Goal: Information Seeking & Learning: Learn about a topic

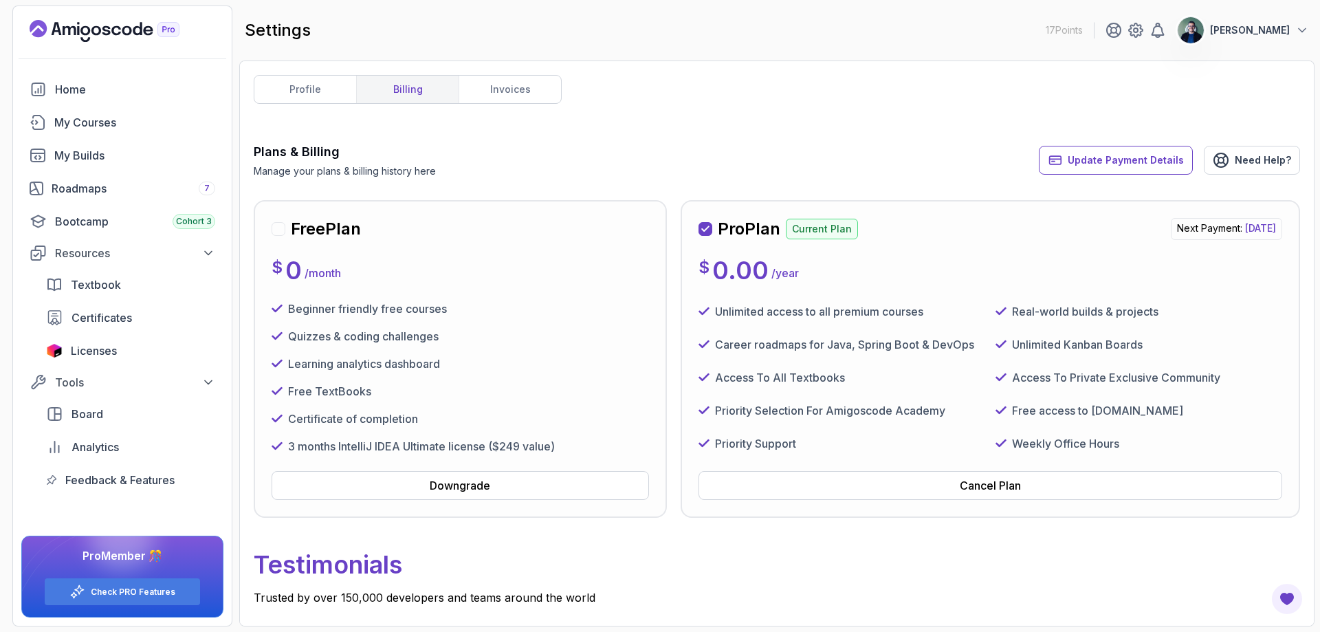
click at [972, 544] on p "Testimonials" at bounding box center [777, 564] width 1046 height 49
click at [1250, 160] on span "Need Help?" at bounding box center [1262, 160] width 56 height 14
click at [141, 203] on div "Home My Courses My Builds Roadmaps 7 Bootcamp Cohort 3 Resources Textbook Certi…" at bounding box center [122, 285] width 202 height 418
click at [142, 190] on div "Roadmaps 7" at bounding box center [134, 188] width 164 height 16
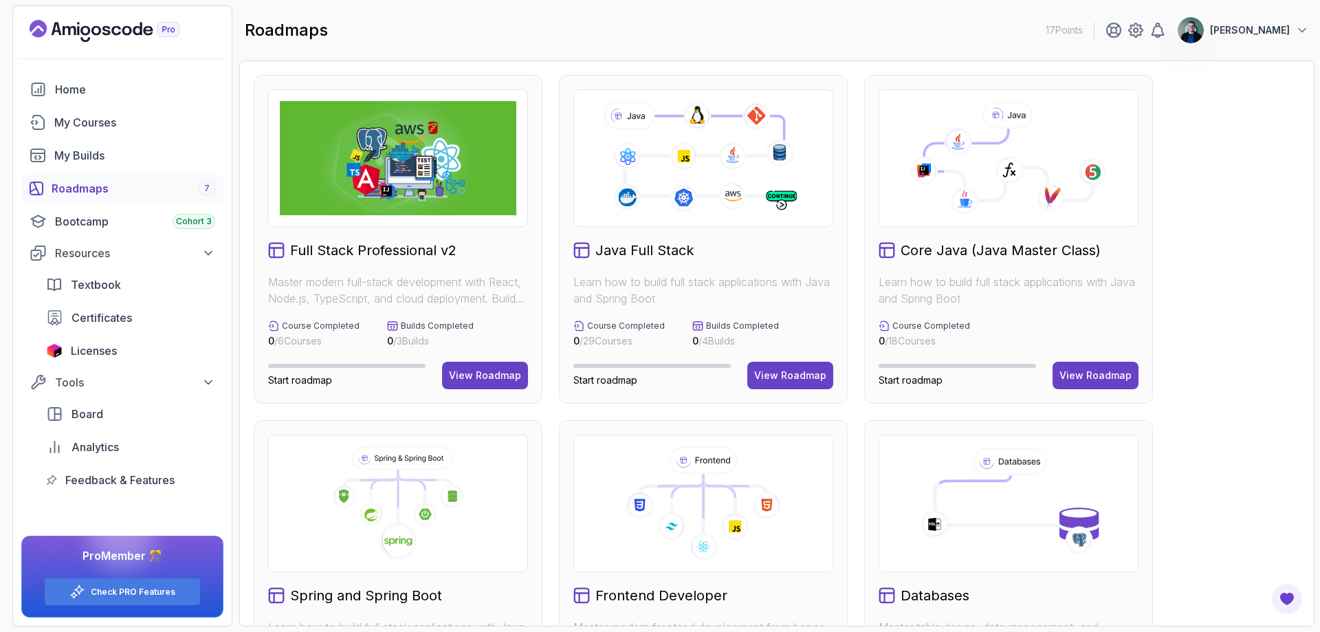
click at [413, 168] on img at bounding box center [398, 158] width 236 height 114
click at [777, 381] on div "View Roadmap" at bounding box center [790, 375] width 72 height 14
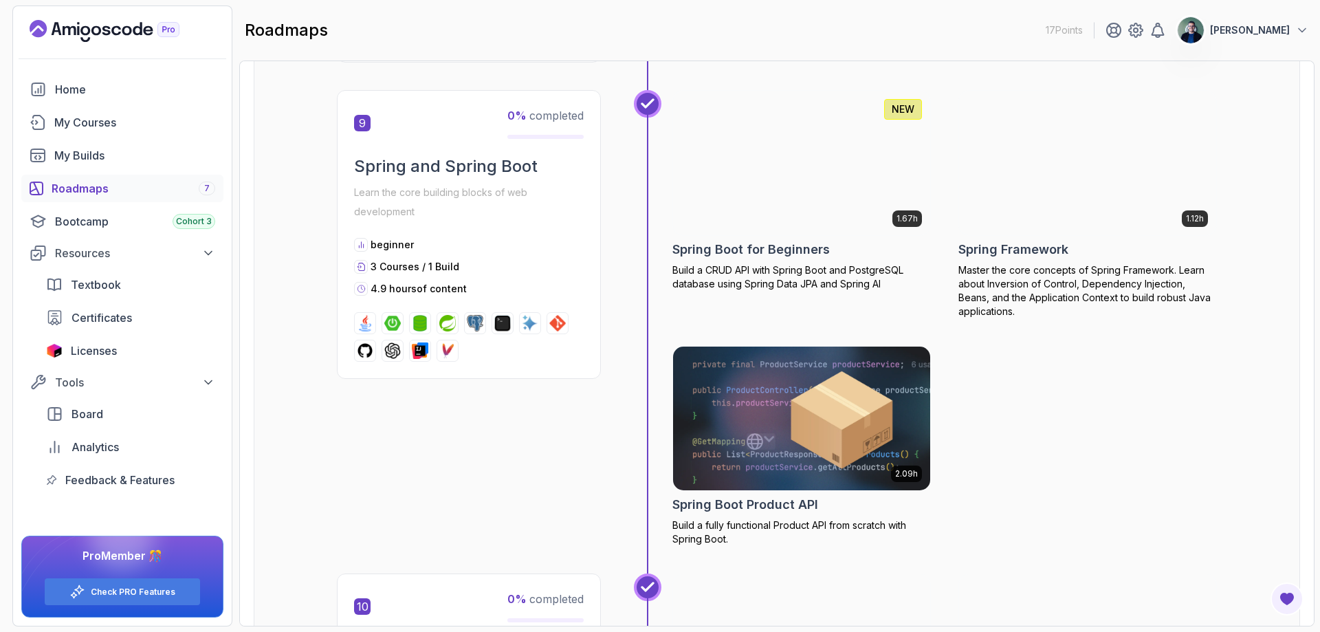
scroll to position [2636, 0]
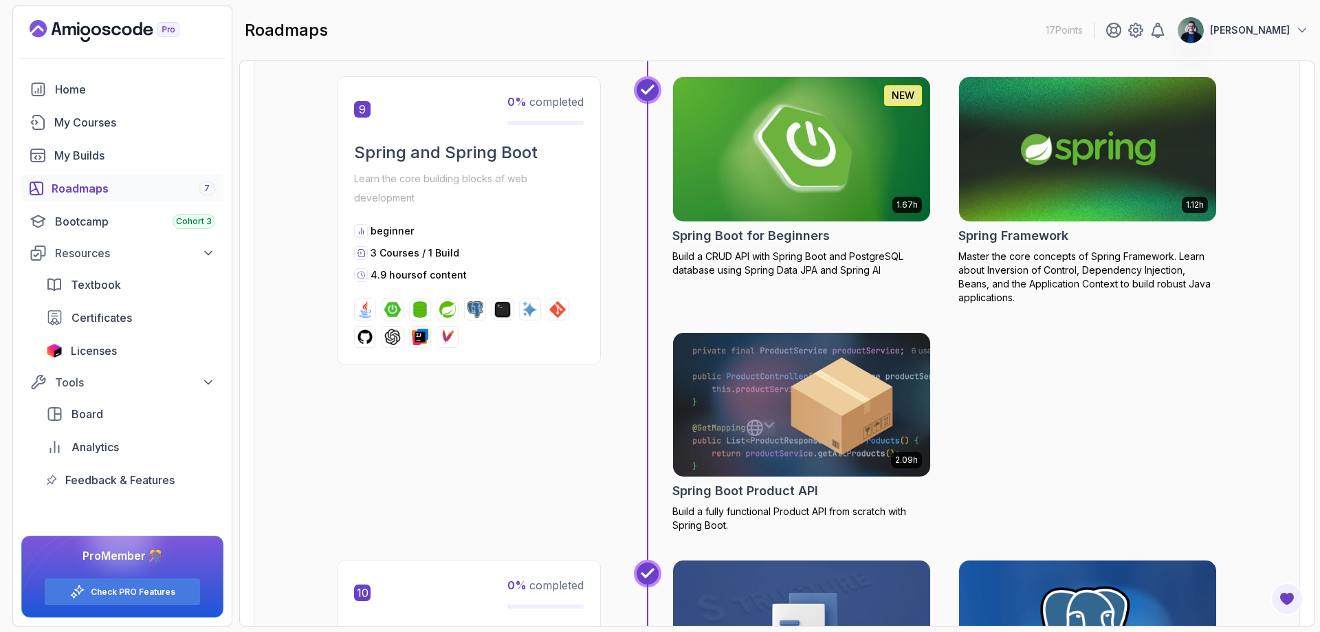
click at [843, 157] on img at bounding box center [802, 149] width 270 height 151
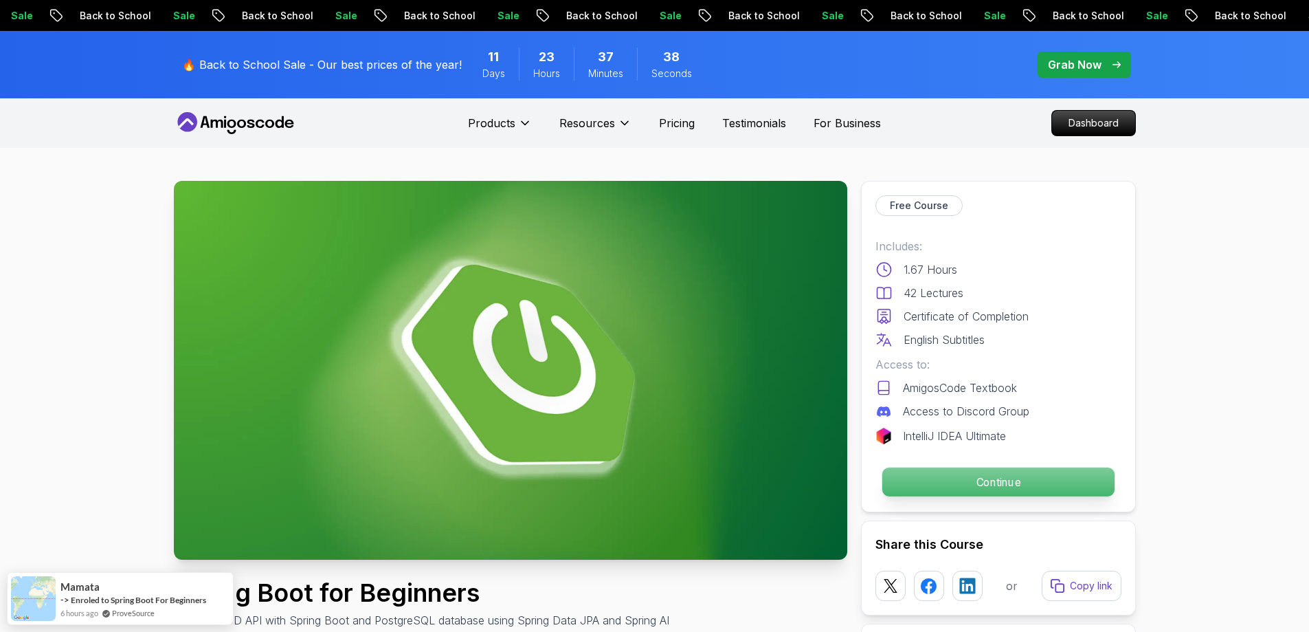
click at [991, 487] on p "Continue" at bounding box center [998, 481] width 232 height 29
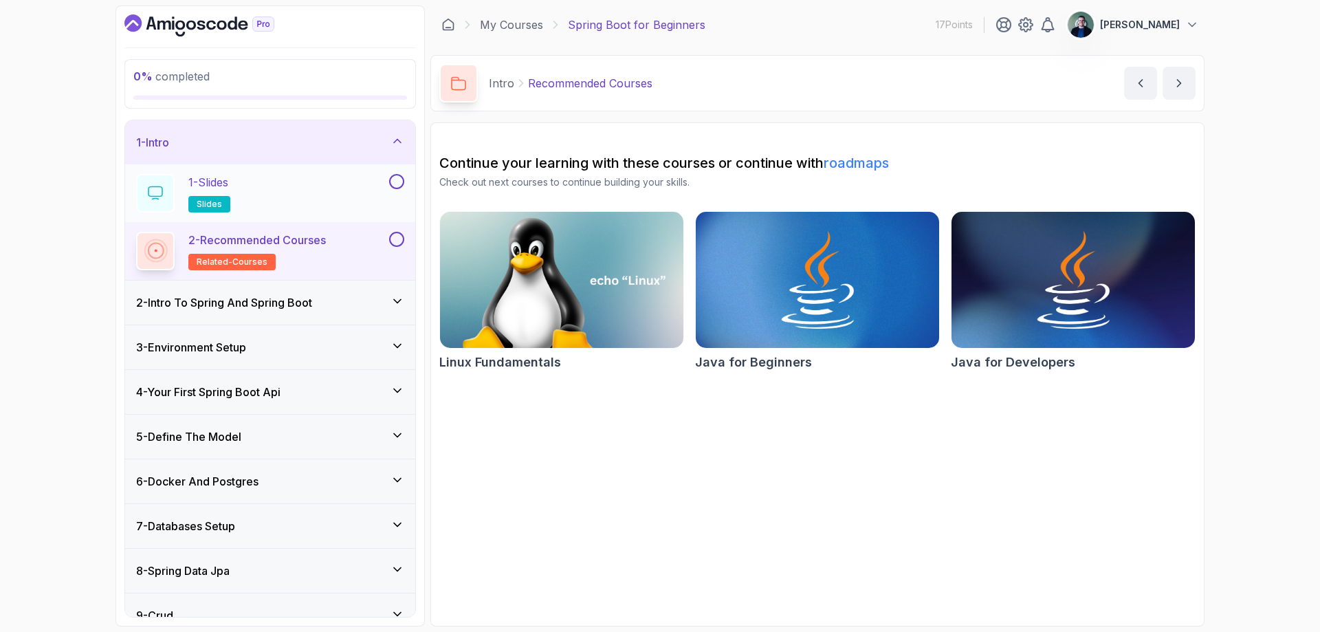
click at [342, 190] on div "1 - Slides slides" at bounding box center [261, 193] width 250 height 38
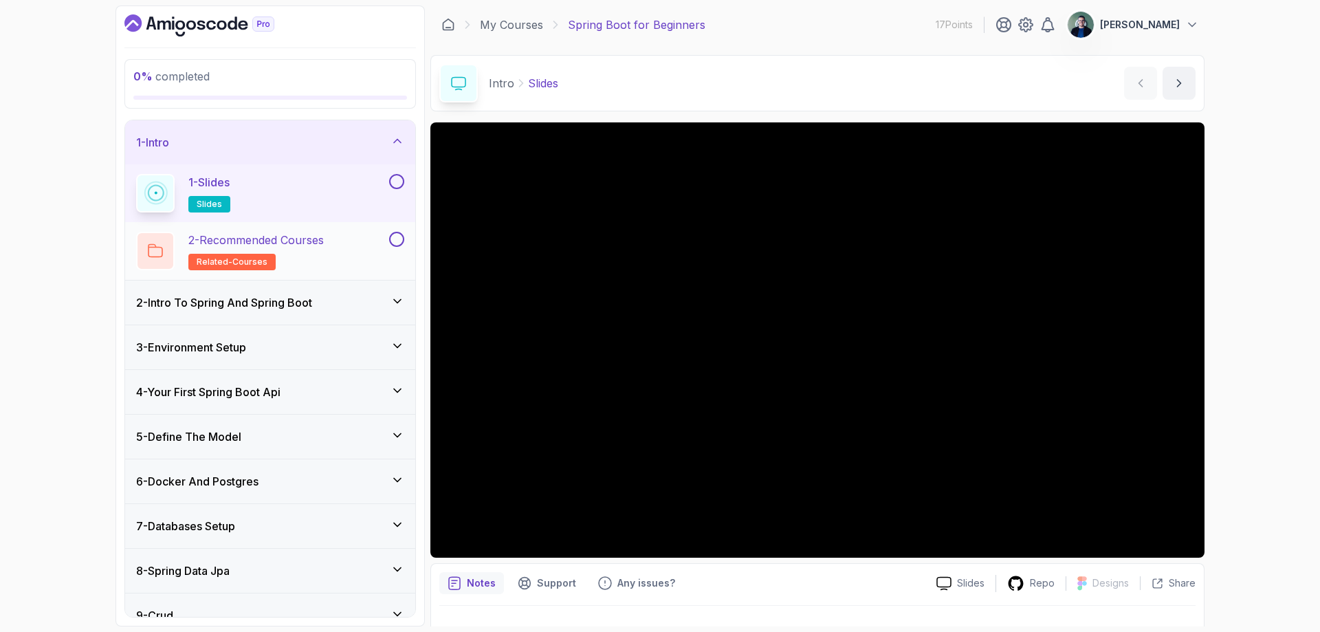
click at [271, 235] on p "2 - Recommended Courses" at bounding box center [255, 240] width 135 height 16
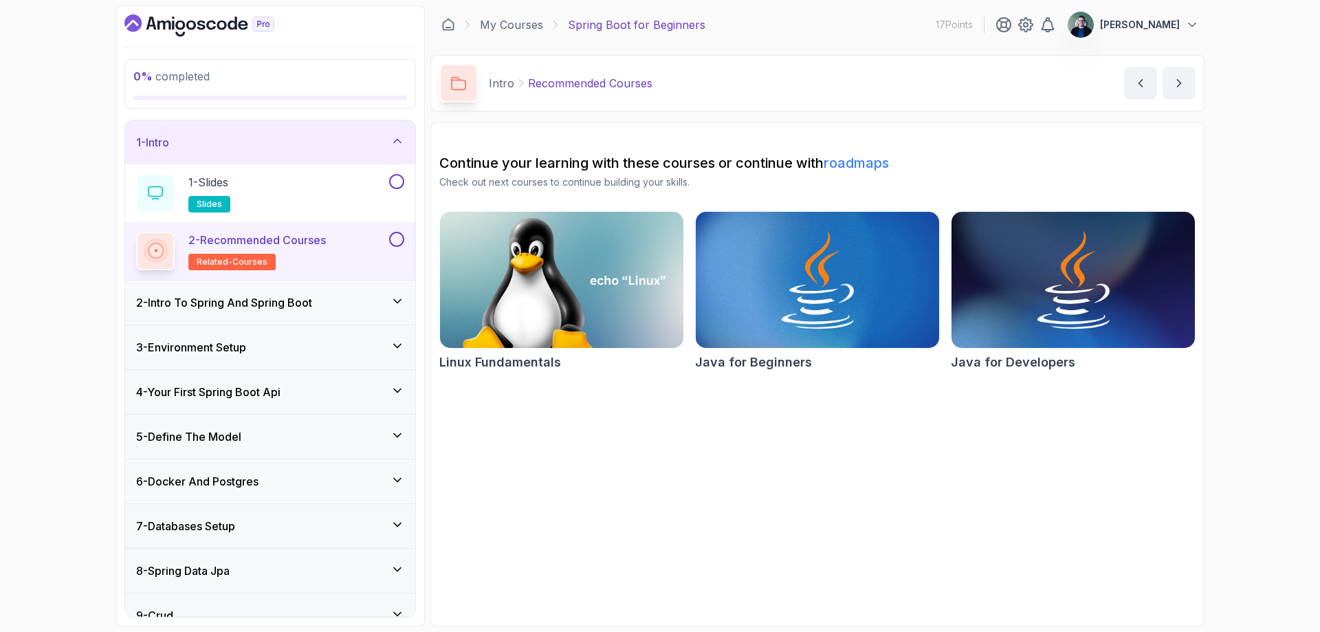
click at [395, 300] on icon at bounding box center [397, 300] width 7 height 3
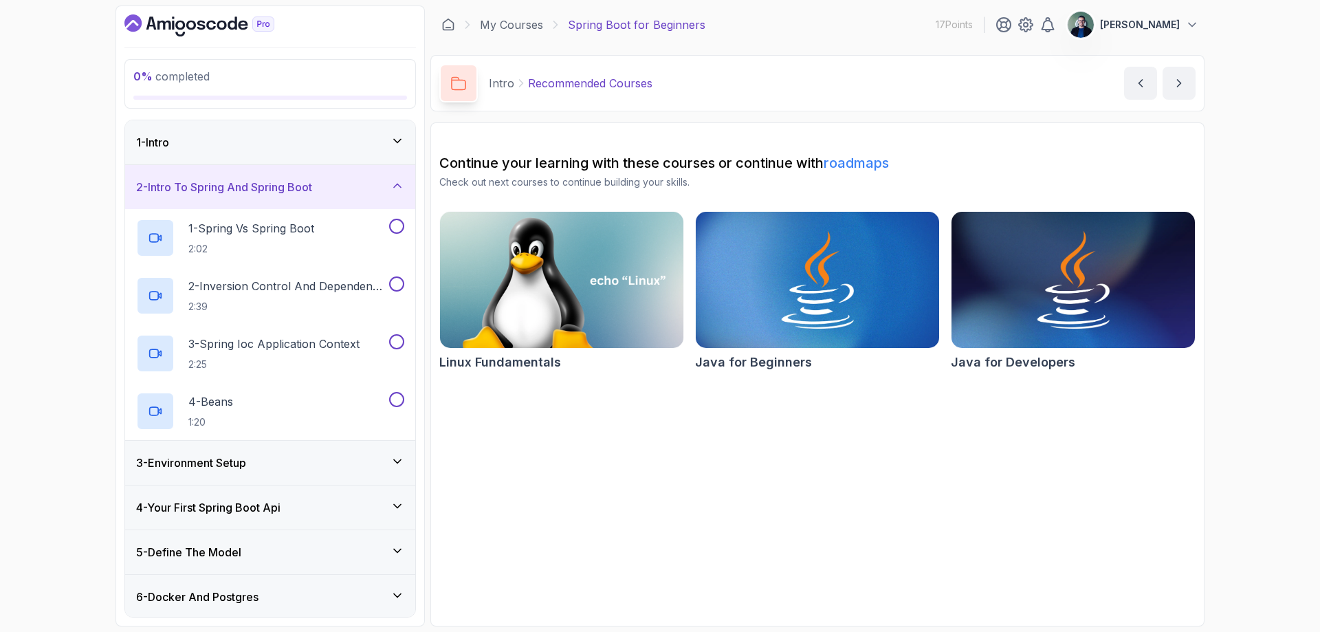
click at [403, 136] on icon at bounding box center [397, 141] width 14 height 14
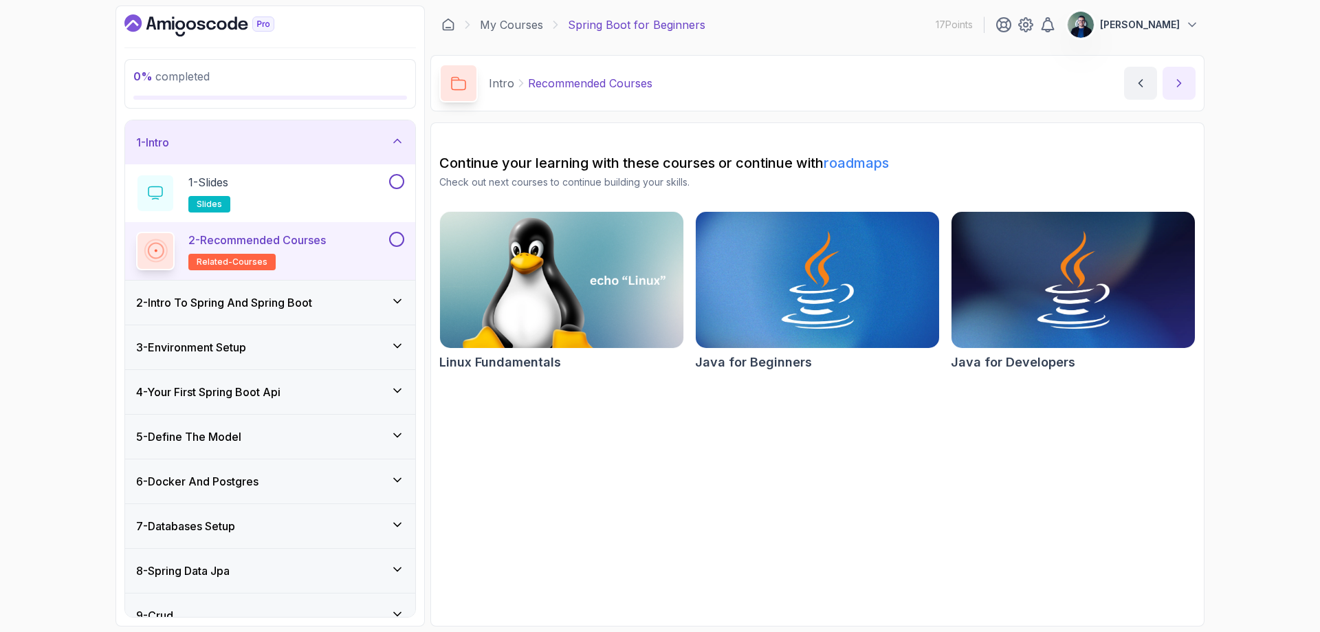
click at [1189, 85] on button "next content" at bounding box center [1178, 83] width 33 height 33
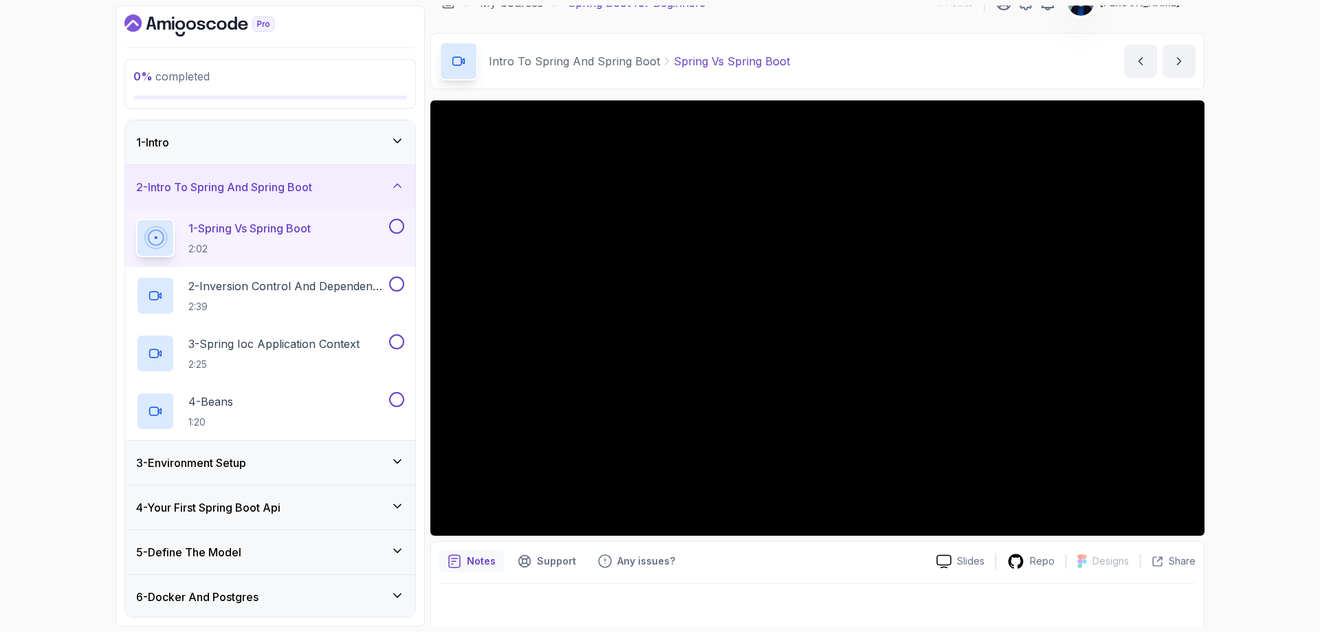
scroll to position [27, 0]
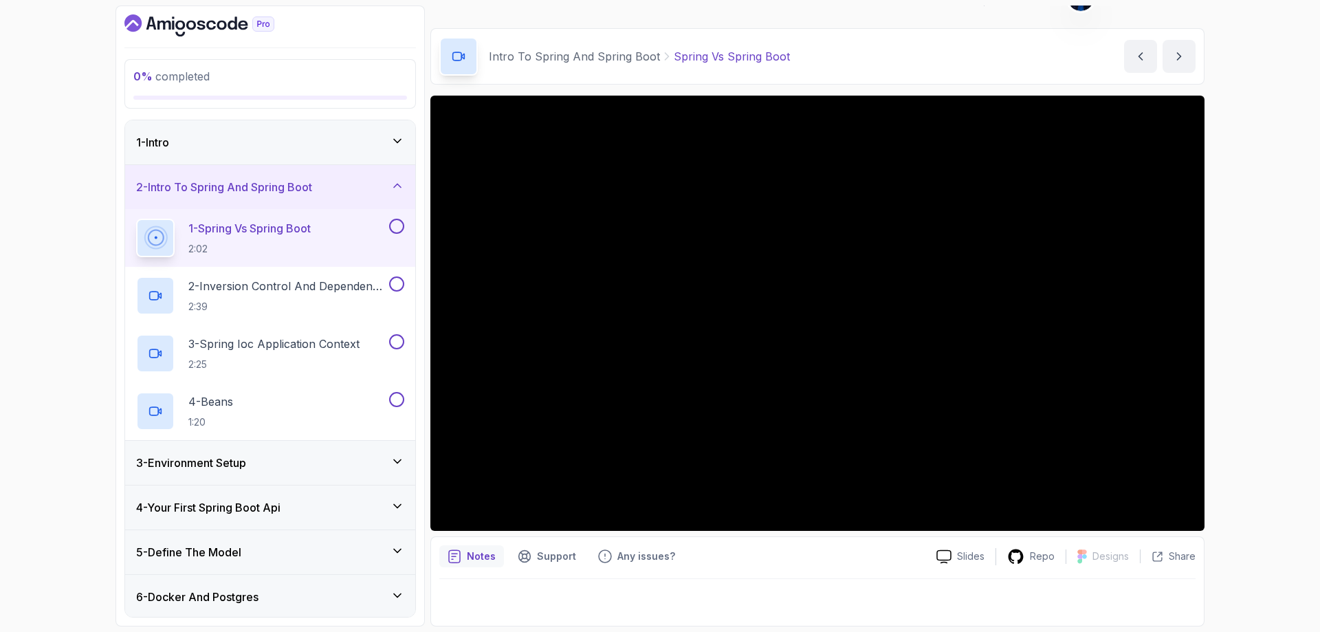
click at [472, 555] on p "Notes" at bounding box center [481, 556] width 29 height 14
click at [483, 556] on p "Notes" at bounding box center [481, 556] width 29 height 14
click at [673, 600] on div at bounding box center [817, 598] width 756 height 38
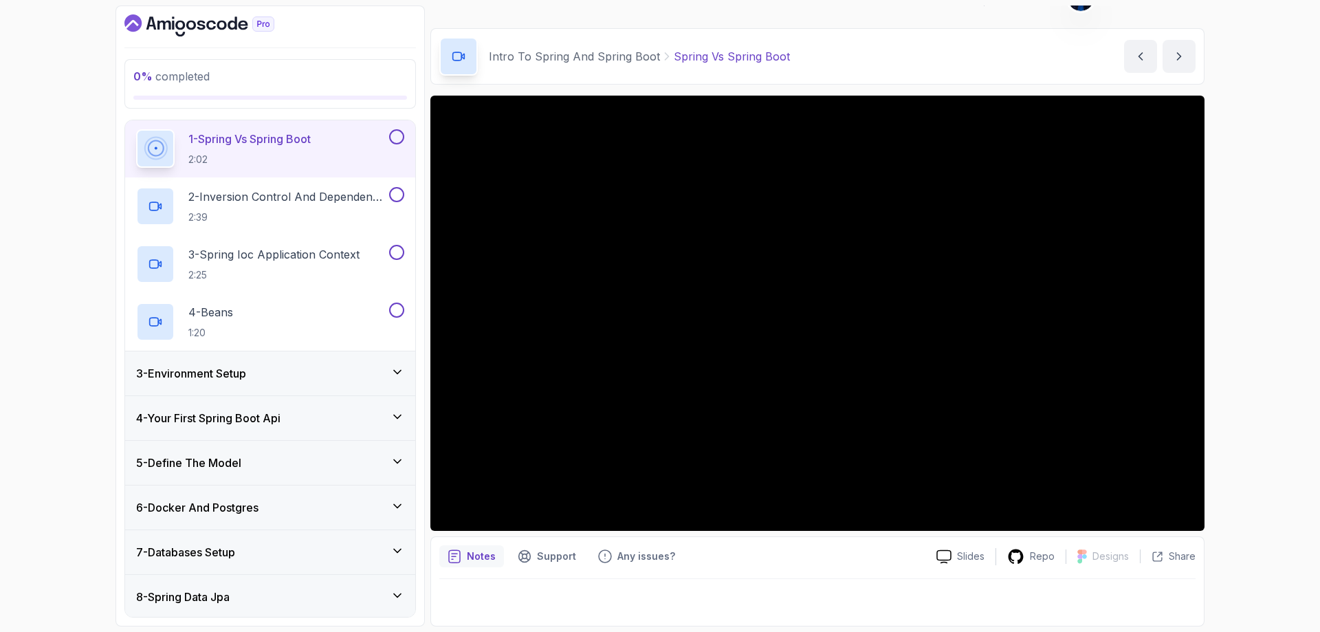
scroll to position [0, 0]
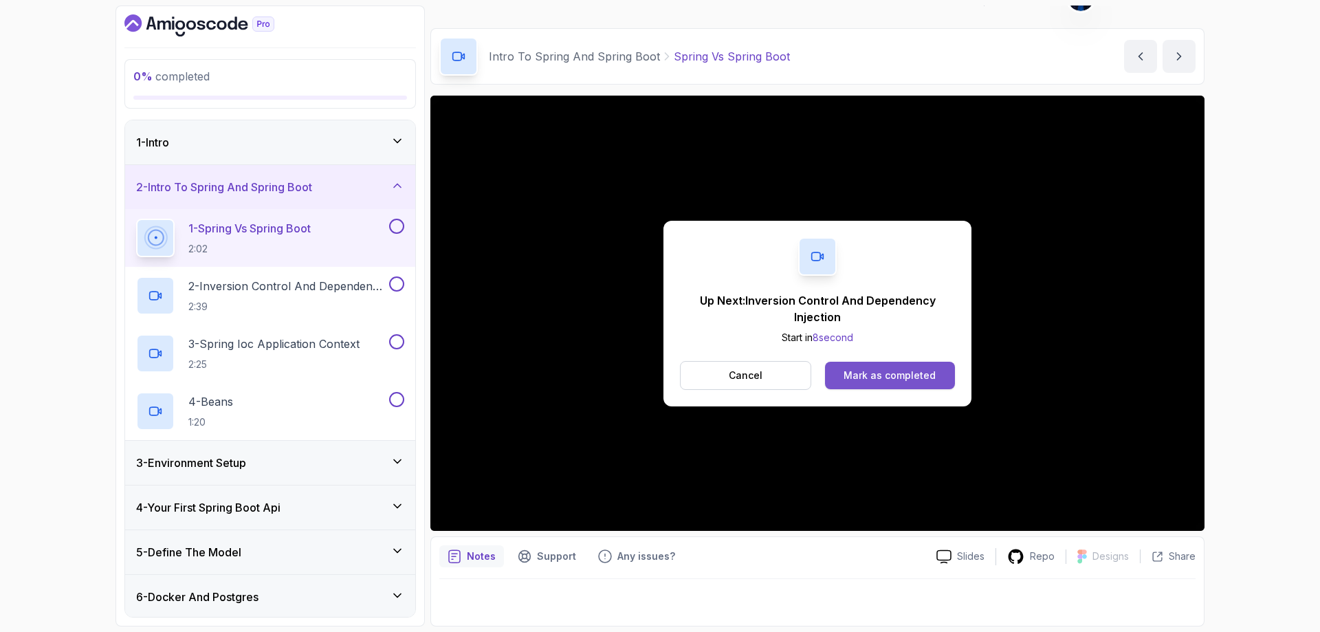
click at [902, 375] on div "Mark as completed" at bounding box center [889, 375] width 92 height 14
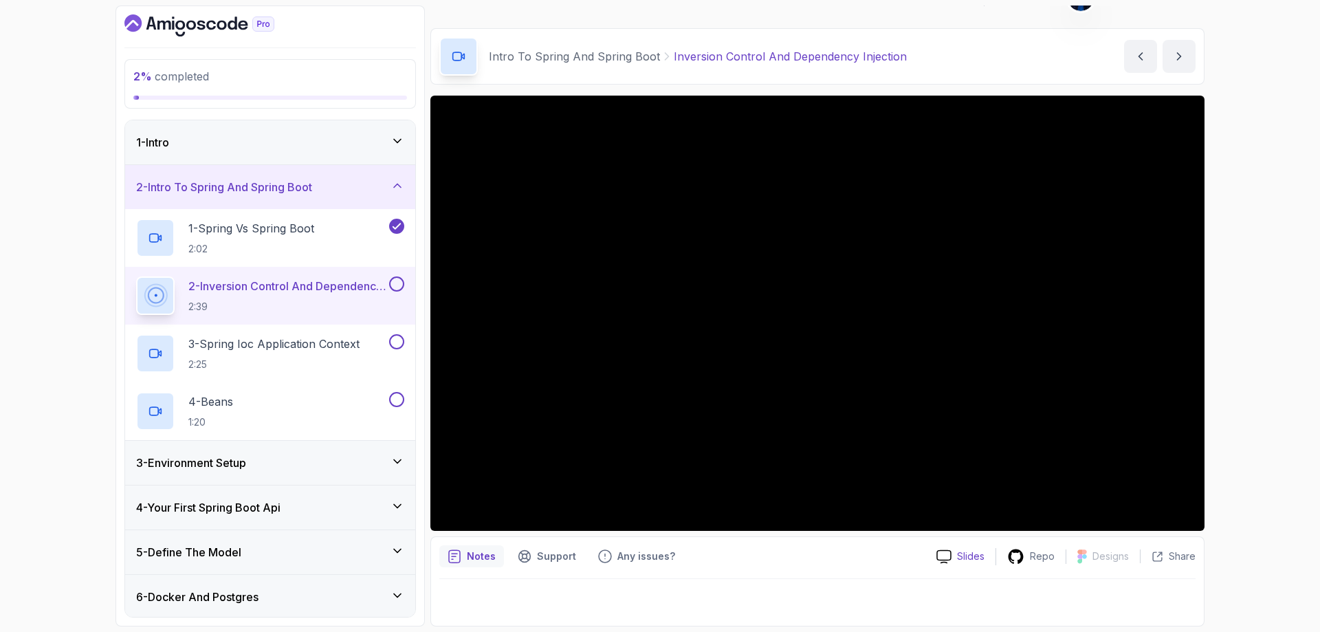
click at [962, 560] on p "Slides" at bounding box center [970, 556] width 27 height 14
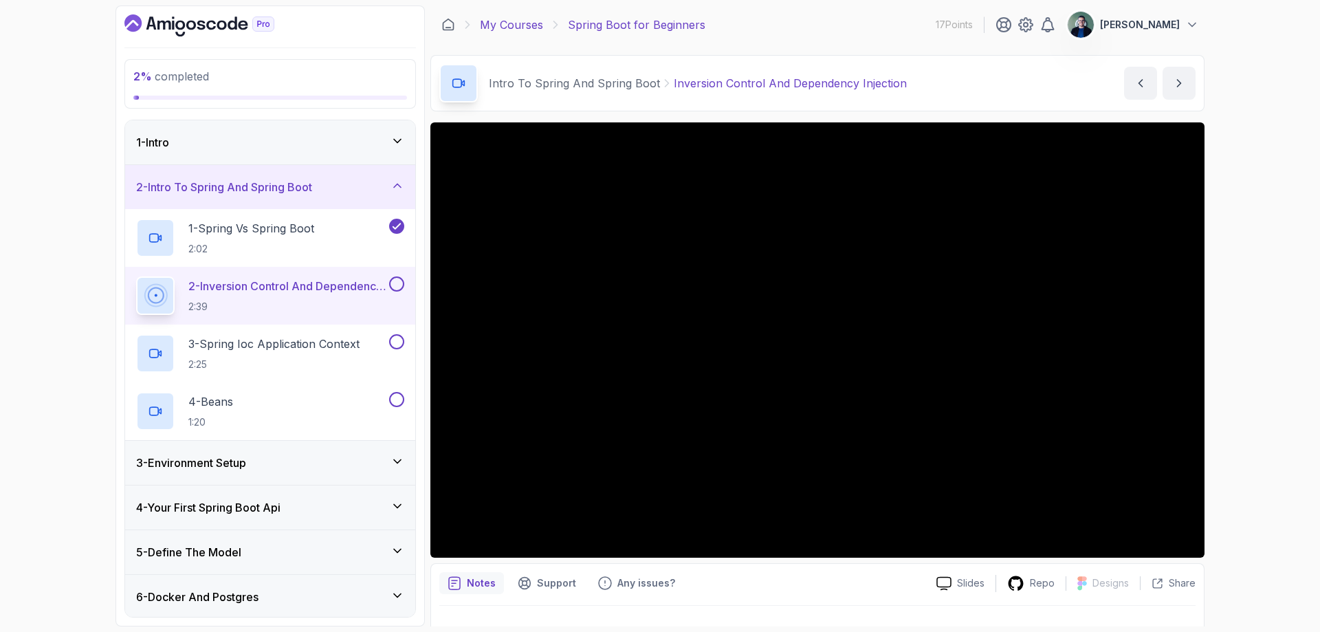
click at [520, 31] on link "My Courses" at bounding box center [511, 24] width 63 height 16
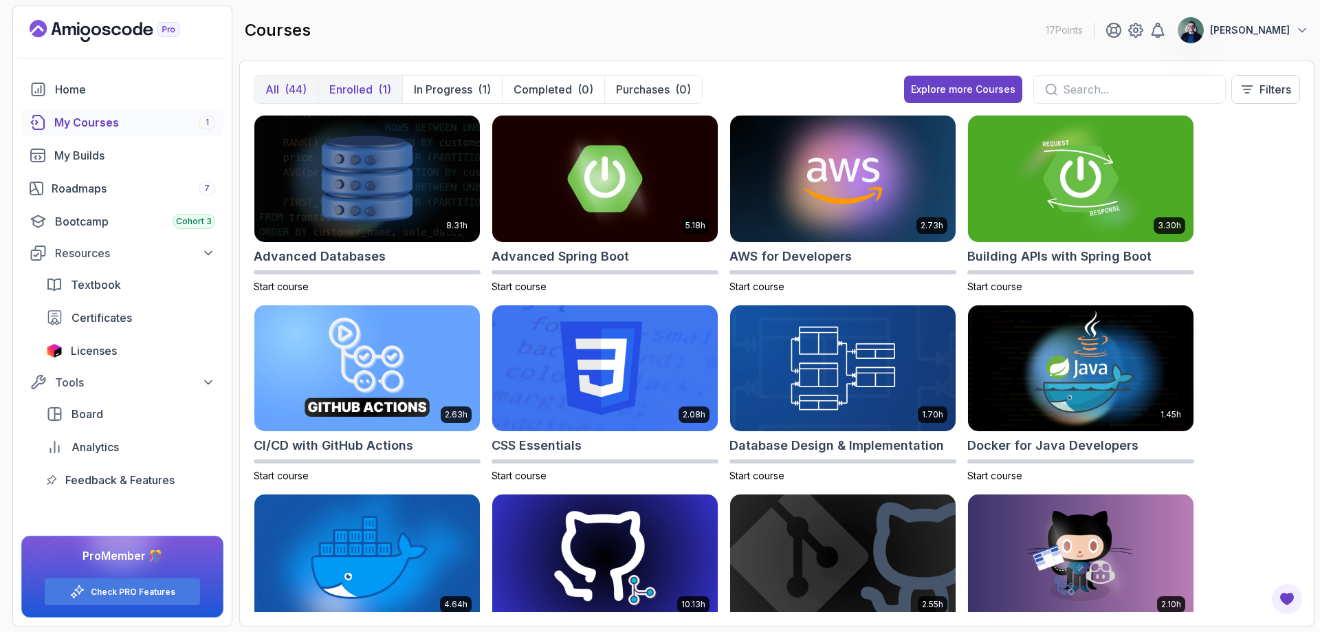
click at [331, 89] on p "Enrolled" at bounding box center [350, 89] width 43 height 16
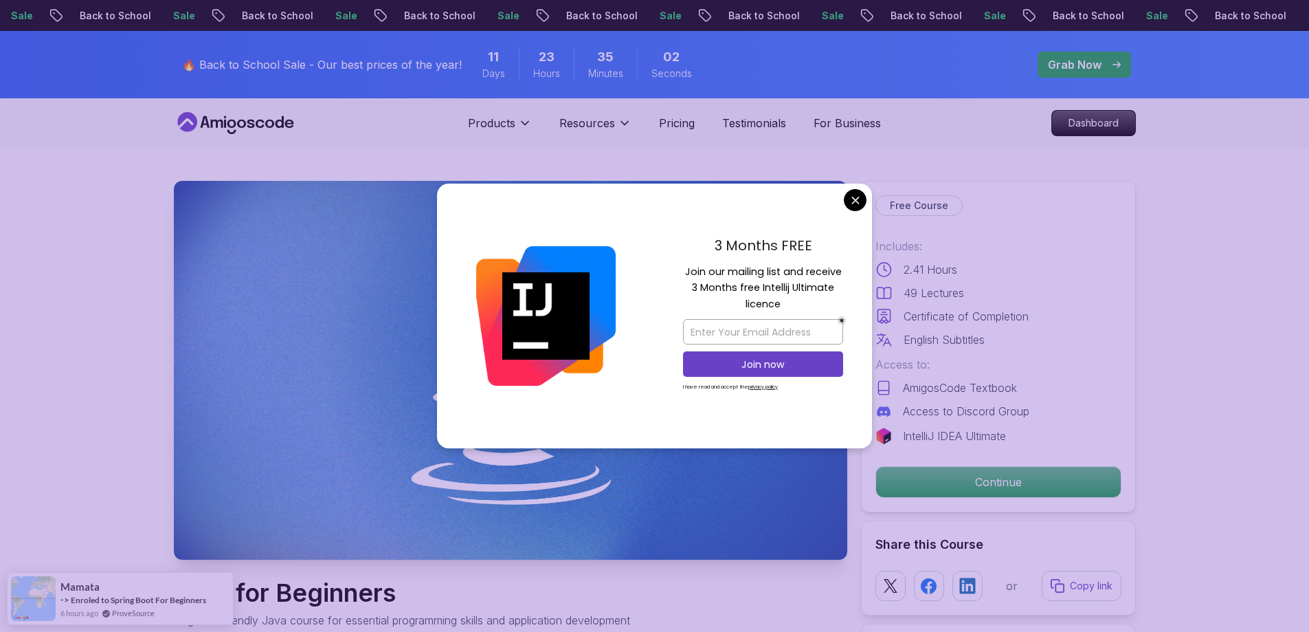
click at [867, 201] on div "3 Months FREE Join our mailing list and receive 3 Months free Intellij Ultimate…" at bounding box center [763, 316] width 218 height 265
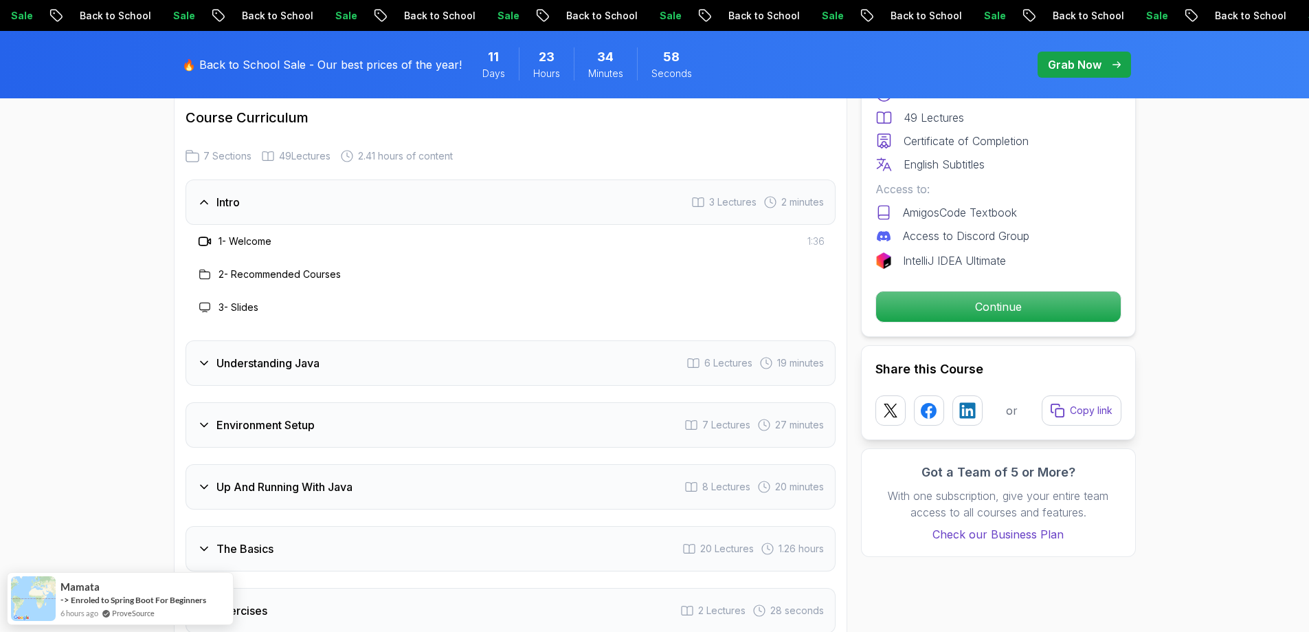
scroll to position [1993, 0]
click at [381, 337] on div "Understanding Java 6 Lectures 19 minutes" at bounding box center [511, 359] width 650 height 45
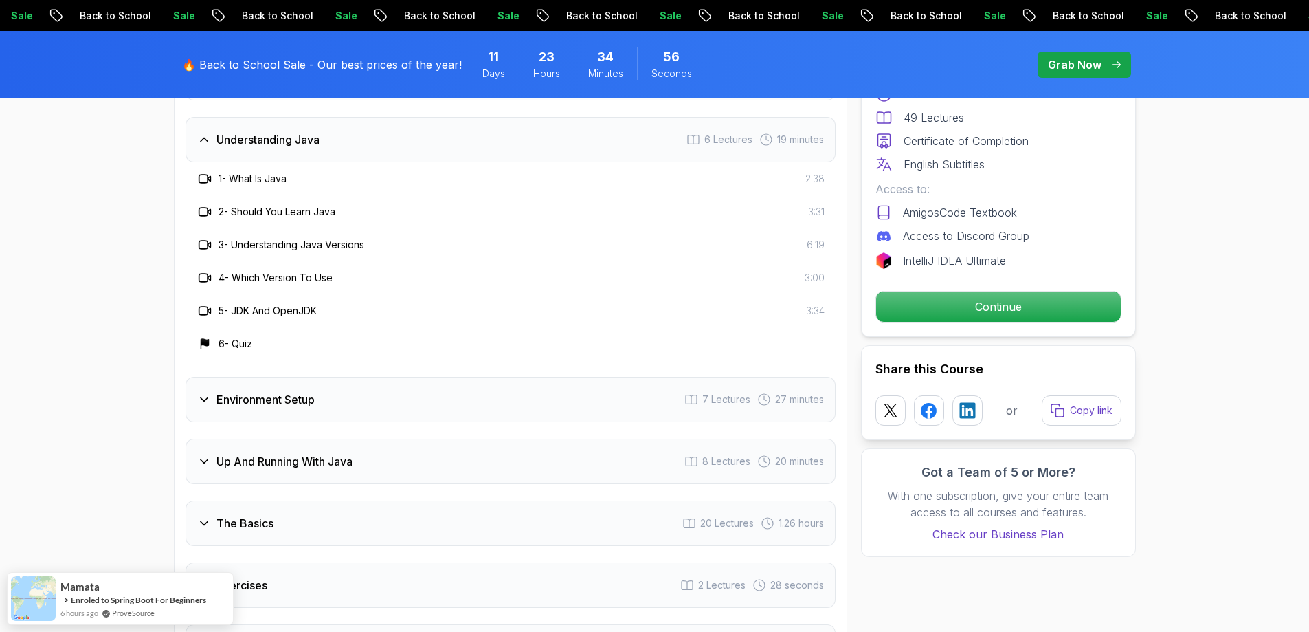
scroll to position [2131, 0]
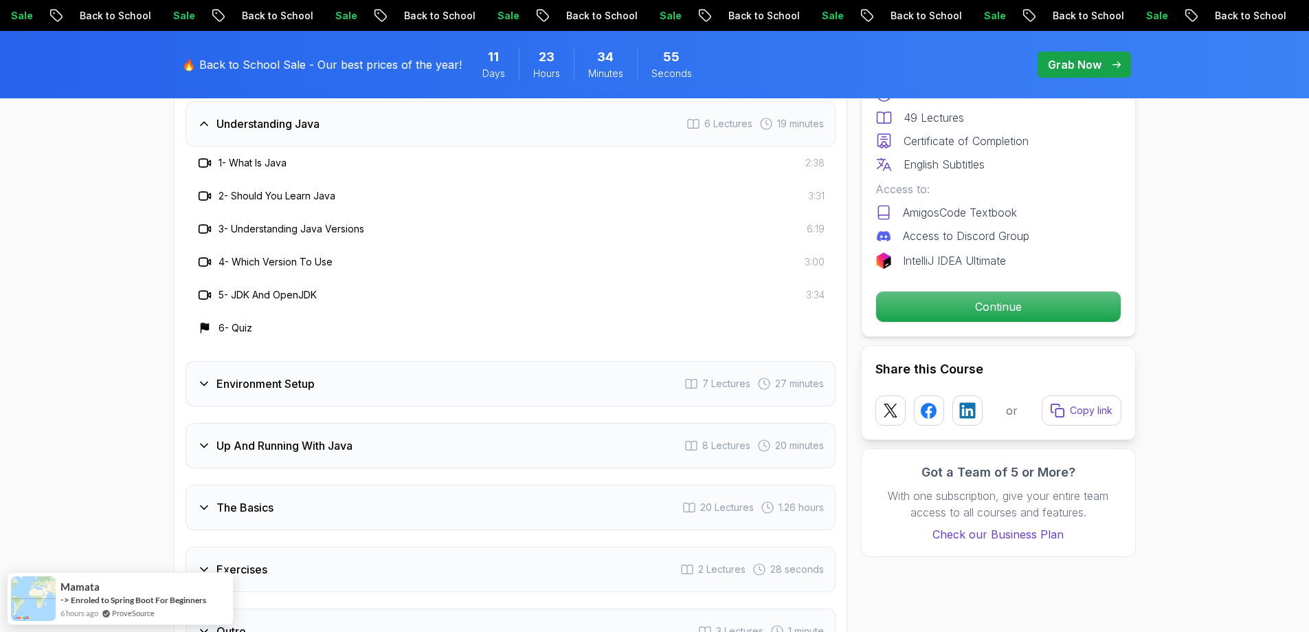
click at [362, 361] on div "Environment Setup 7 Lectures 27 minutes" at bounding box center [511, 383] width 650 height 45
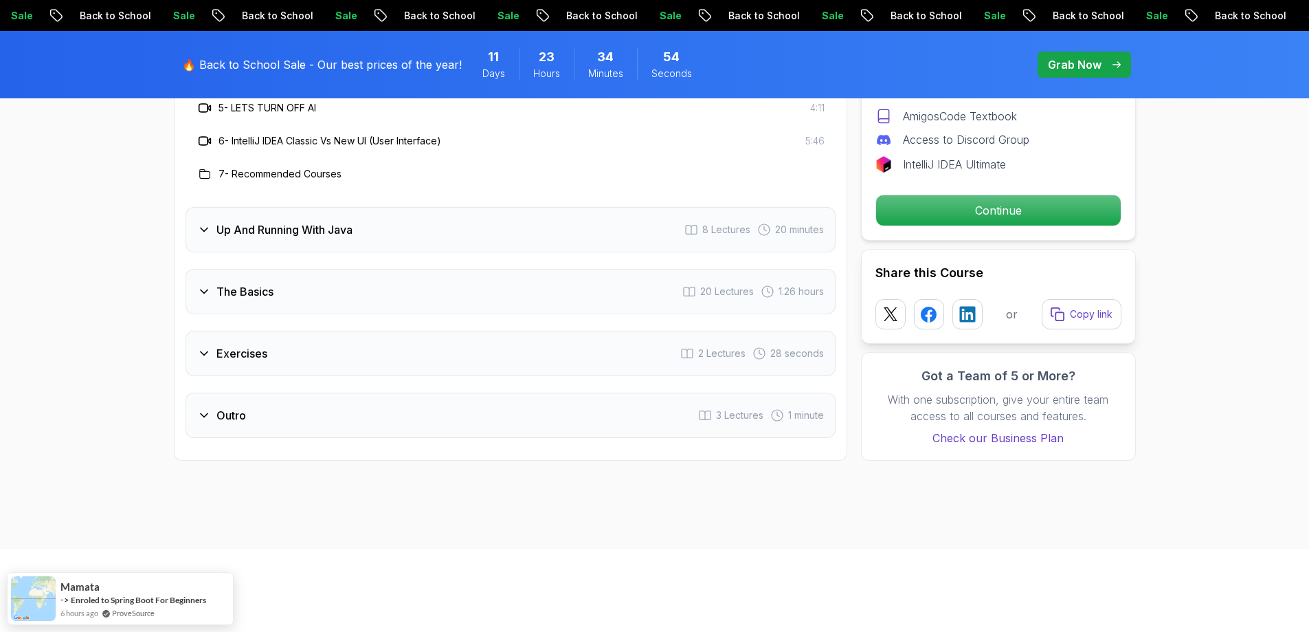
scroll to position [2405, 0]
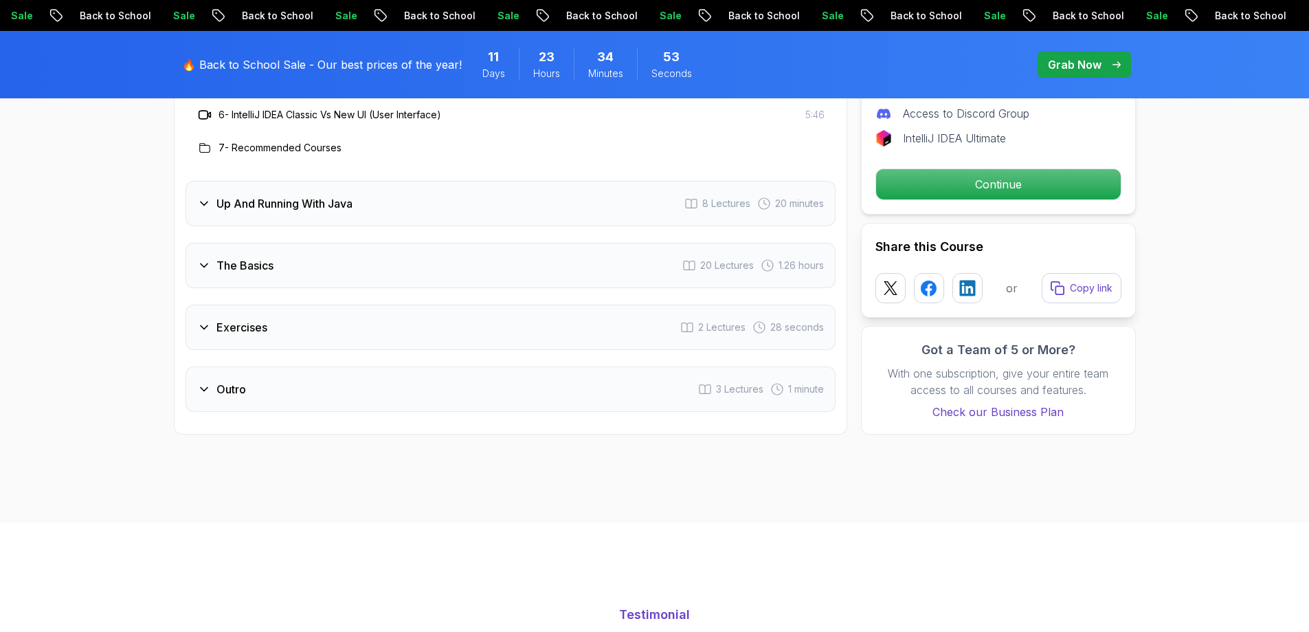
click at [409, 181] on div "Up And Running With Java 8 Lectures 20 minutes" at bounding box center [511, 203] width 650 height 45
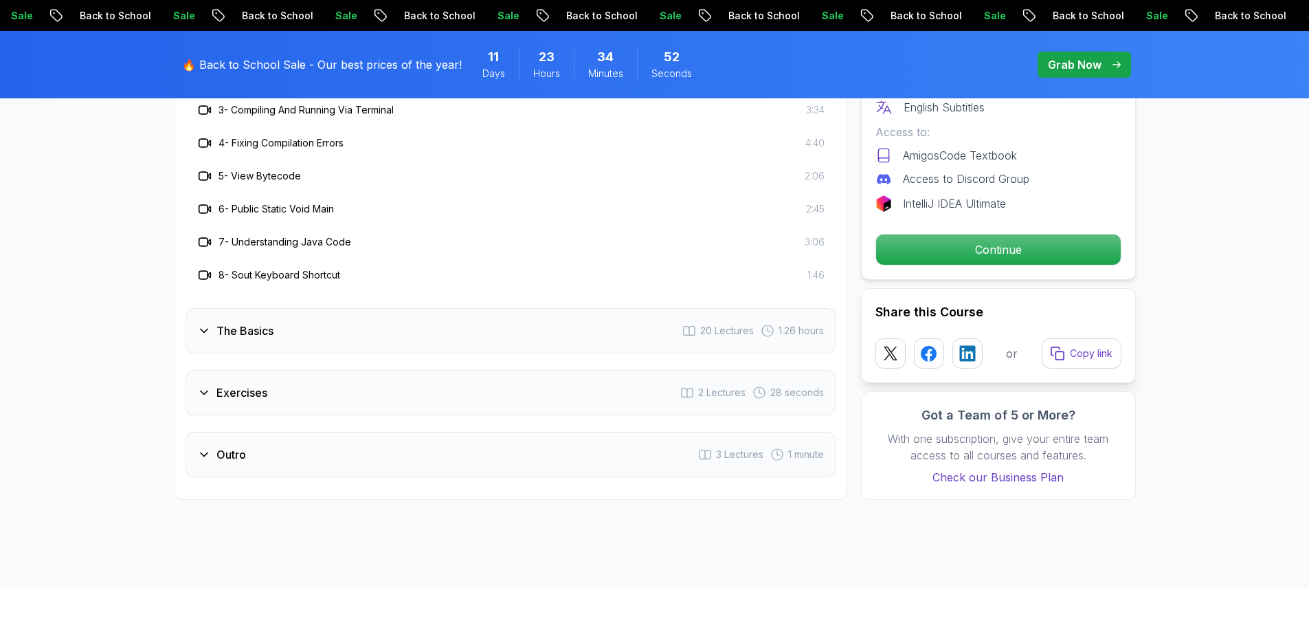
scroll to position [2199, 0]
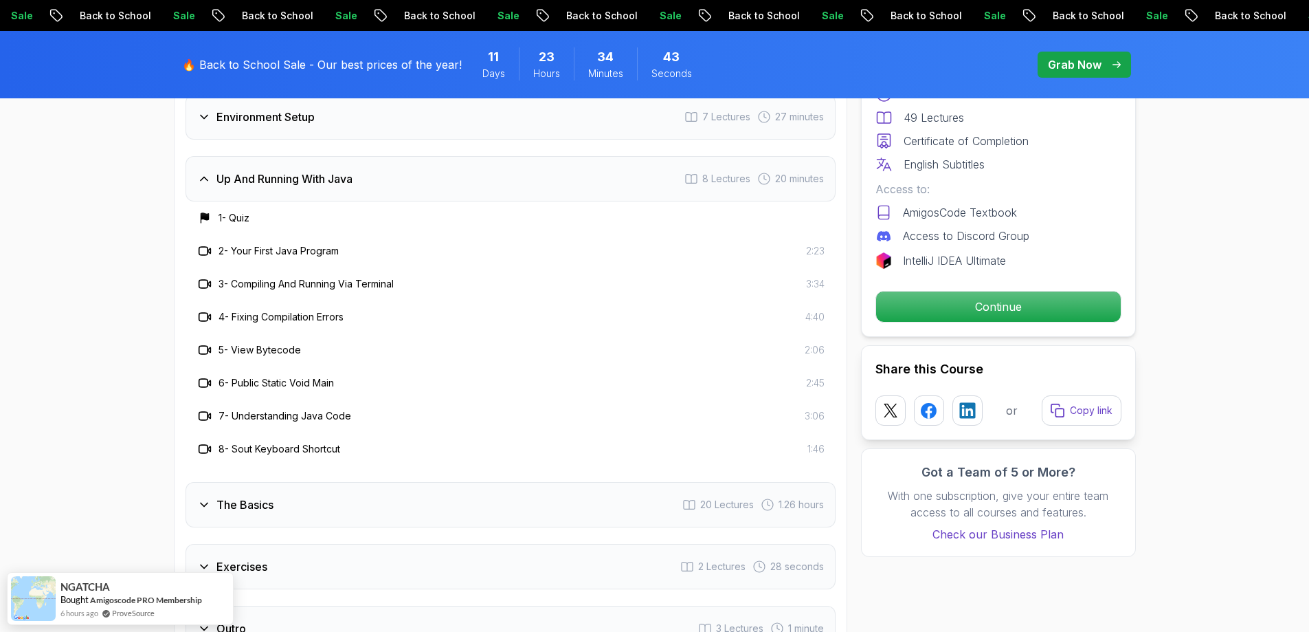
click at [375, 482] on div "The Basics 20 Lectures 1.26 hours" at bounding box center [511, 504] width 650 height 45
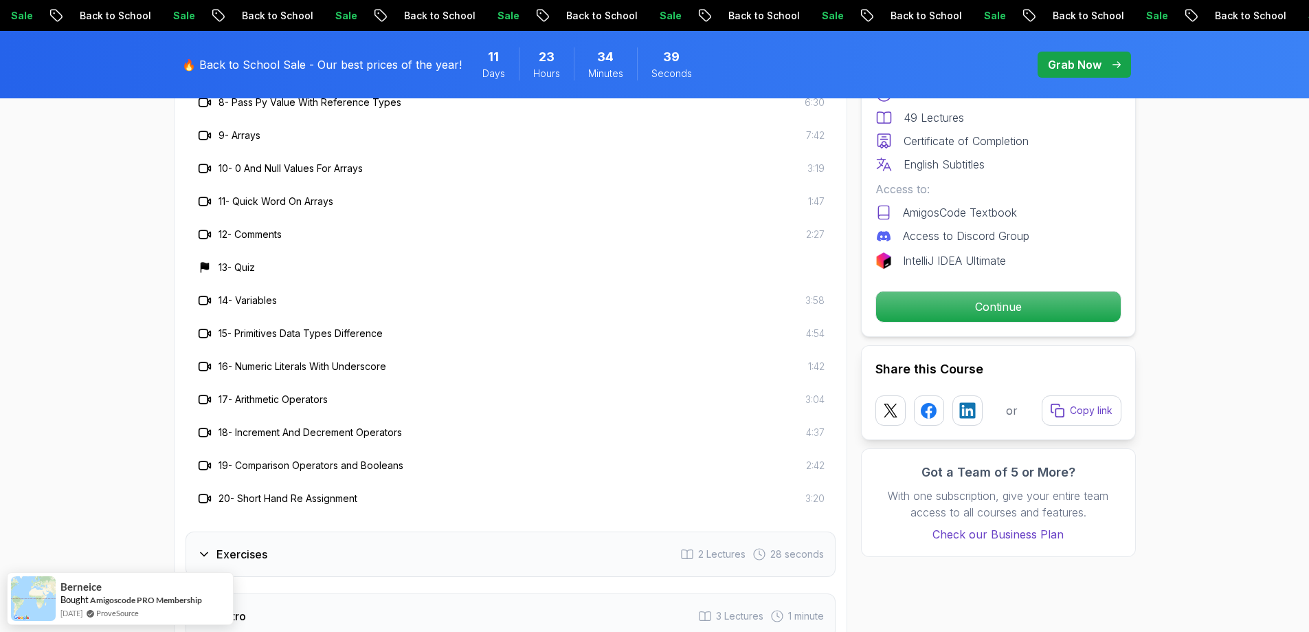
scroll to position [2612, 0]
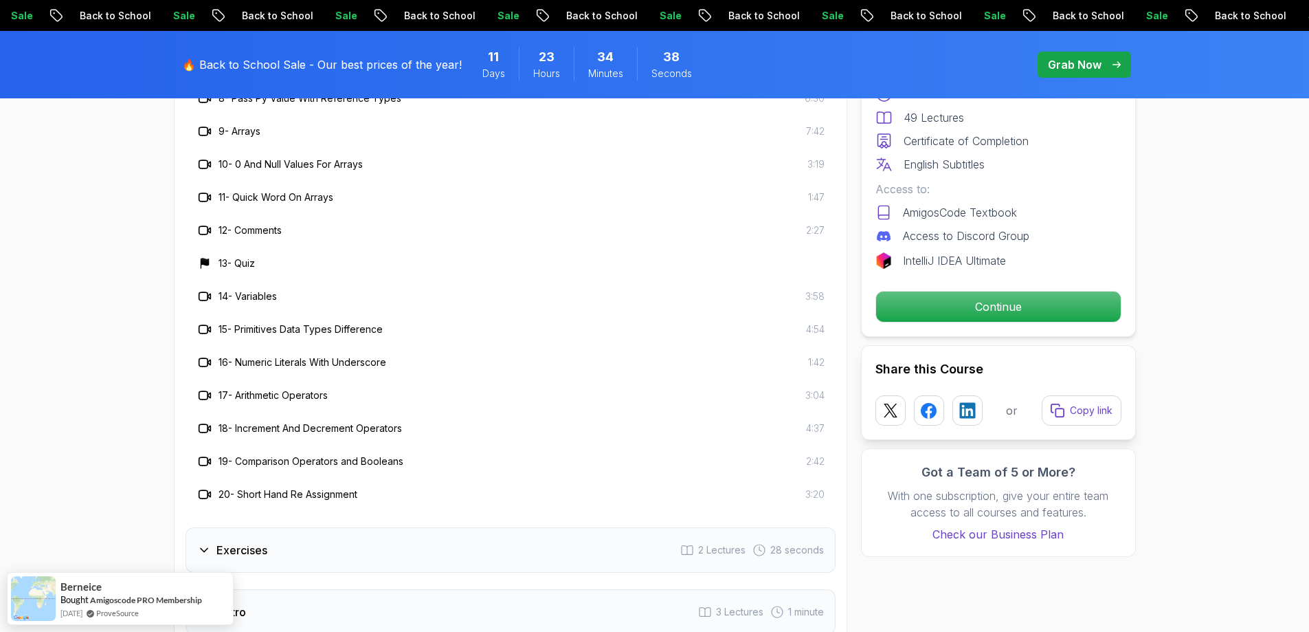
click at [325, 527] on div "Exercises 2 Lectures 28 seconds" at bounding box center [511, 549] width 650 height 45
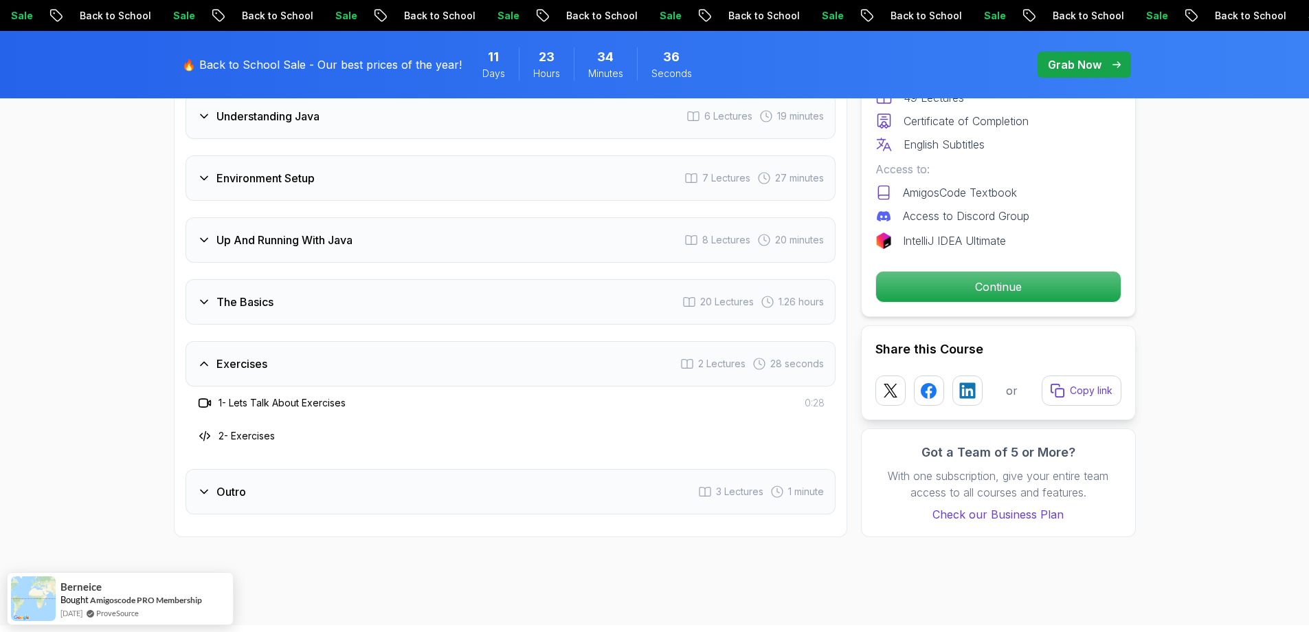
scroll to position [2131, 0]
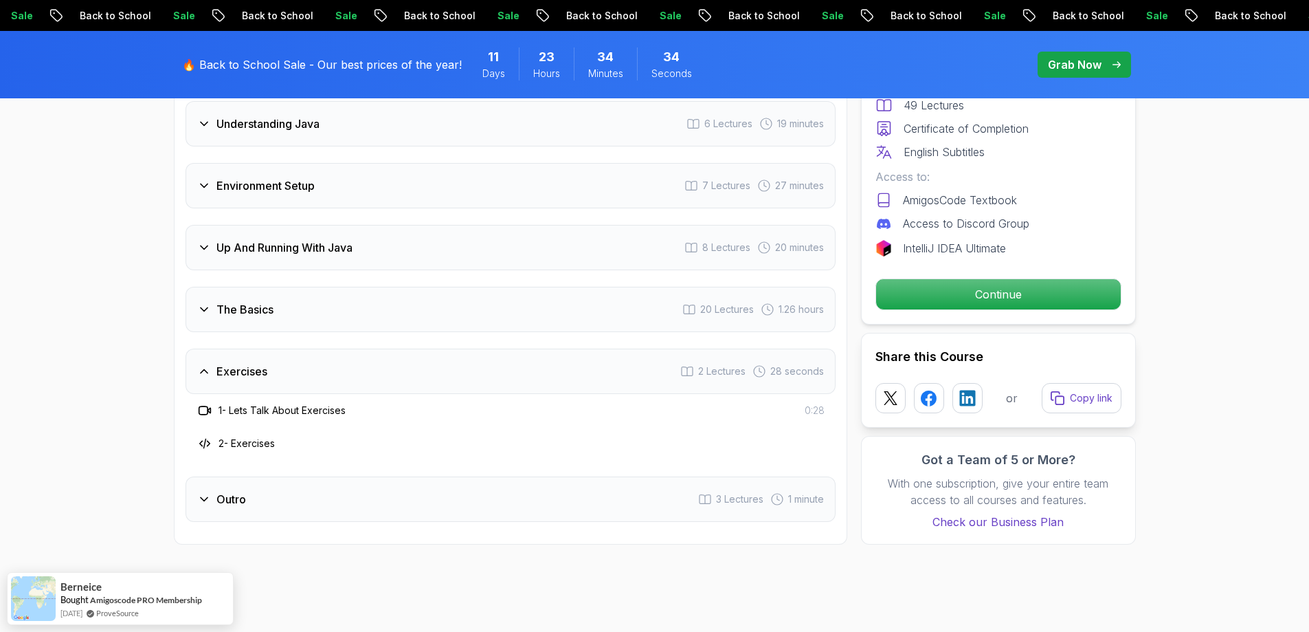
click at [303, 476] on div "Outro 3 Lectures 1 minute" at bounding box center [511, 498] width 650 height 45
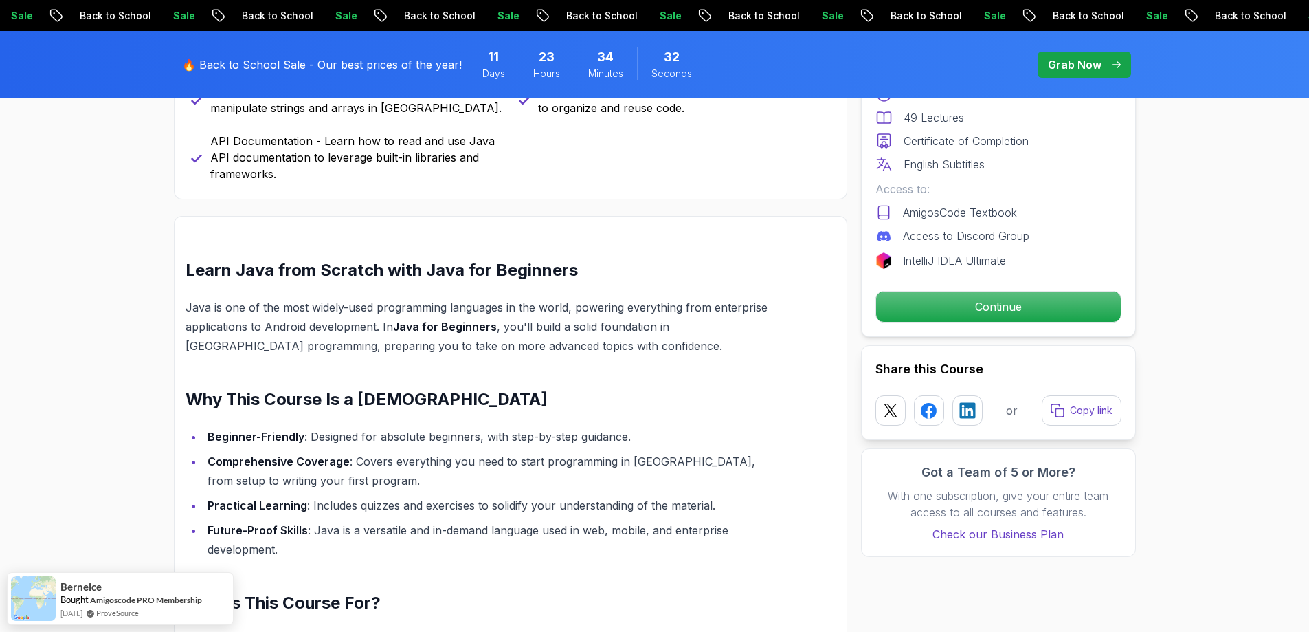
scroll to position [893, 0]
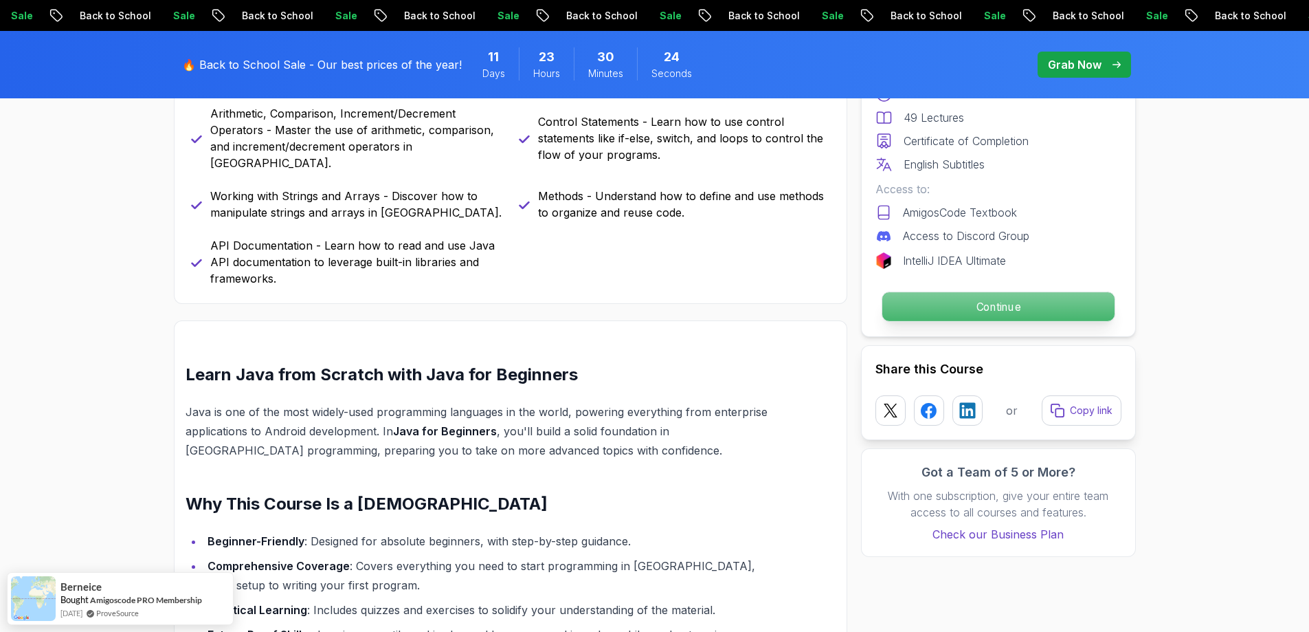
click at [997, 311] on p "Continue" at bounding box center [998, 306] width 232 height 29
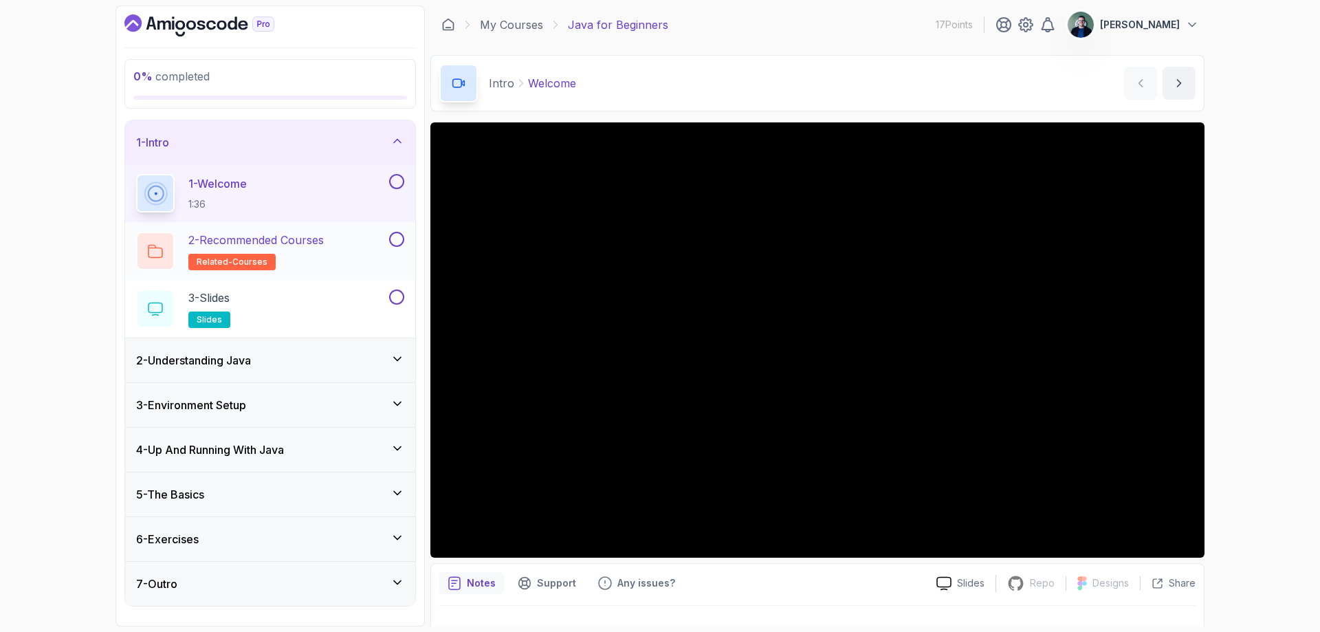
click at [286, 260] on h2 "2 - Recommended Courses related-courses" at bounding box center [255, 251] width 135 height 38
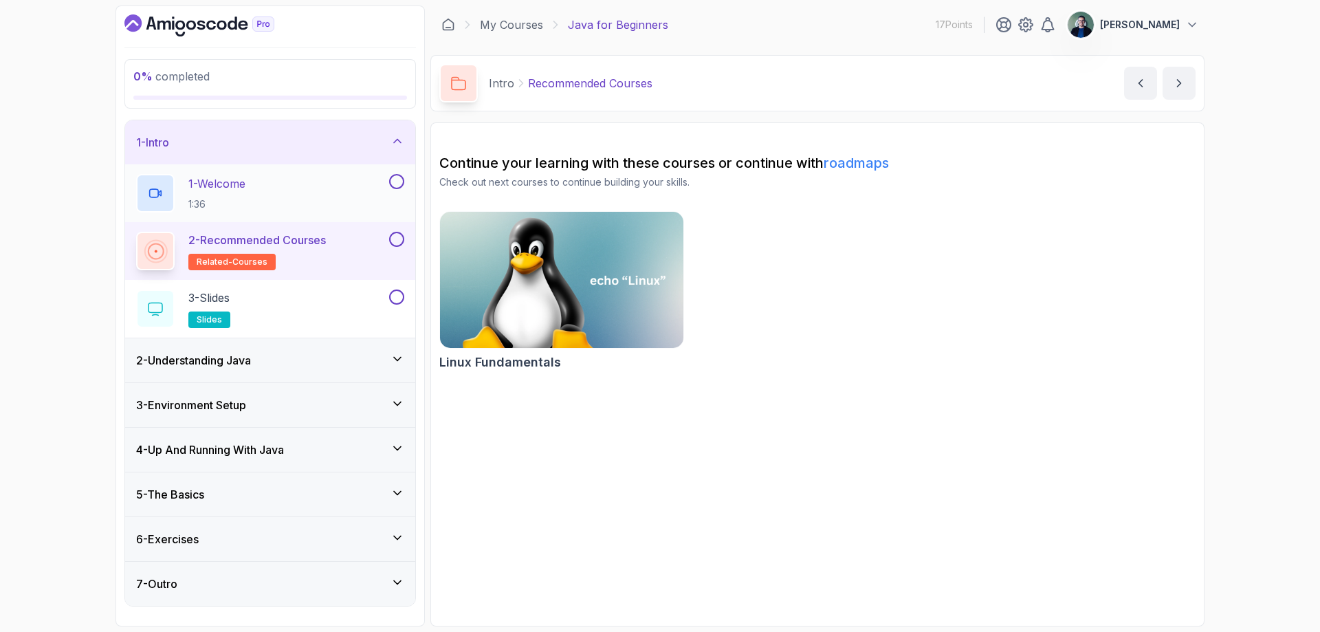
click at [290, 190] on div "1 - Welcome 1:36" at bounding box center [261, 193] width 250 height 38
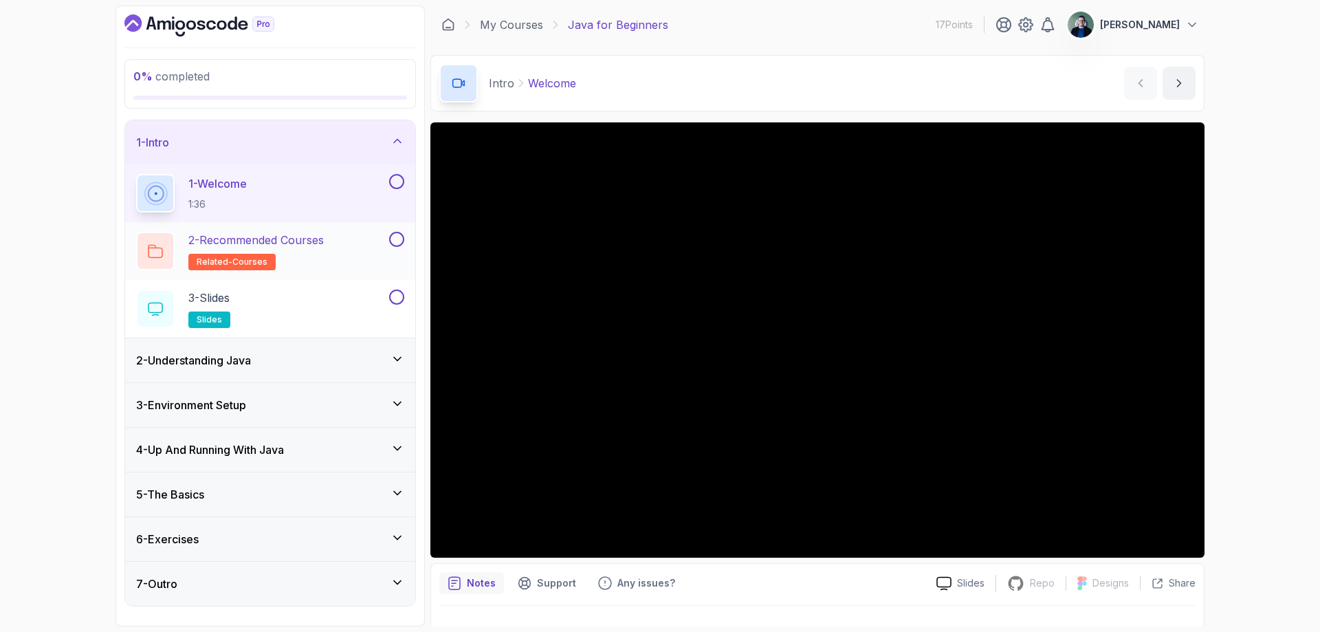
click at [229, 262] on span "related-courses" at bounding box center [232, 261] width 71 height 11
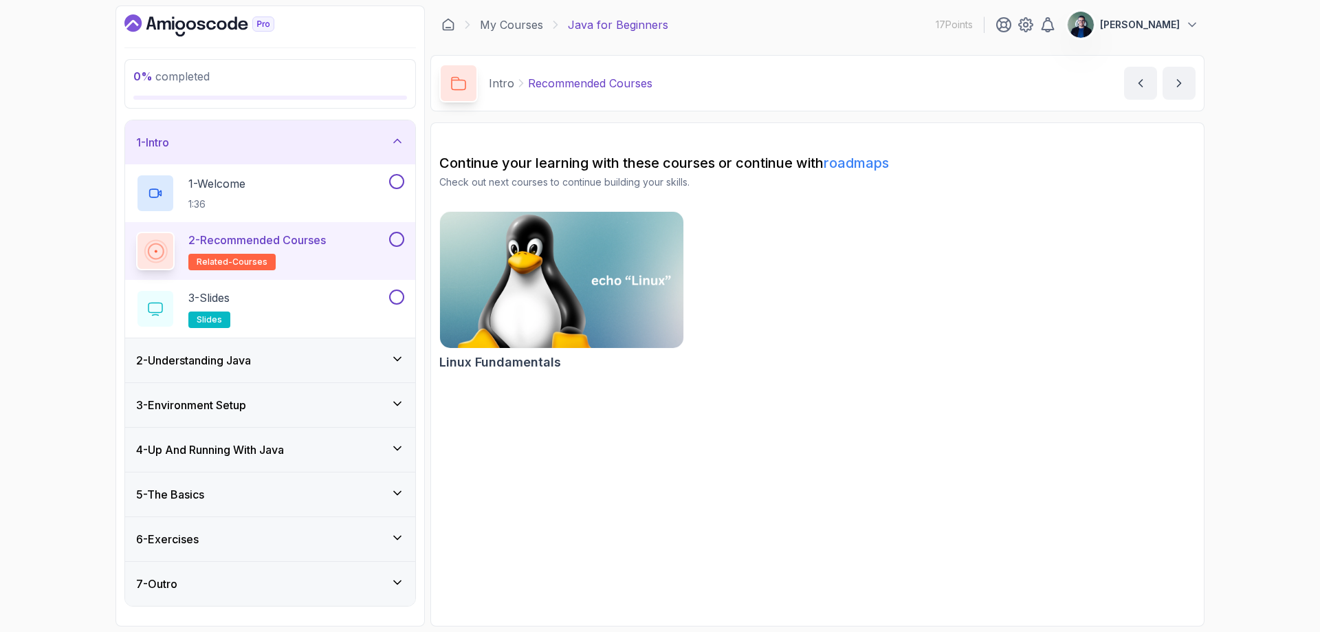
click at [571, 275] on img at bounding box center [562, 279] width 256 height 143
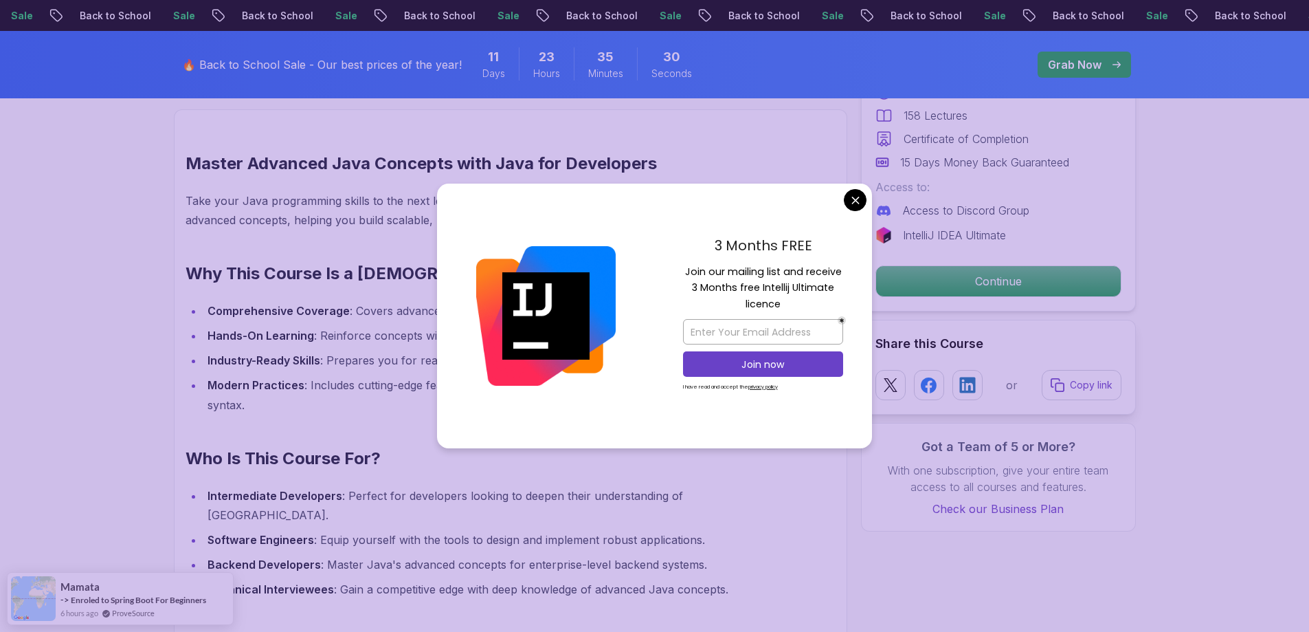
scroll to position [962, 0]
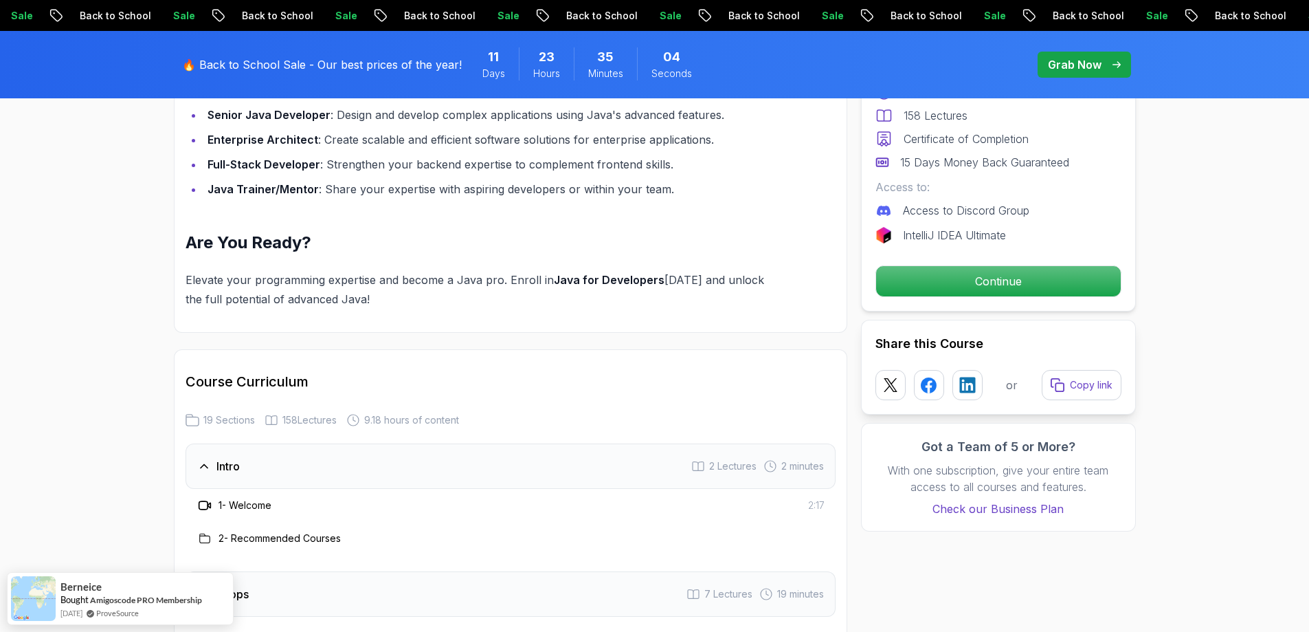
scroll to position [1512, 0]
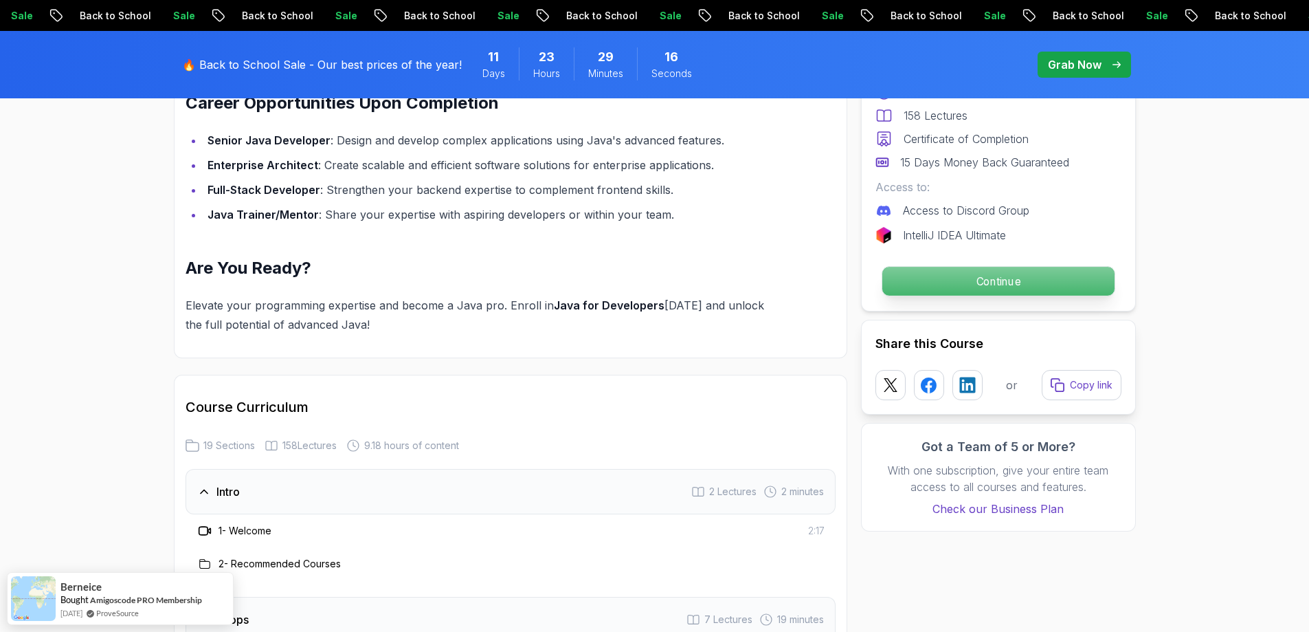
click at [963, 276] on p "Continue" at bounding box center [998, 281] width 232 height 29
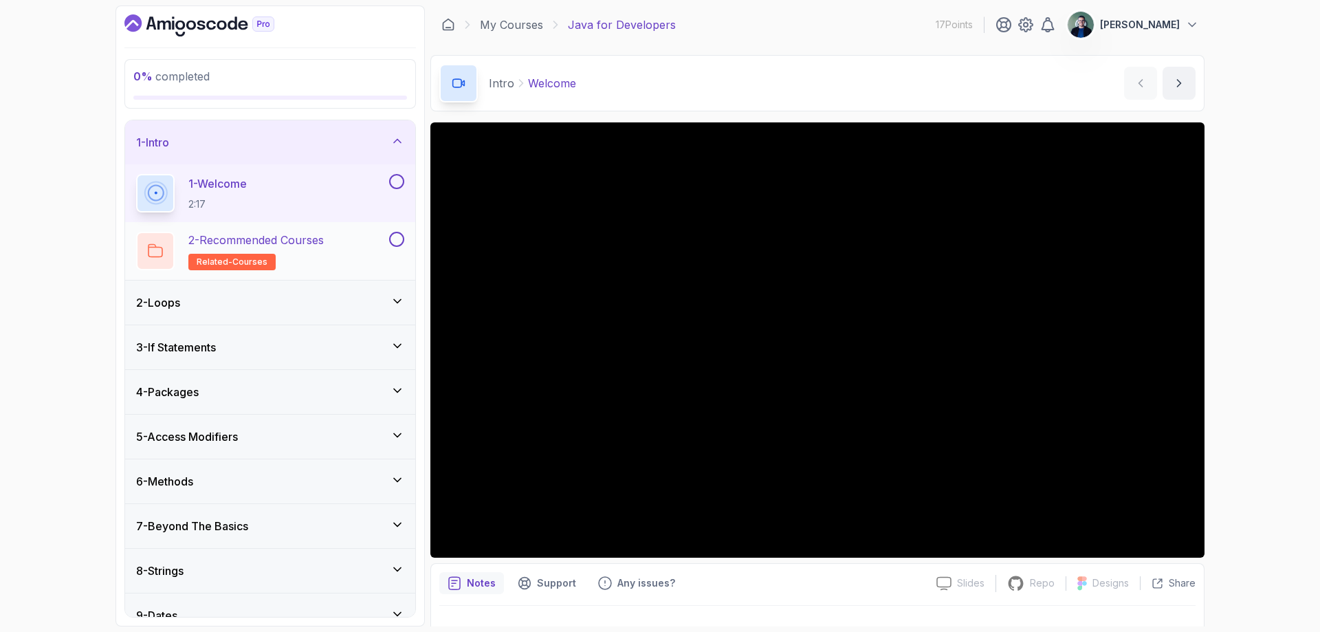
click at [300, 247] on p "2 - Recommended Courses" at bounding box center [255, 240] width 135 height 16
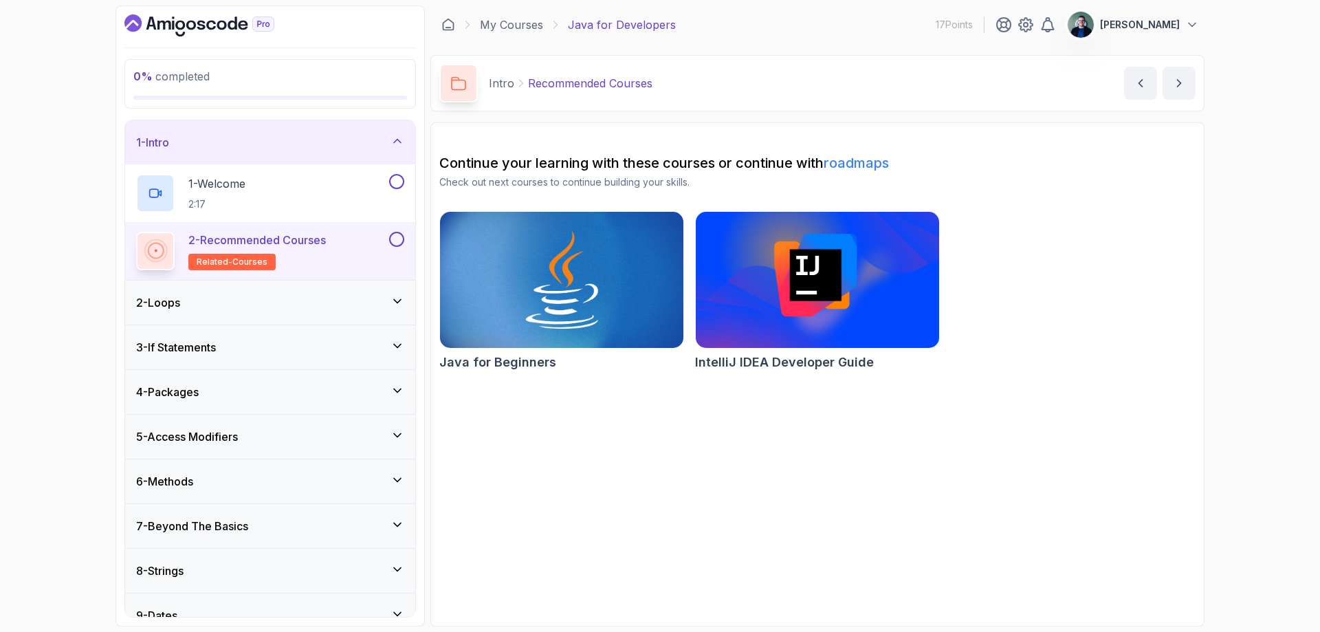
click at [283, 162] on div "1 - Intro" at bounding box center [270, 142] width 290 height 44
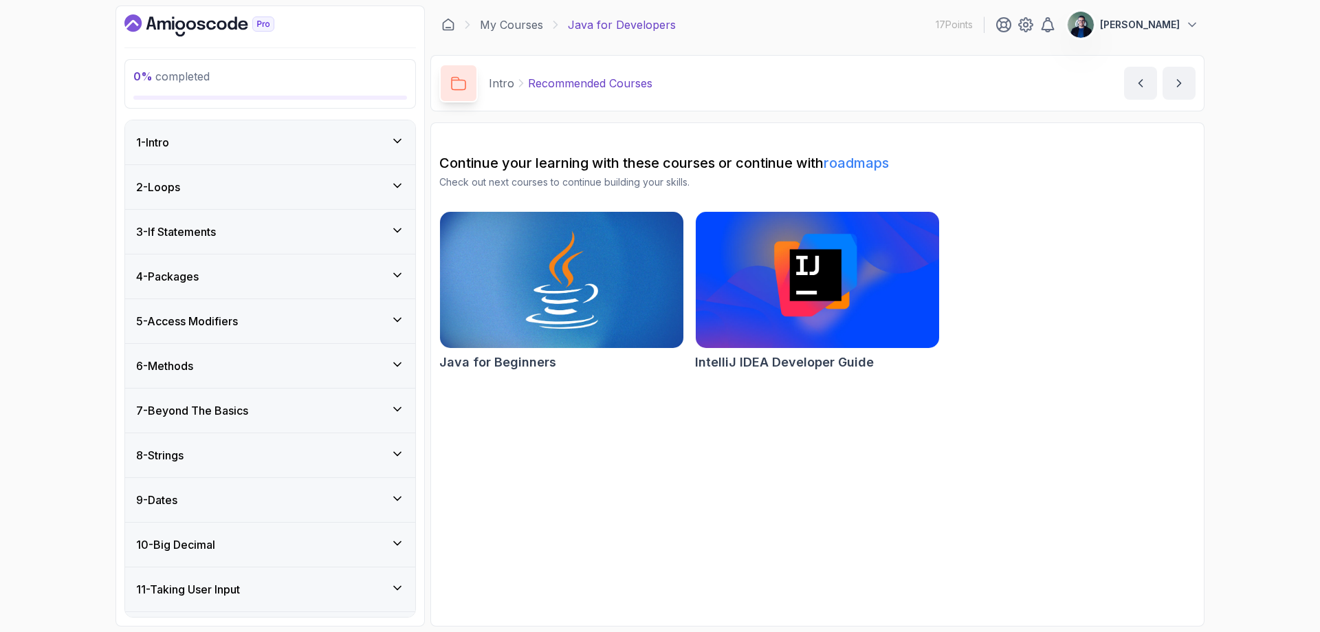
click at [285, 144] on div "1 - Intro" at bounding box center [270, 142] width 268 height 16
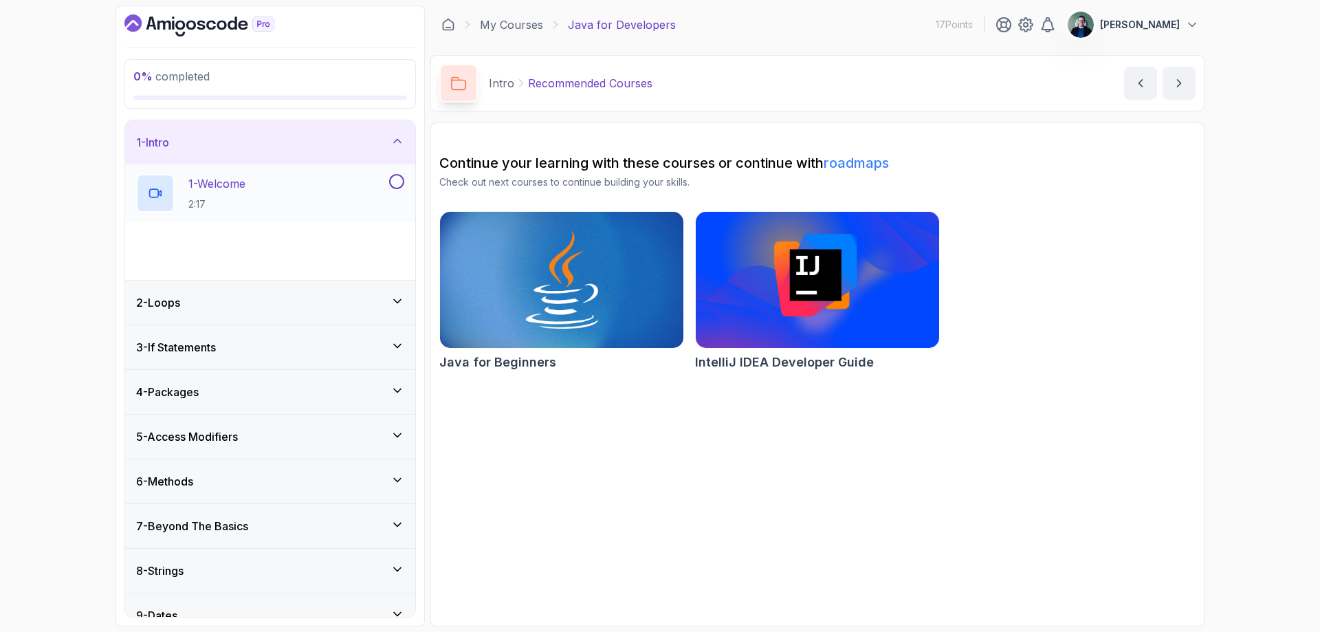
click at [282, 181] on div "1 - Welcome 2:17" at bounding box center [261, 193] width 250 height 38
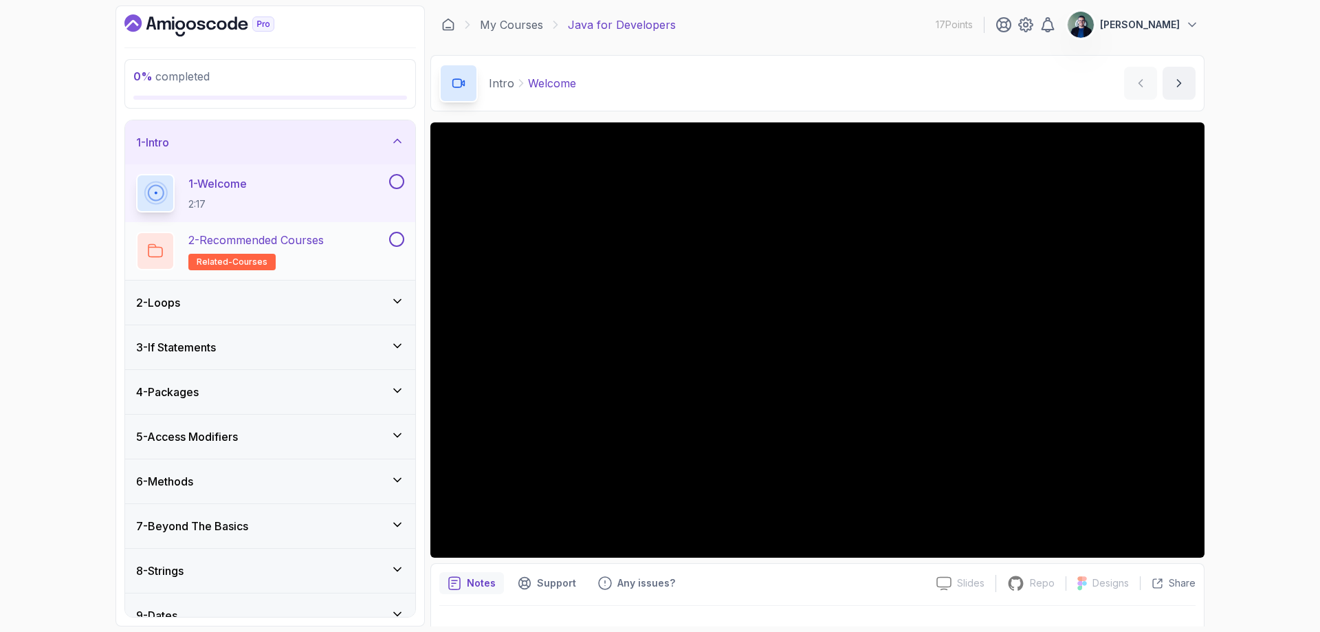
click at [285, 232] on p "2 - Recommended Courses" at bounding box center [255, 240] width 135 height 16
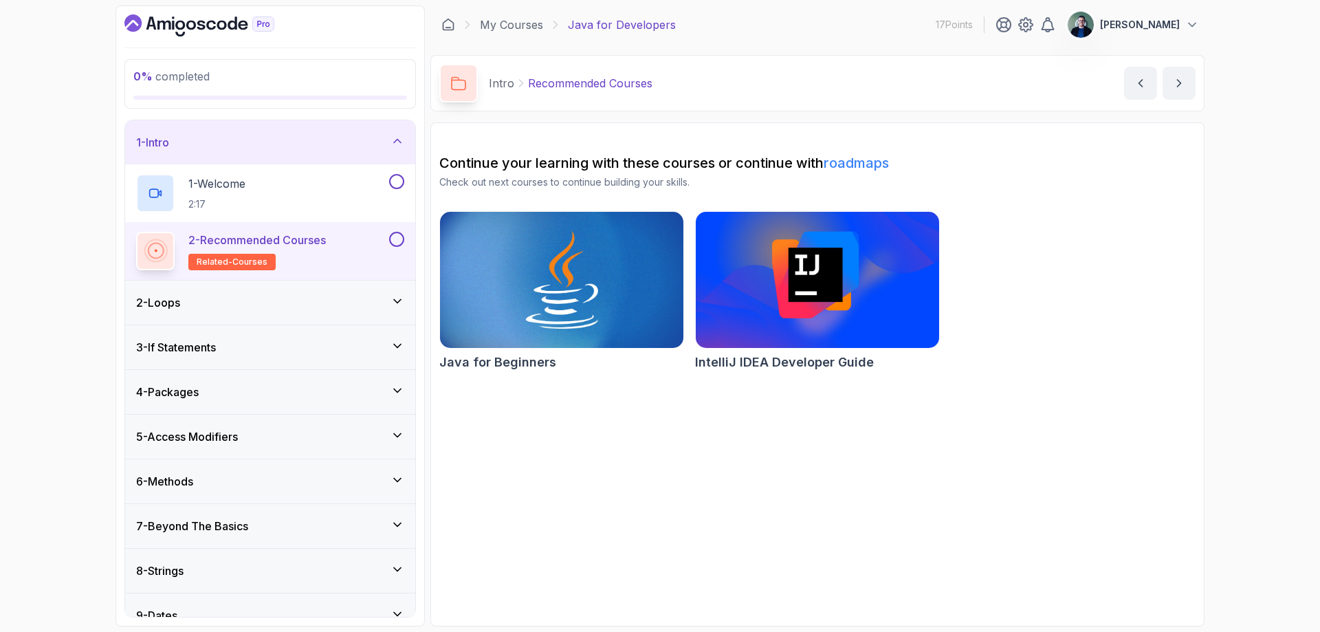
click at [814, 273] on img at bounding box center [817, 279] width 256 height 143
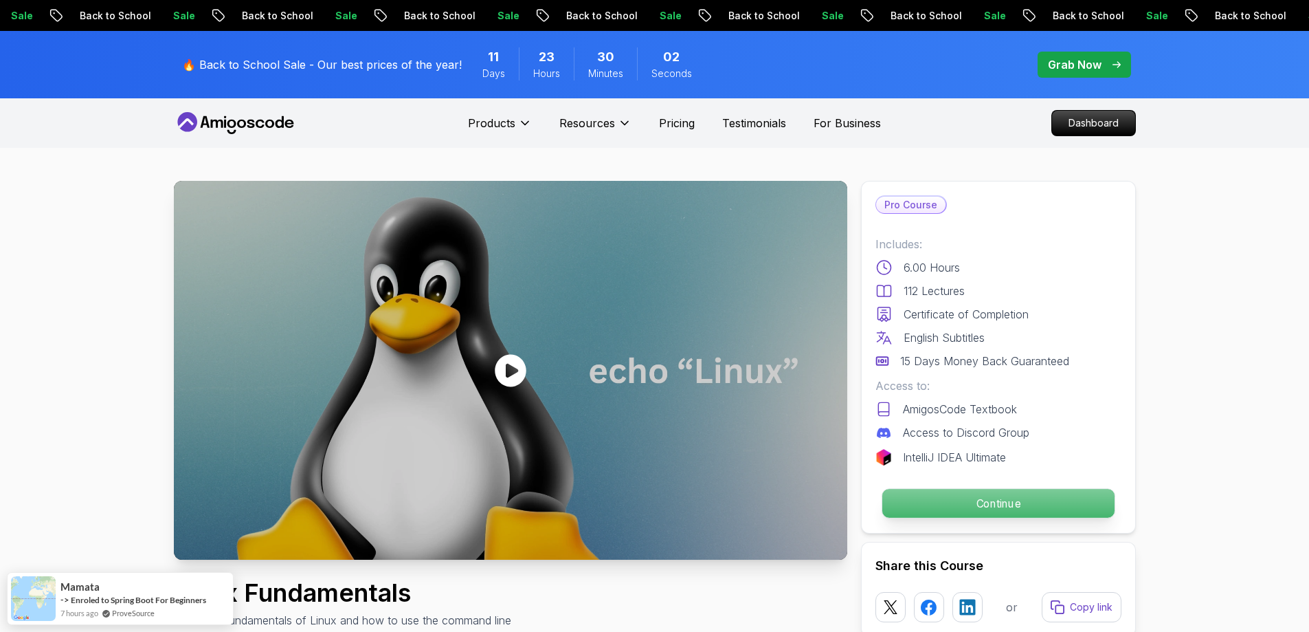
click at [1044, 505] on p "Continue" at bounding box center [998, 503] width 232 height 29
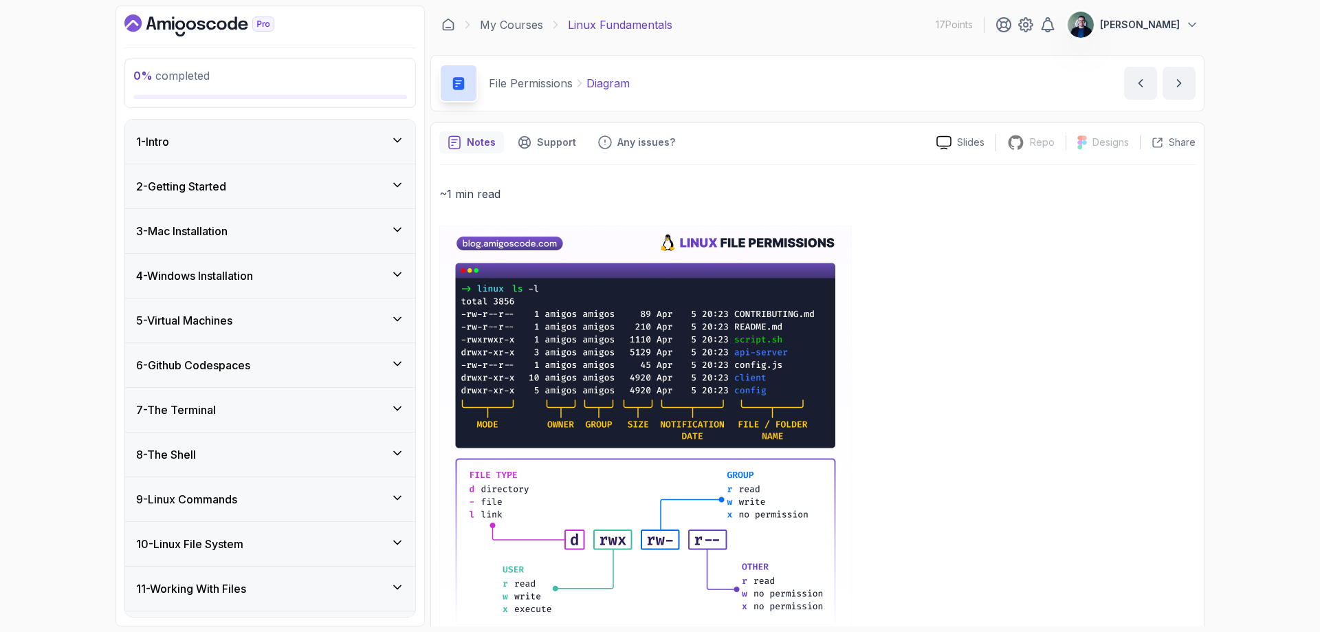
click at [315, 135] on div "1 - Intro" at bounding box center [270, 141] width 268 height 16
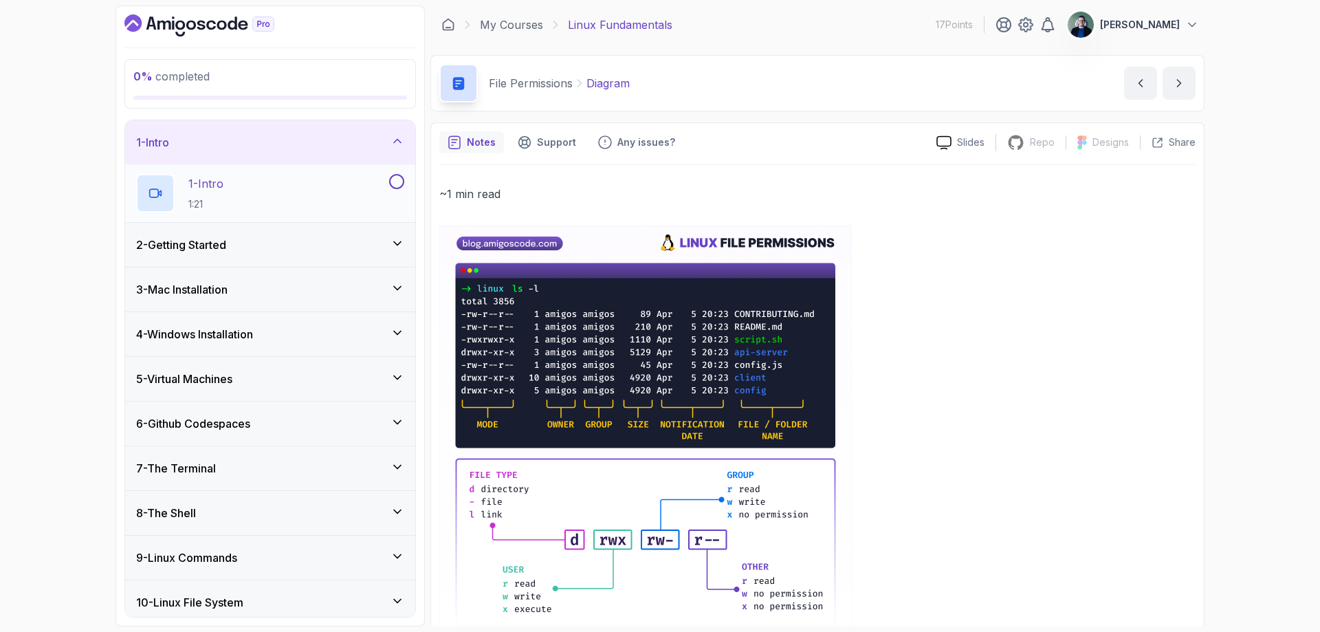
click at [276, 199] on div "1 - Intro 1:21" at bounding box center [261, 193] width 250 height 38
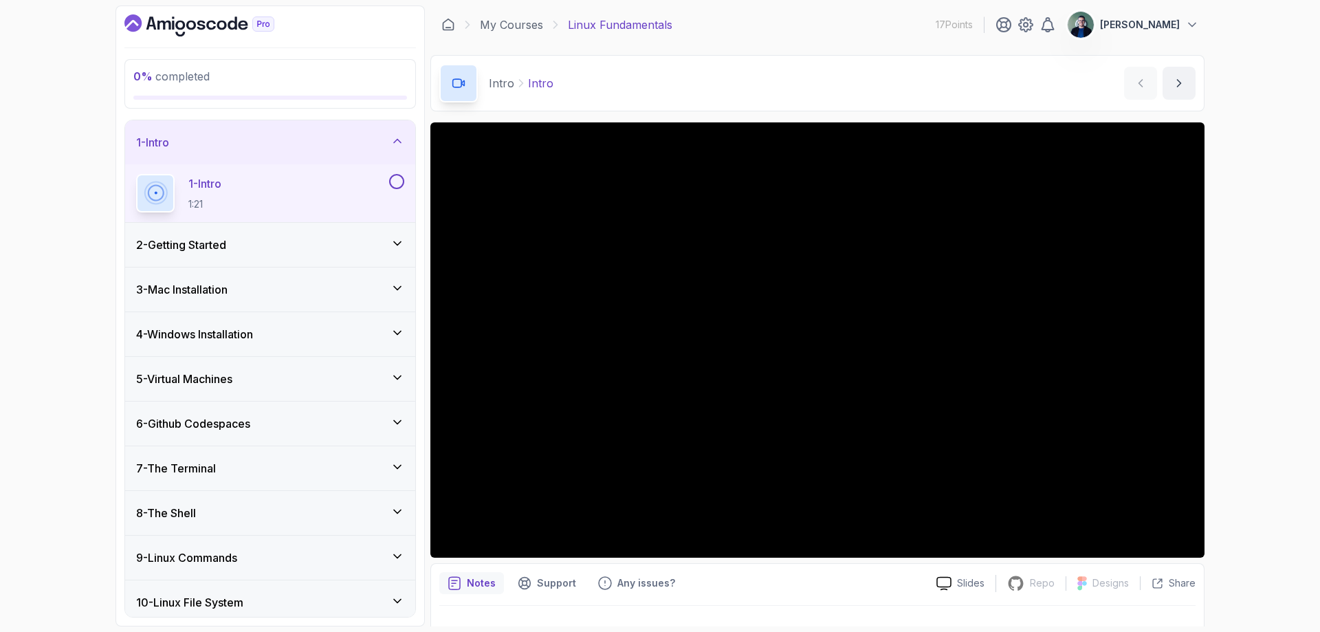
click at [362, 135] on div "1 - Intro" at bounding box center [270, 142] width 268 height 16
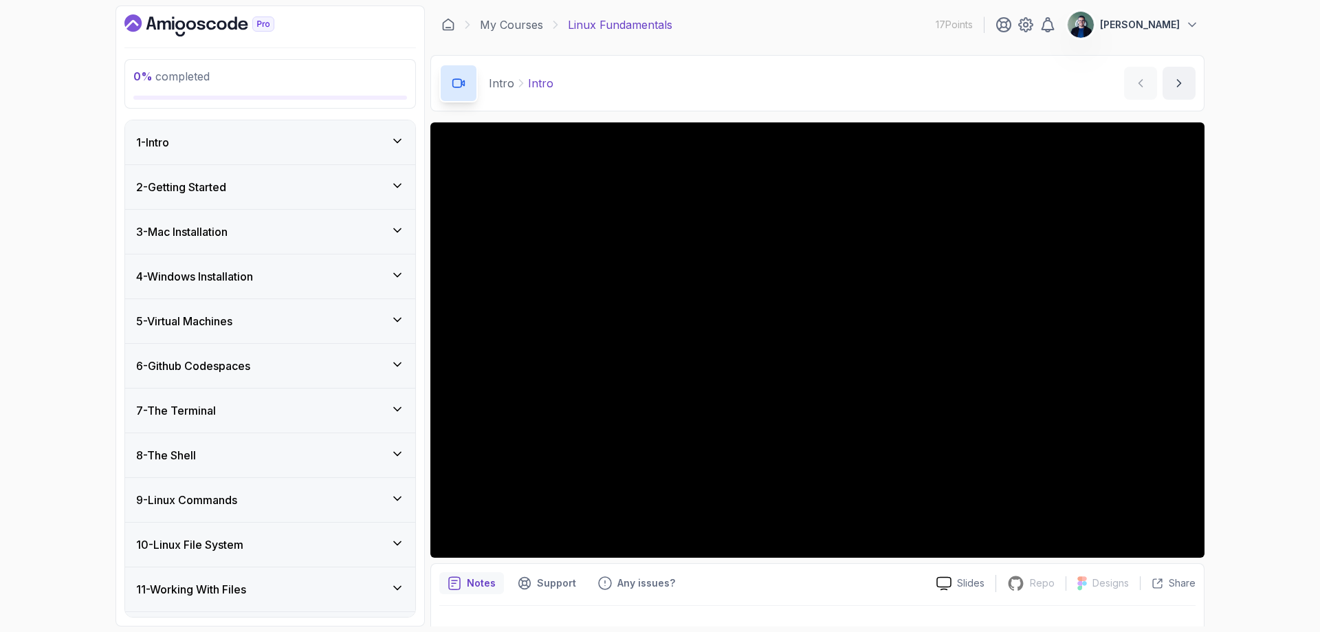
click at [506, 84] on p "Intro" at bounding box center [501, 83] width 25 height 16
click at [501, 26] on link "My Courses" at bounding box center [511, 24] width 63 height 16
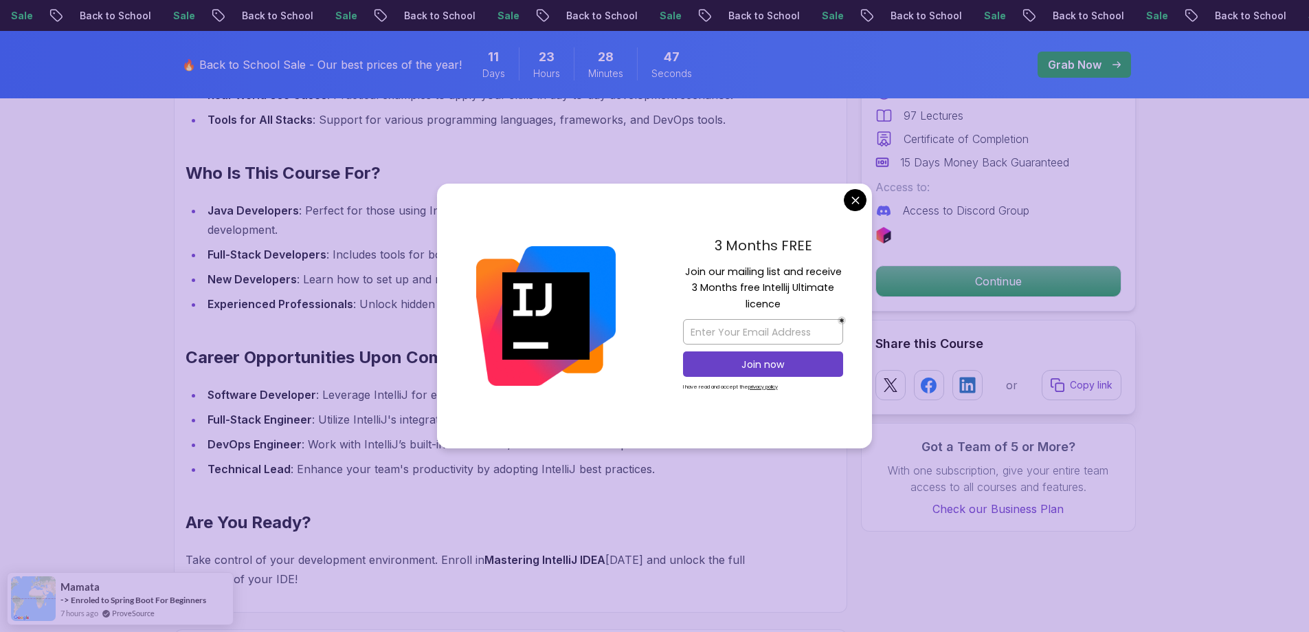
scroll to position [1581, 0]
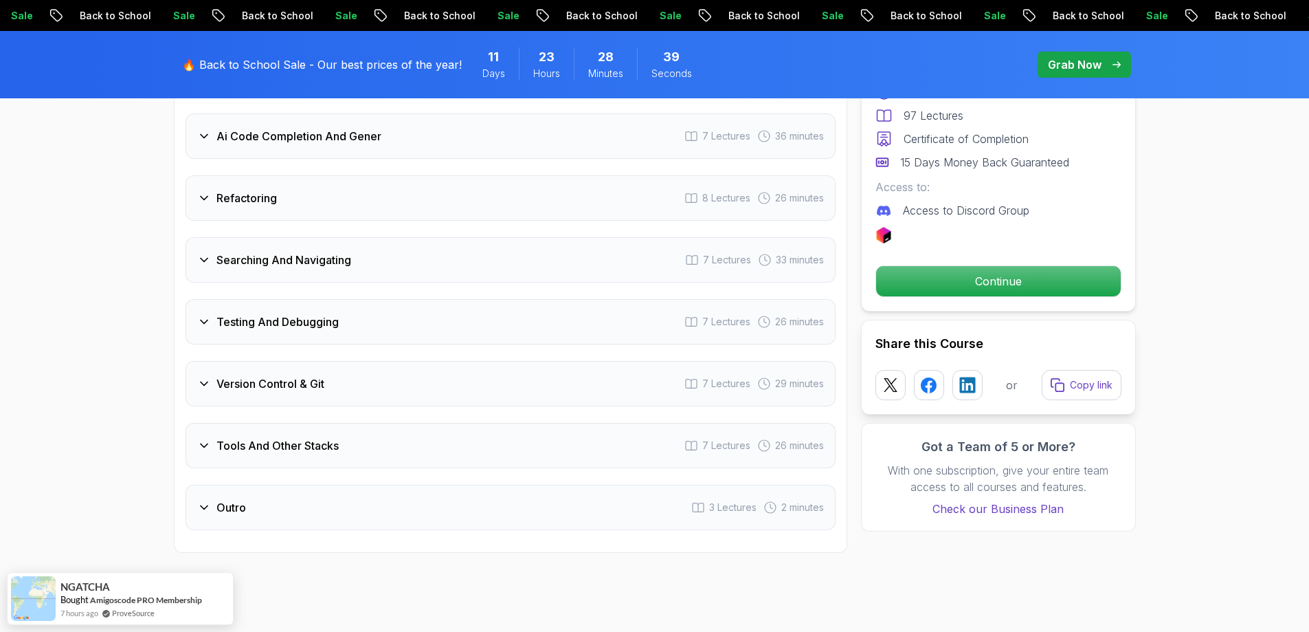
scroll to position [2543, 0]
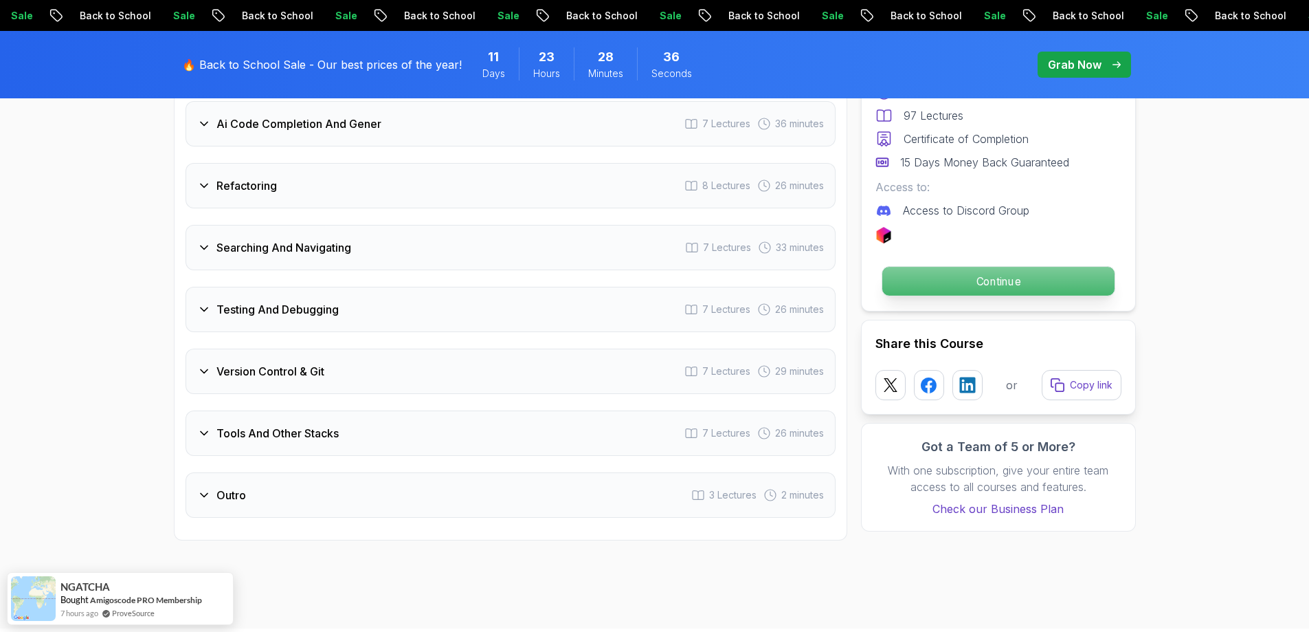
click at [1030, 279] on p "Continue" at bounding box center [998, 281] width 232 height 29
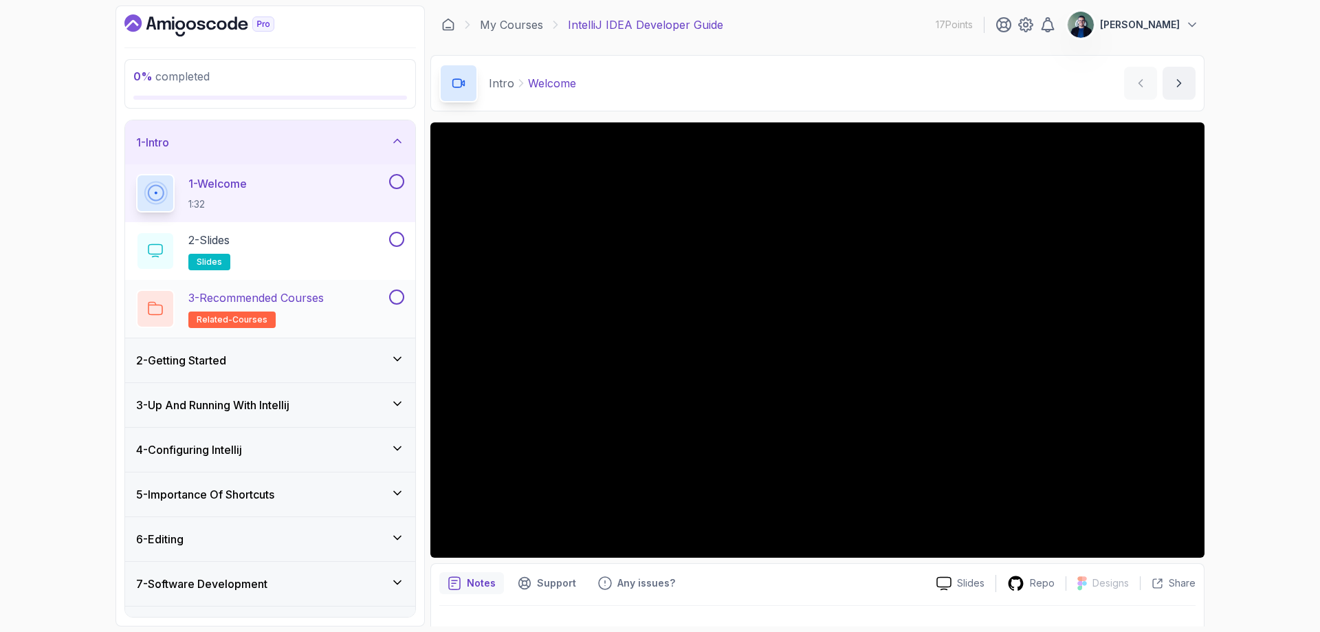
click at [270, 301] on p "3 - Recommended Courses" at bounding box center [255, 297] width 135 height 16
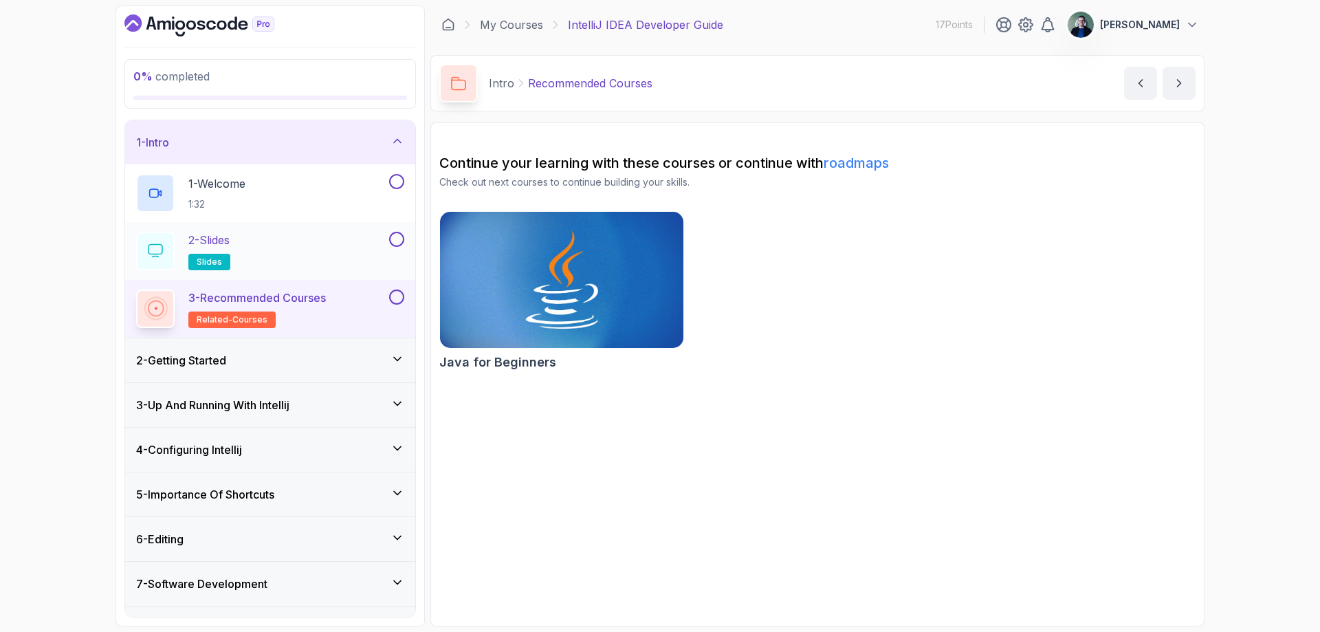
click at [276, 260] on div "2 - Slides slides" at bounding box center [261, 251] width 250 height 38
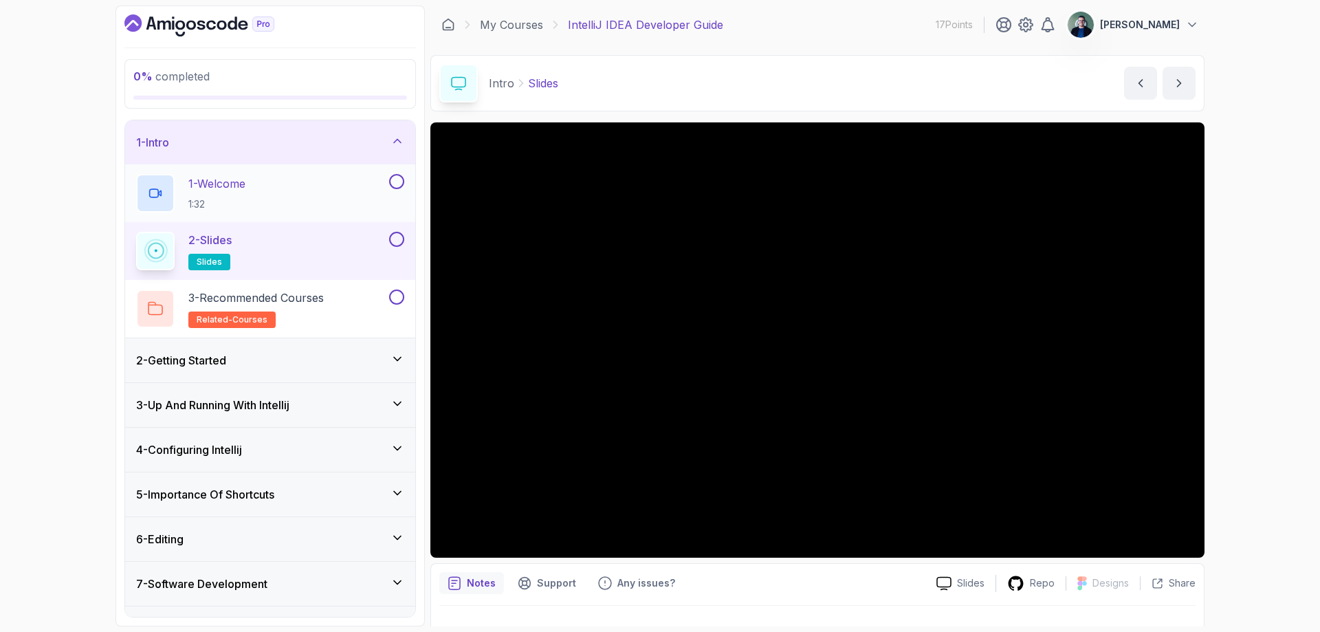
click at [274, 196] on div "1 - Welcome 1:32" at bounding box center [261, 193] width 250 height 38
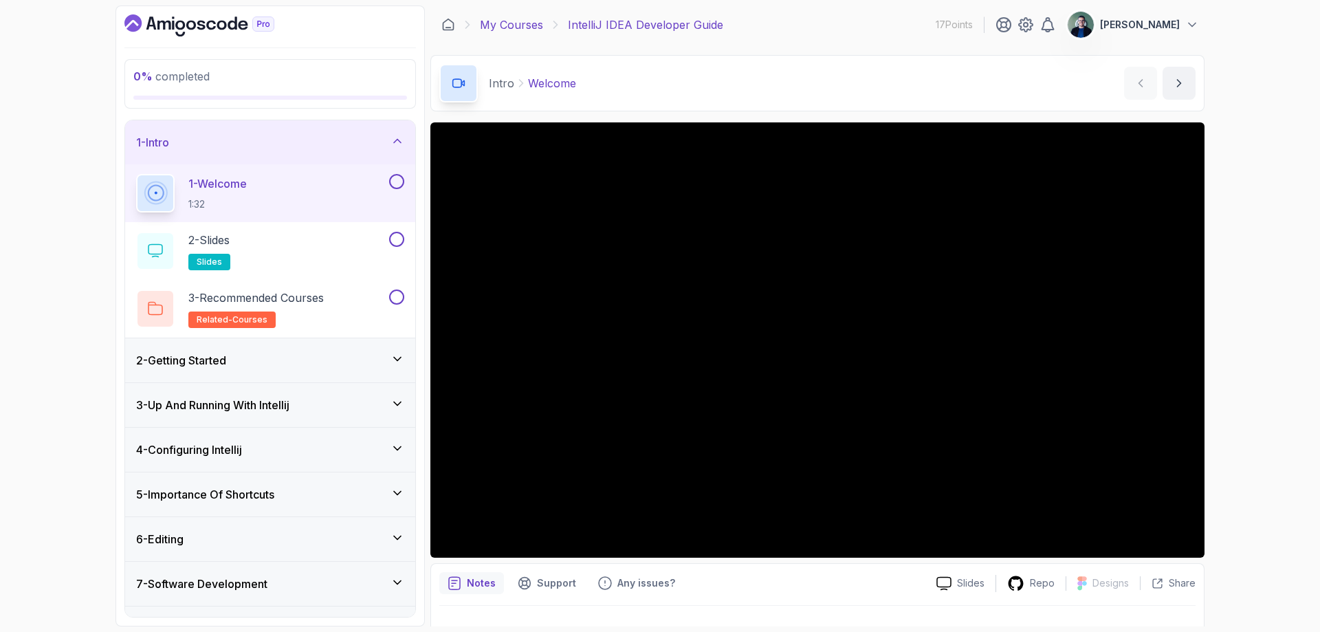
click at [509, 21] on link "My Courses" at bounding box center [511, 24] width 63 height 16
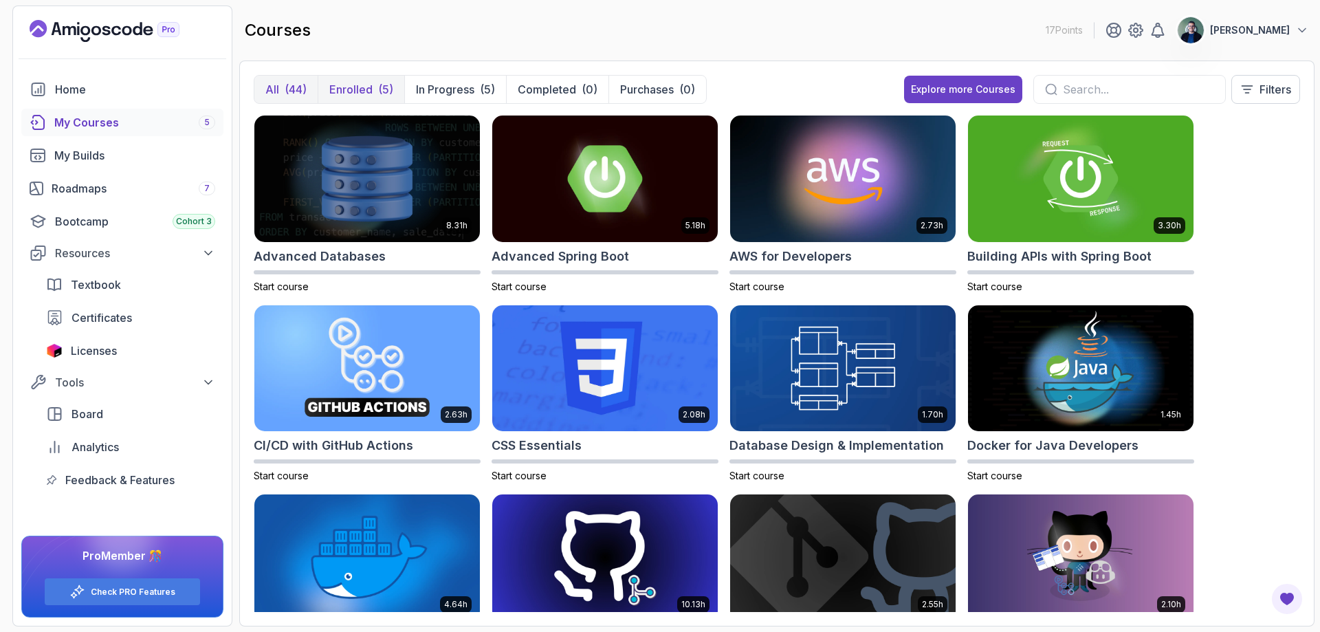
click at [377, 89] on button "Enrolled (5)" at bounding box center [361, 89] width 87 height 27
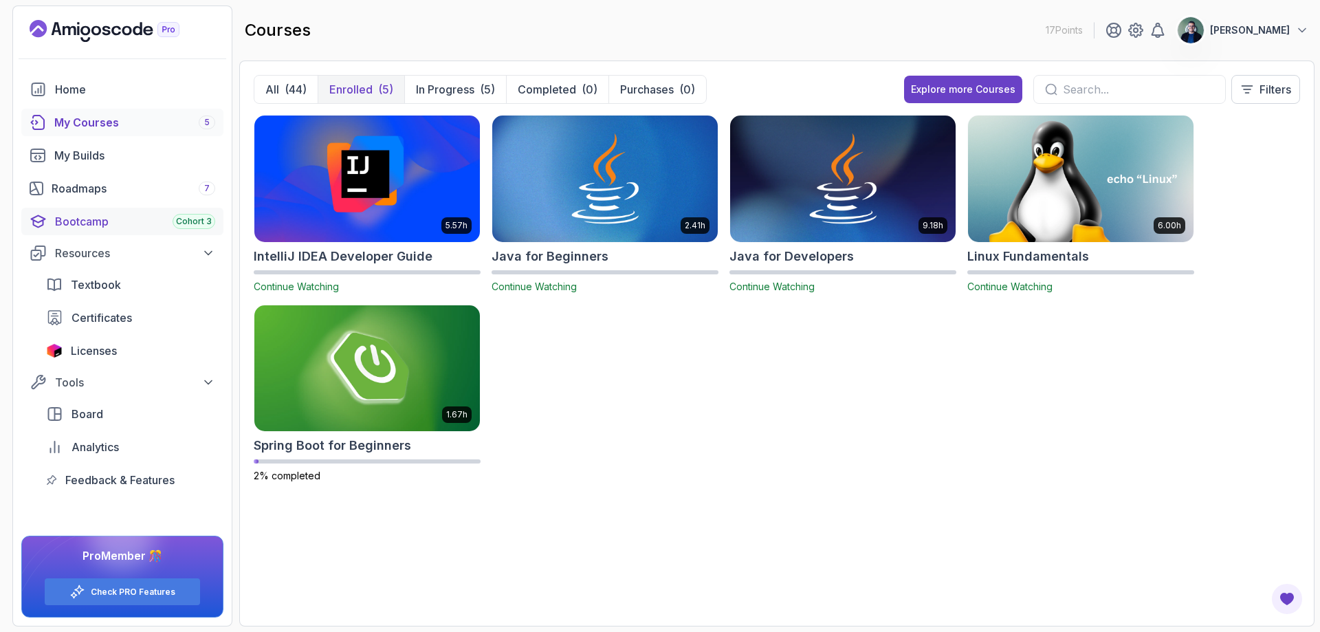
click at [131, 219] on div "Bootcamp Cohort 3" at bounding box center [135, 221] width 160 height 16
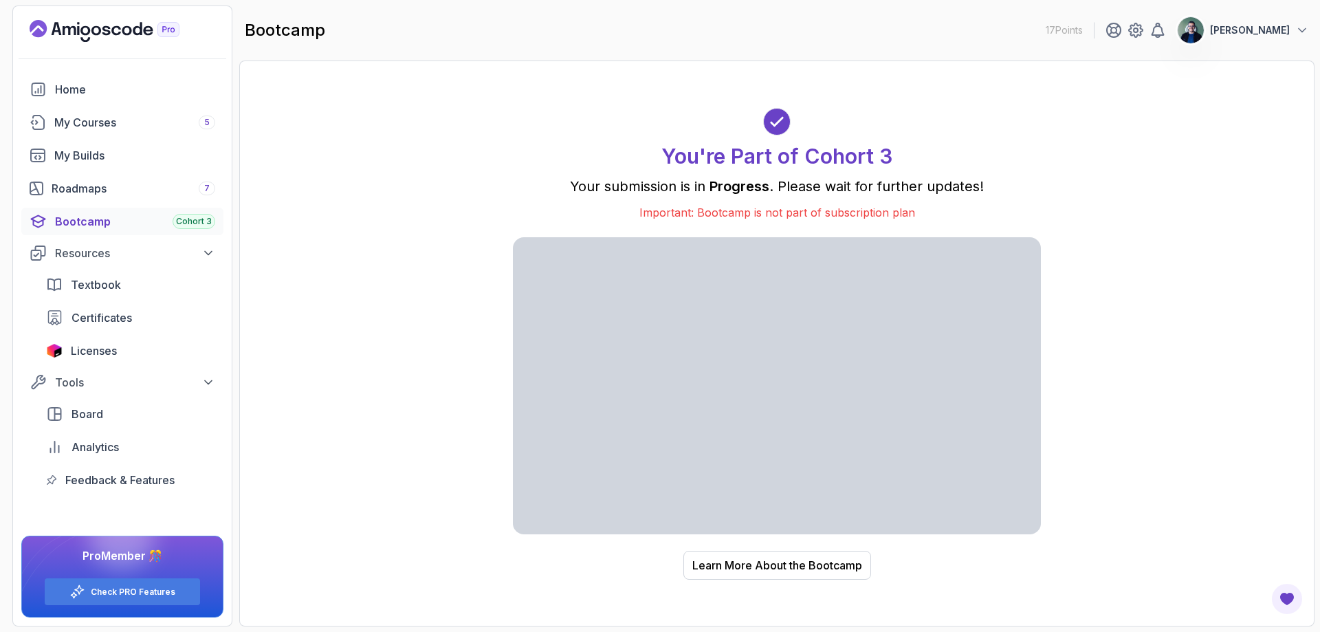
click at [1074, 30] on p "17 Points" at bounding box center [1063, 30] width 37 height 14
click at [1026, 32] on div "bootcamp 17 Points badris abdelilah" at bounding box center [776, 29] width 1075 height 49
click at [154, 164] on link "My Builds" at bounding box center [122, 155] width 202 height 27
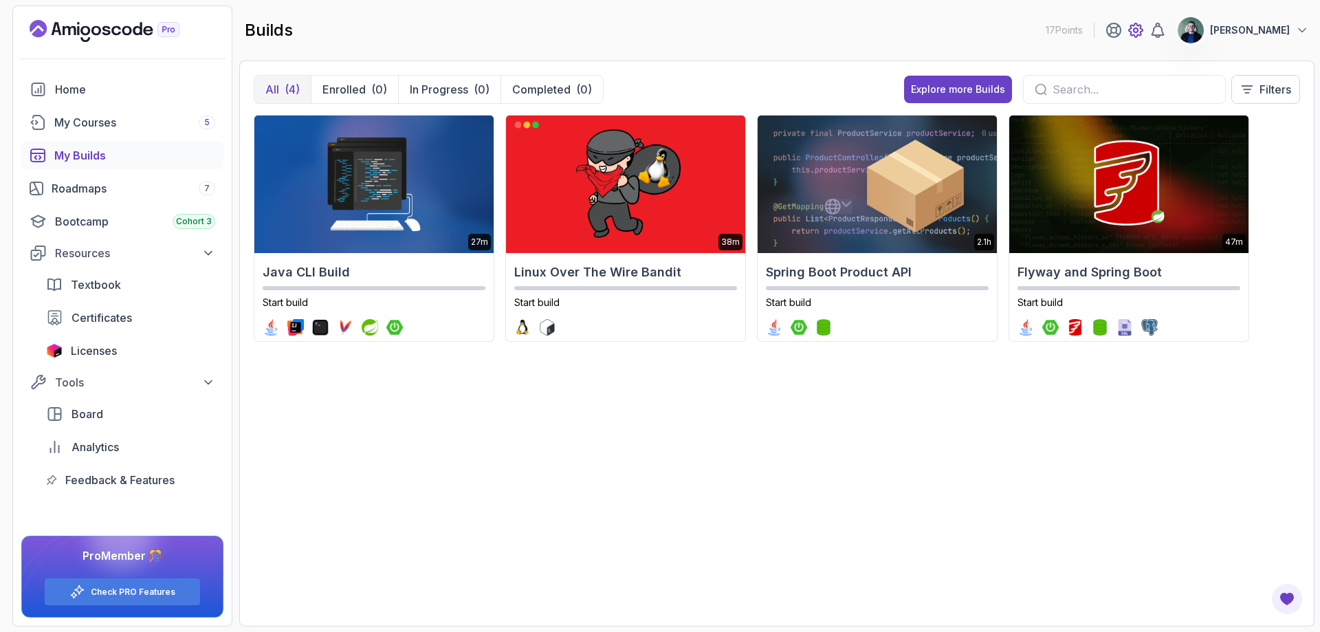
click at [1141, 31] on icon at bounding box center [1135, 30] width 16 height 16
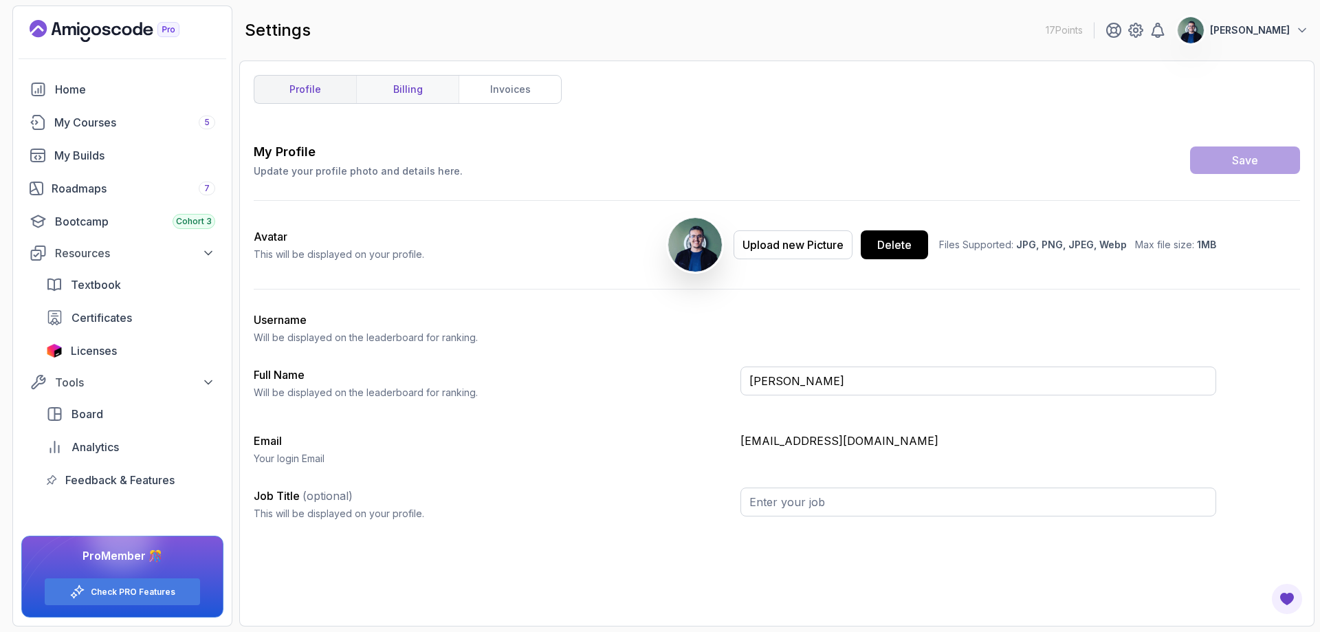
click at [419, 89] on link "billing" at bounding box center [407, 89] width 102 height 27
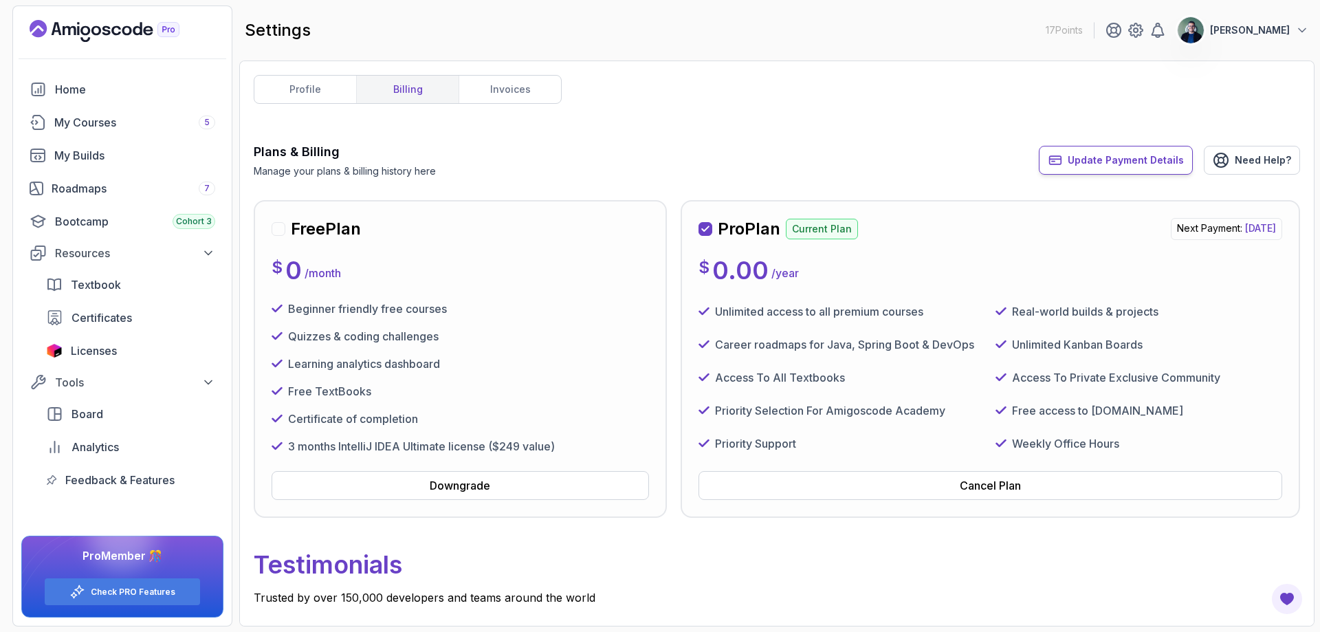
click at [1110, 157] on span "Update Payment Details" at bounding box center [1125, 160] width 116 height 14
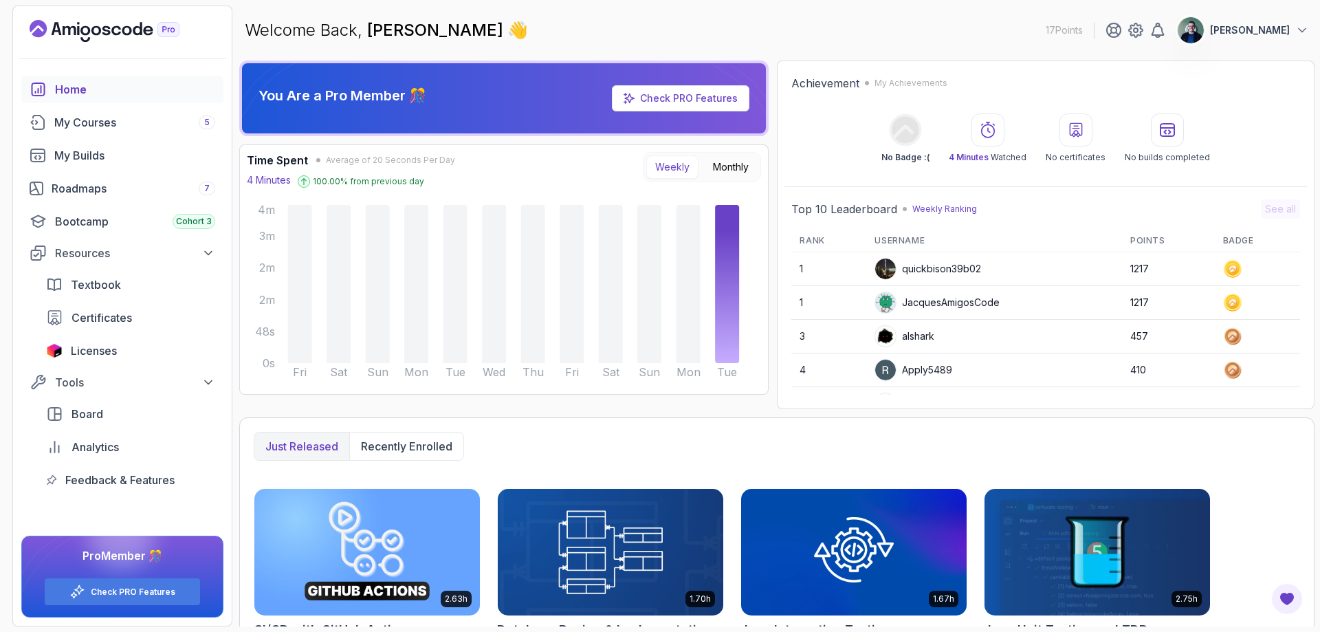
click at [908, 271] on div "quickbison39b02" at bounding box center [927, 269] width 107 height 22
click at [882, 266] on img at bounding box center [885, 268] width 21 height 21
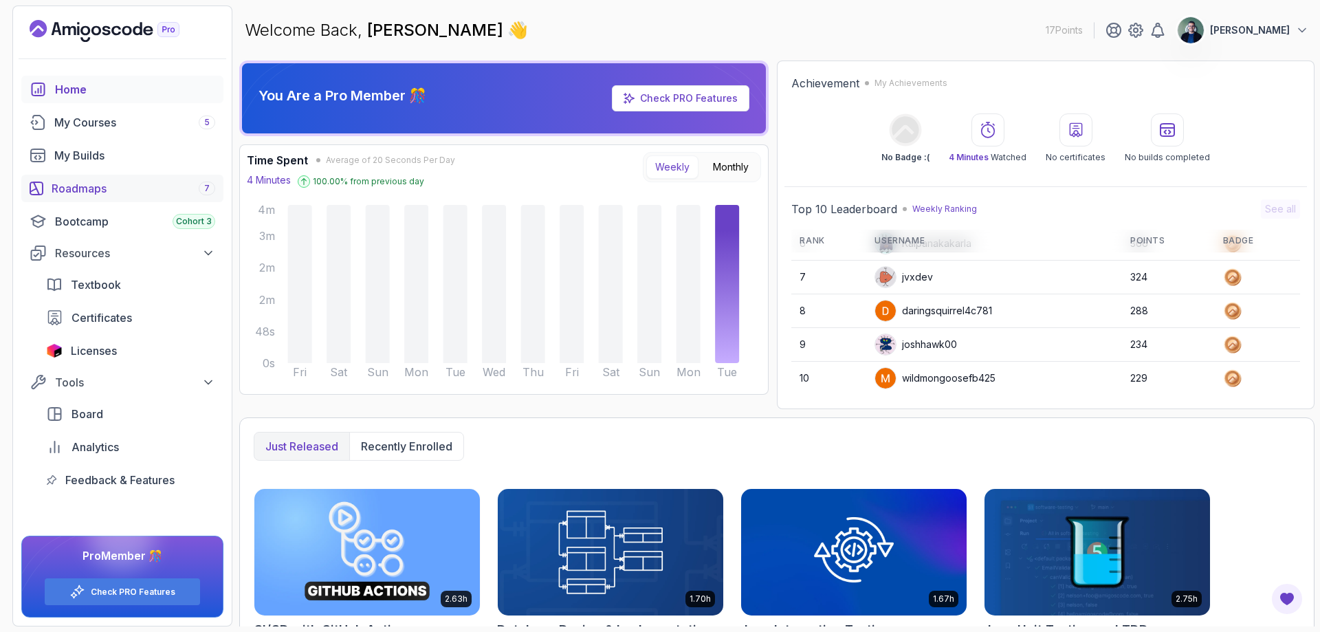
click at [120, 194] on div "Roadmaps 7" at bounding box center [134, 188] width 164 height 16
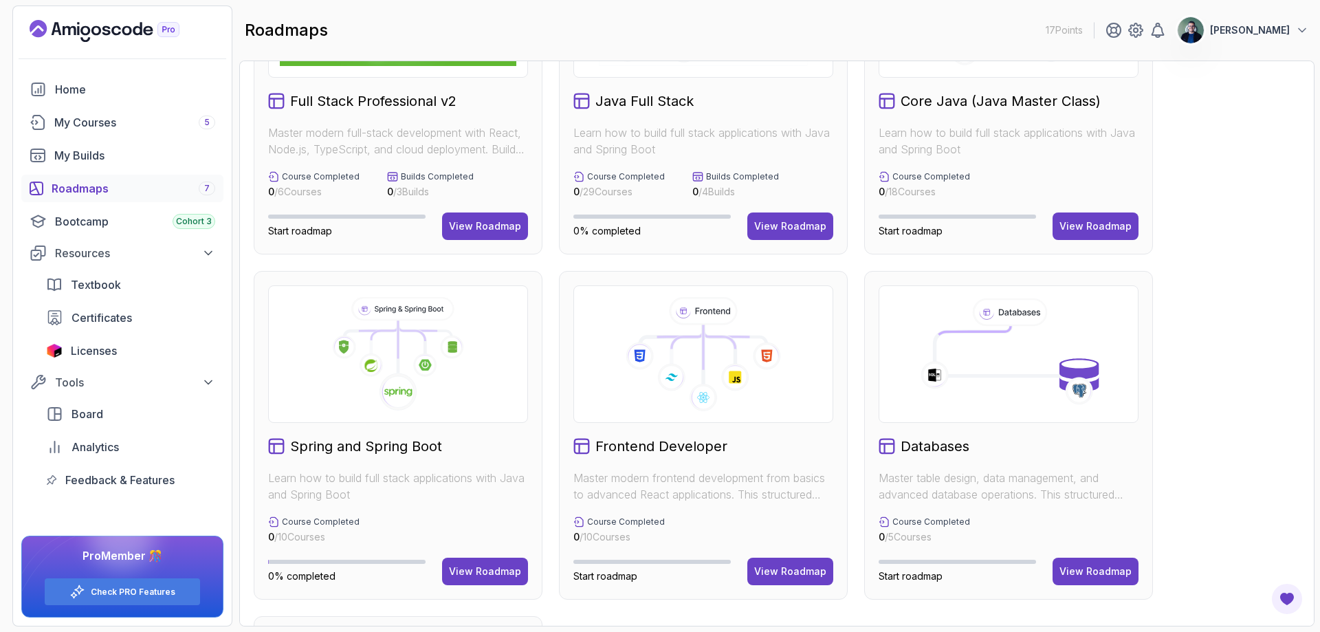
scroll to position [206, 0]
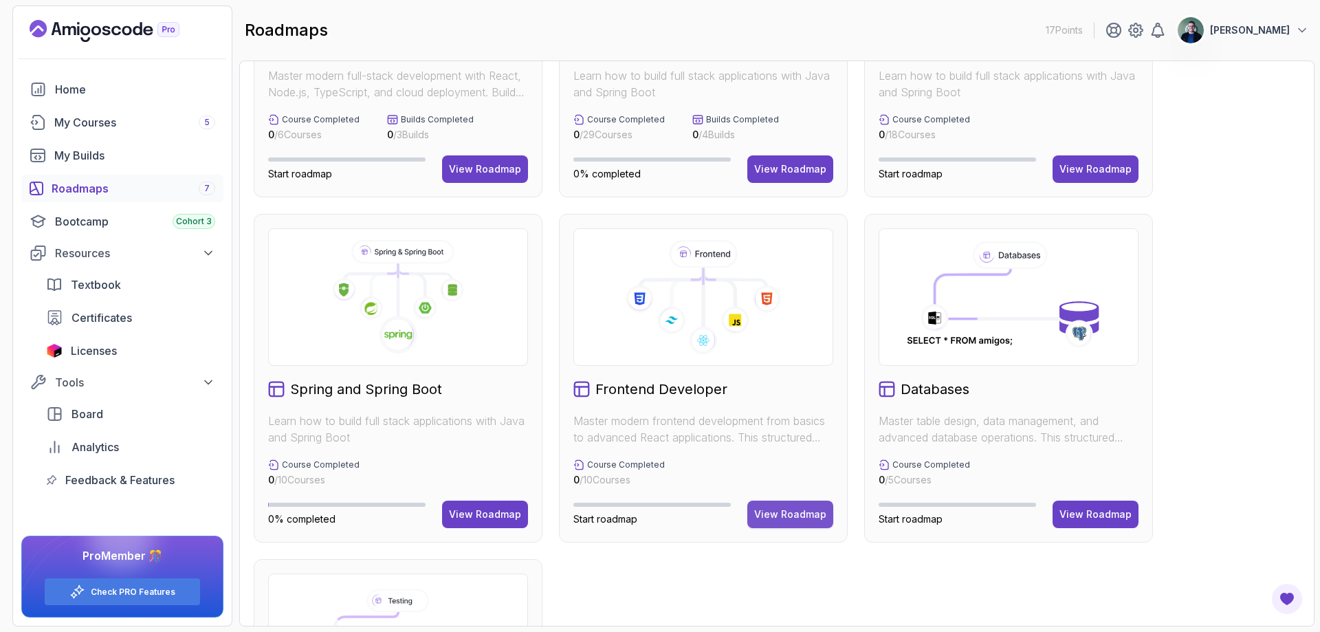
click at [792, 520] on div "View Roadmap" at bounding box center [790, 514] width 72 height 14
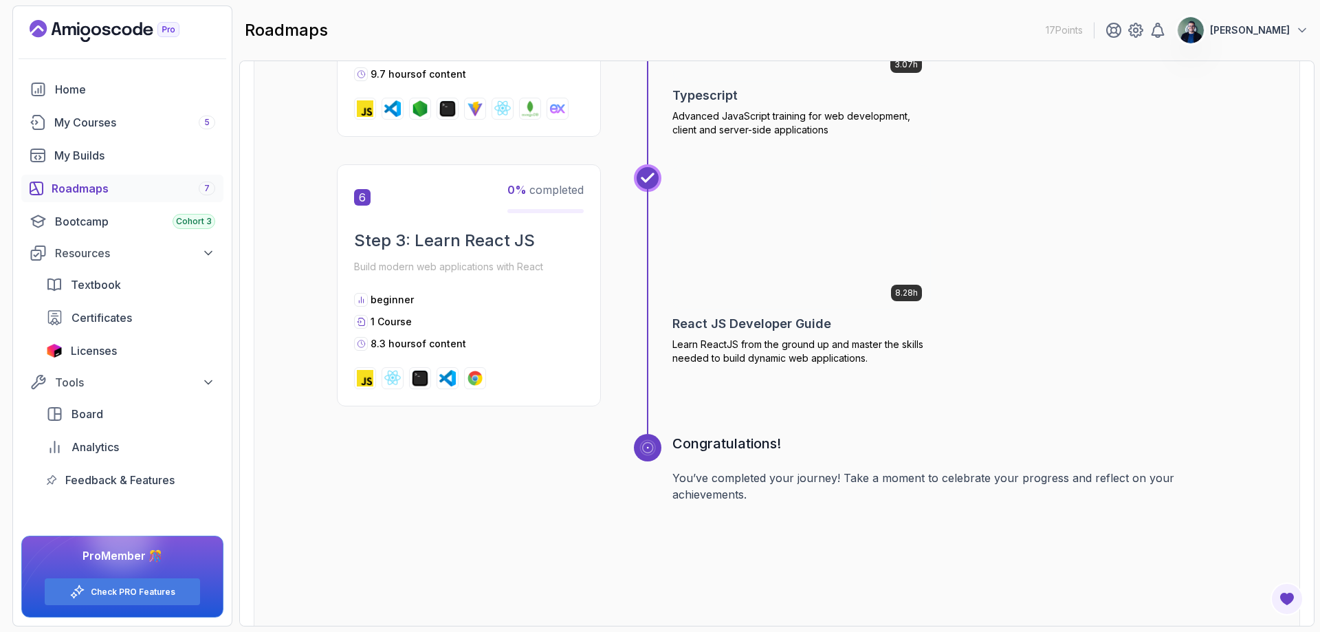
scroll to position [1801, 0]
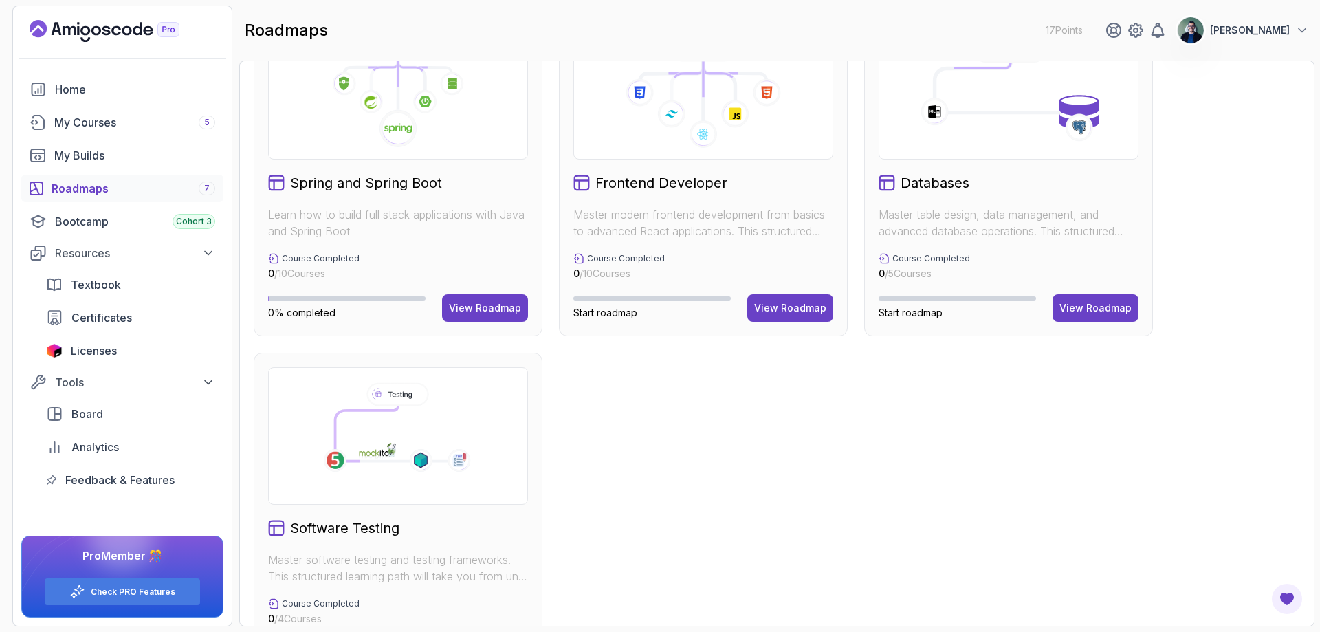
scroll to position [481, 0]
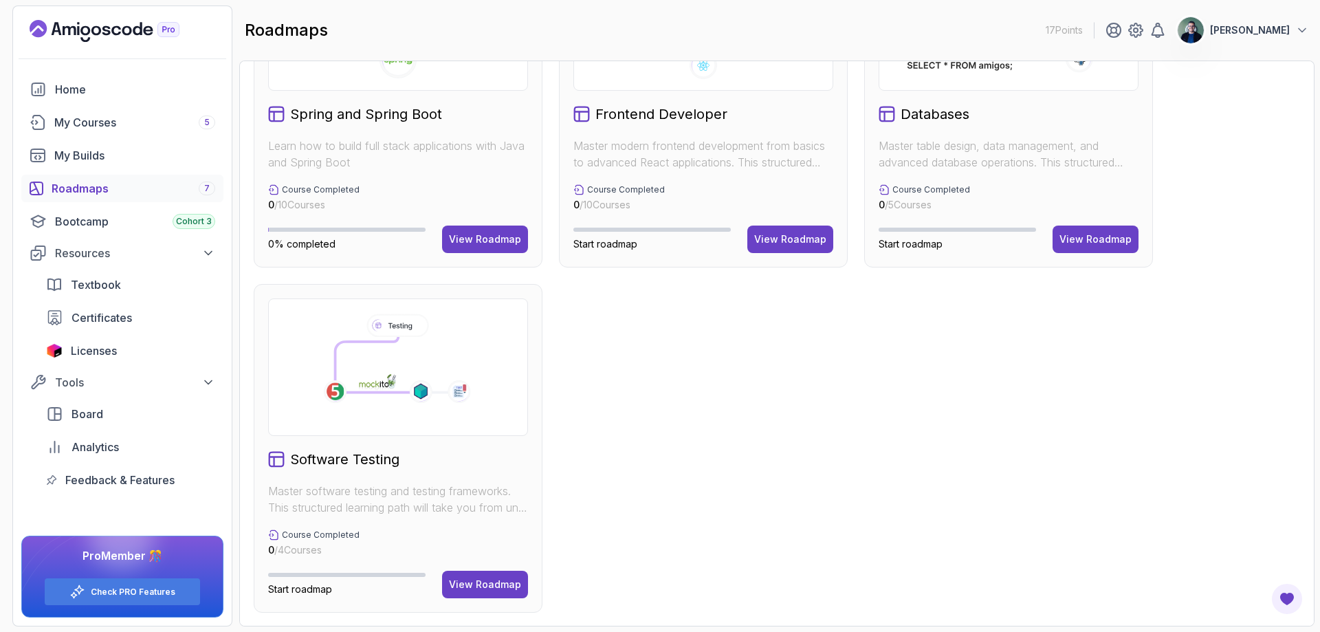
click at [380, 361] on icon at bounding box center [376, 365] width 82 height 56
click at [476, 587] on div "View Roadmap" at bounding box center [485, 584] width 72 height 14
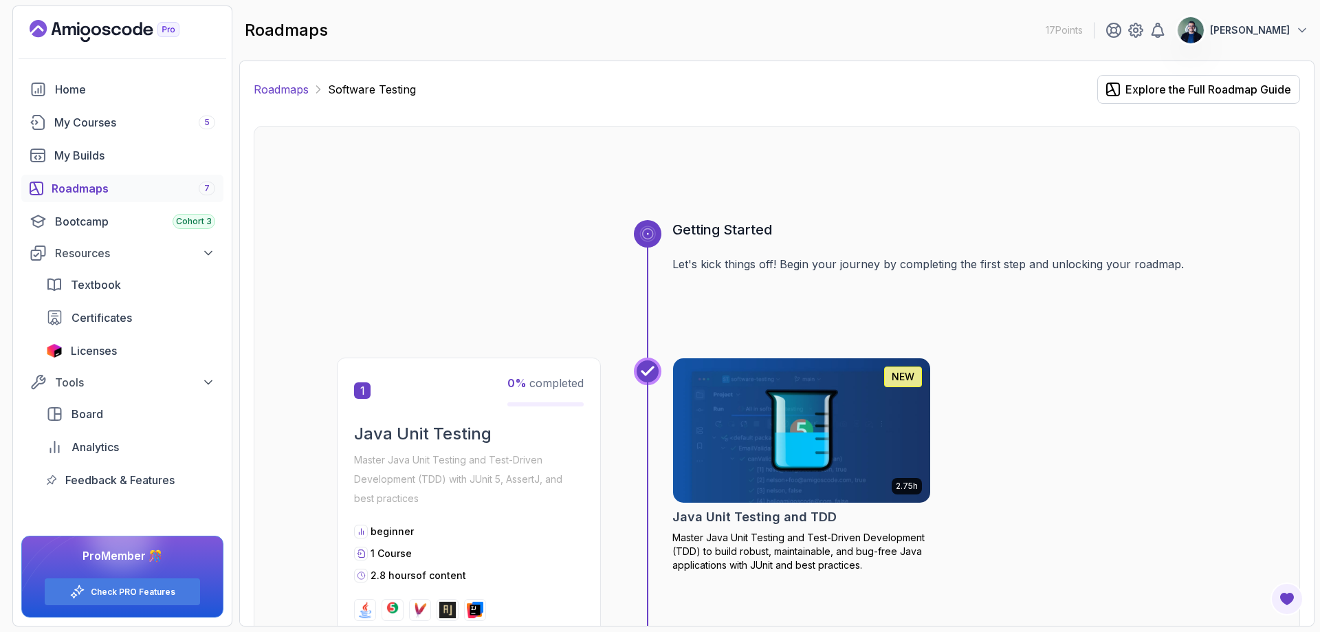
click at [293, 90] on link "Roadmaps" at bounding box center [281, 89] width 55 height 16
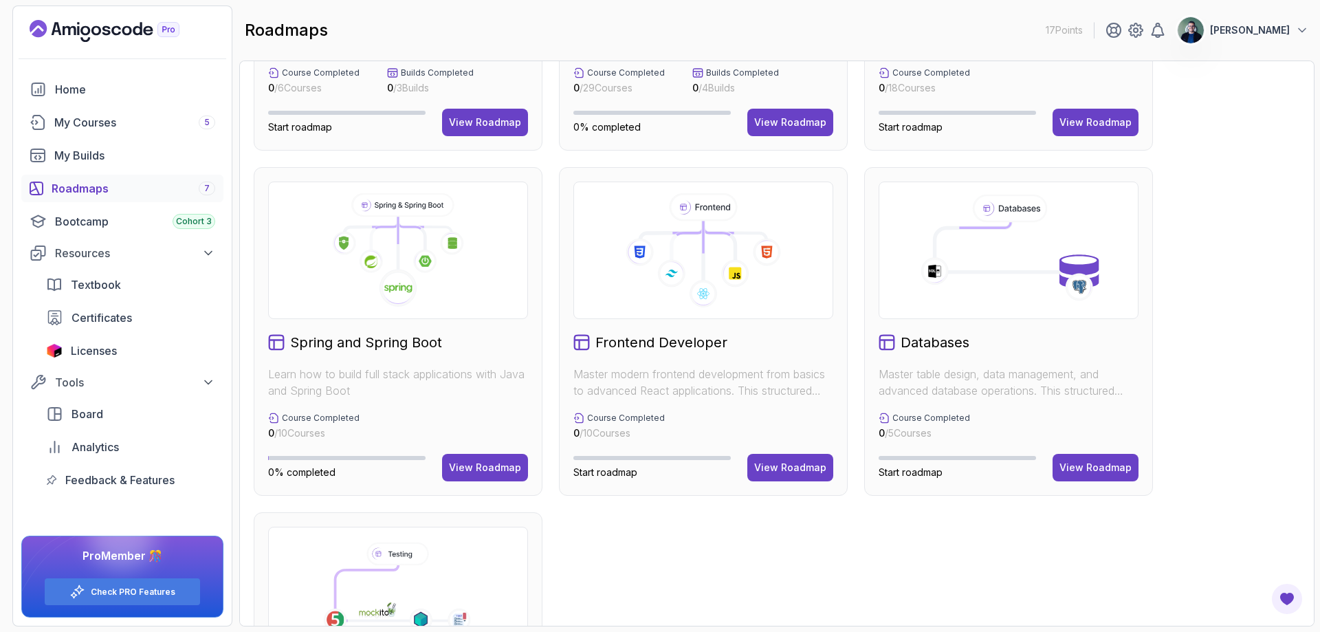
scroll to position [275, 0]
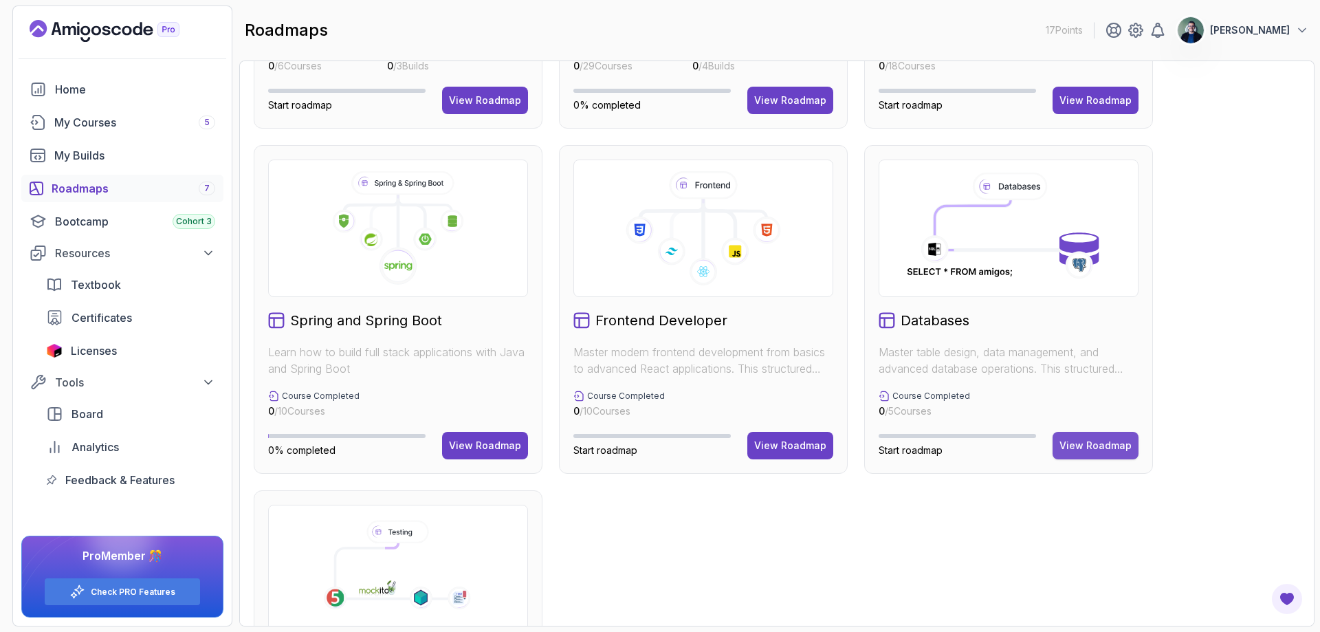
click at [1104, 440] on div "View Roadmap" at bounding box center [1095, 445] width 72 height 14
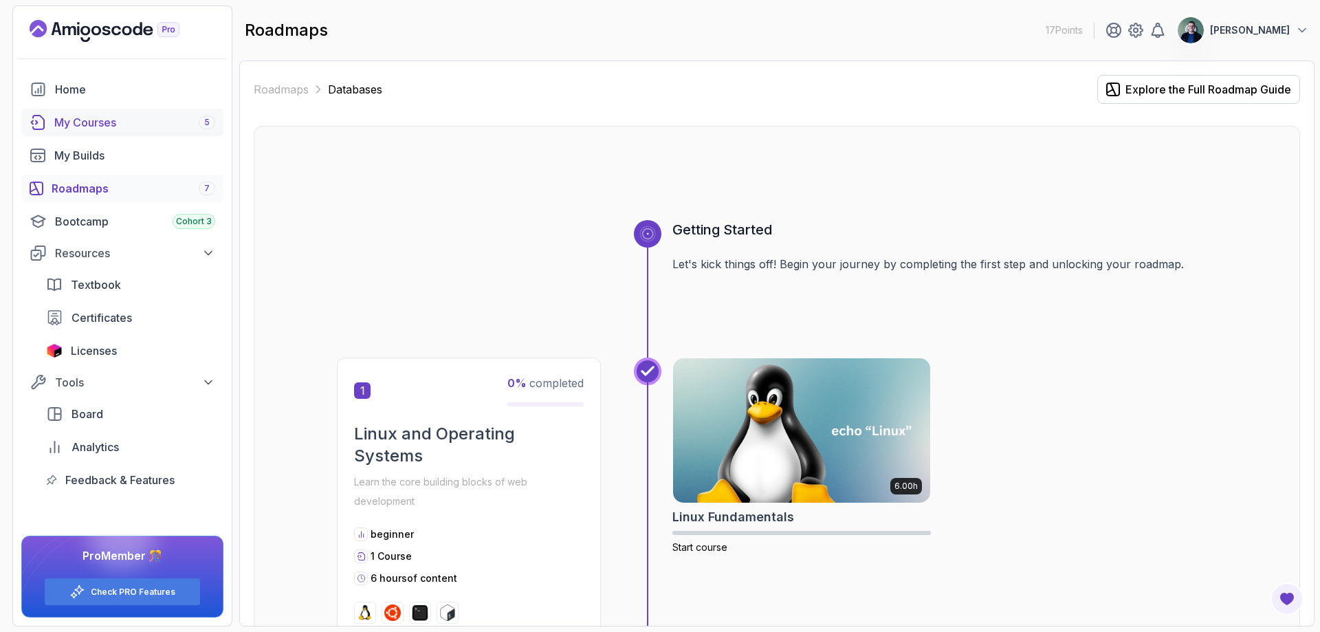
click at [117, 129] on div "My Courses 5" at bounding box center [134, 122] width 161 height 16
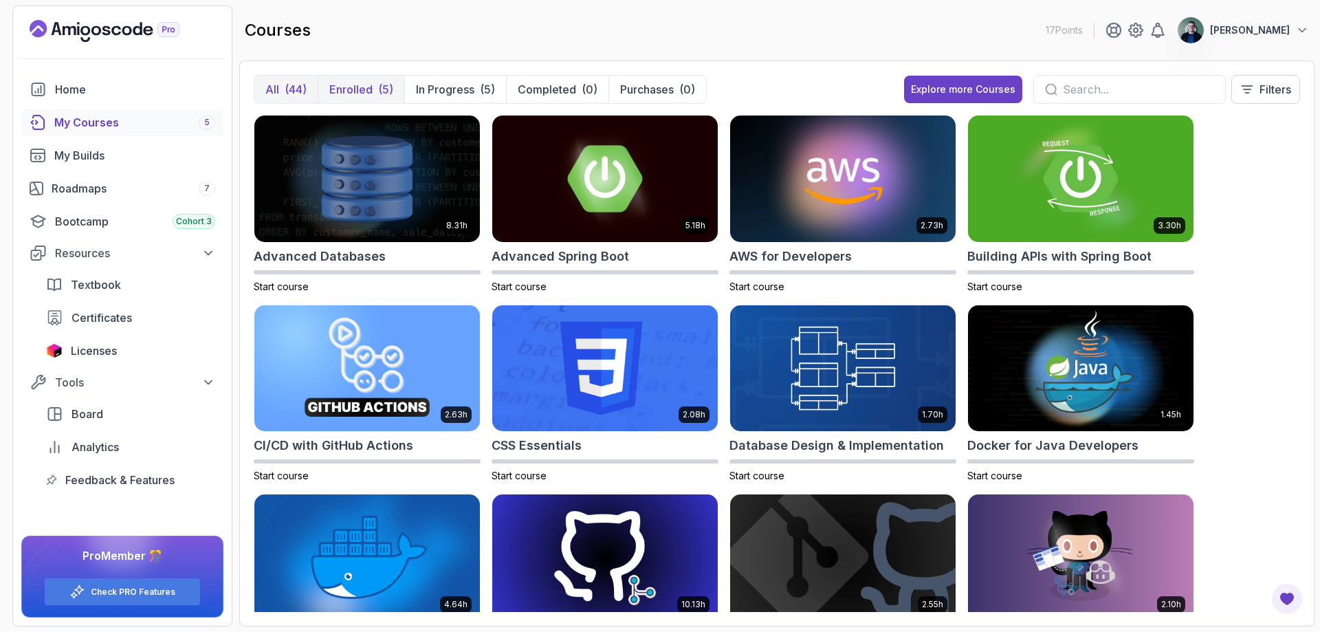
click at [375, 87] on button "Enrolled (5)" at bounding box center [361, 89] width 87 height 27
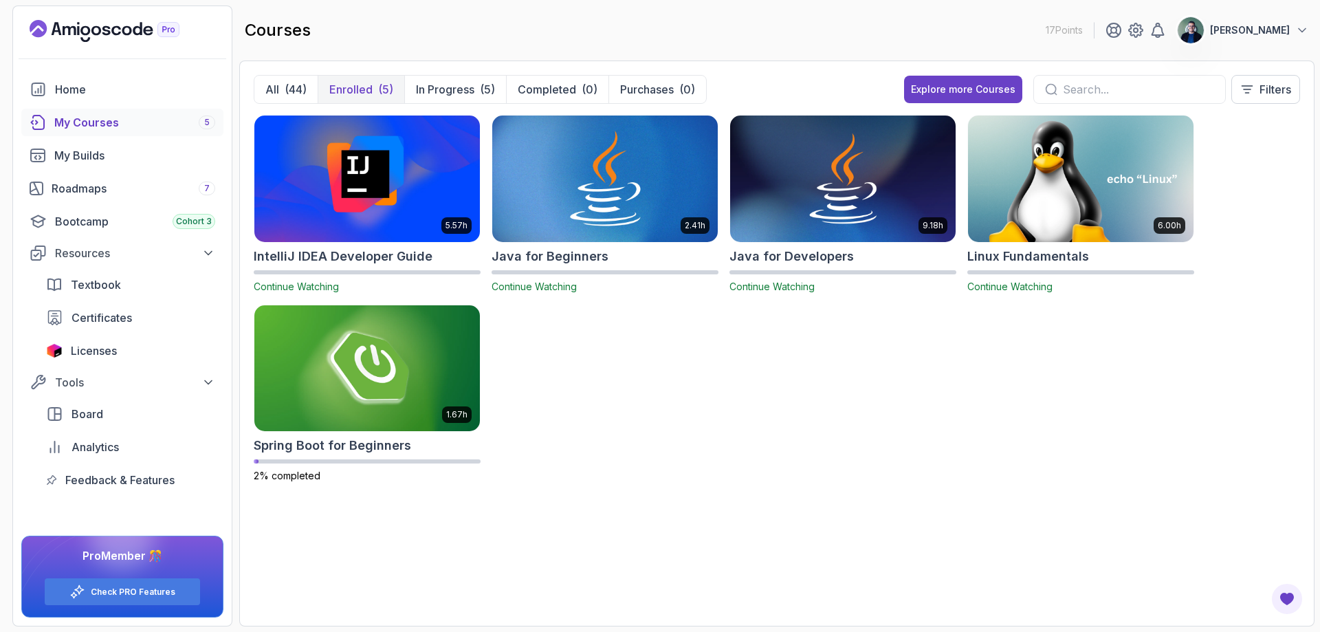
click at [597, 155] on img at bounding box center [605, 178] width 236 height 133
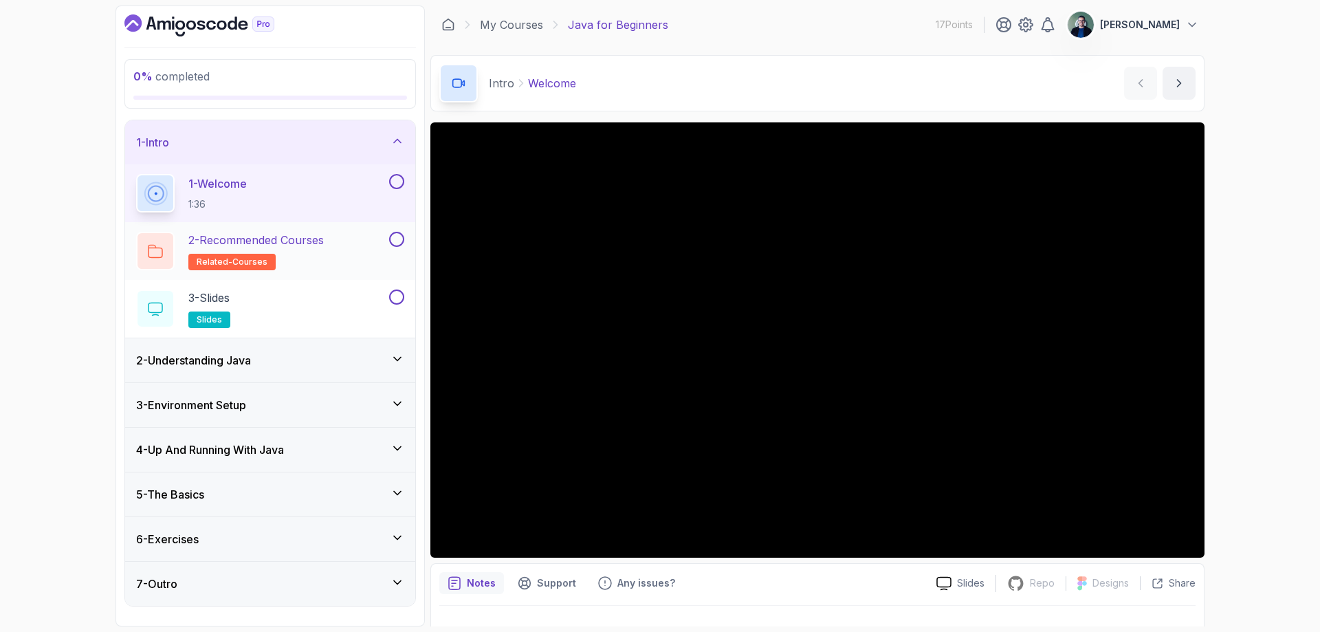
click at [295, 245] on p "2 - Recommended Courses" at bounding box center [255, 240] width 135 height 16
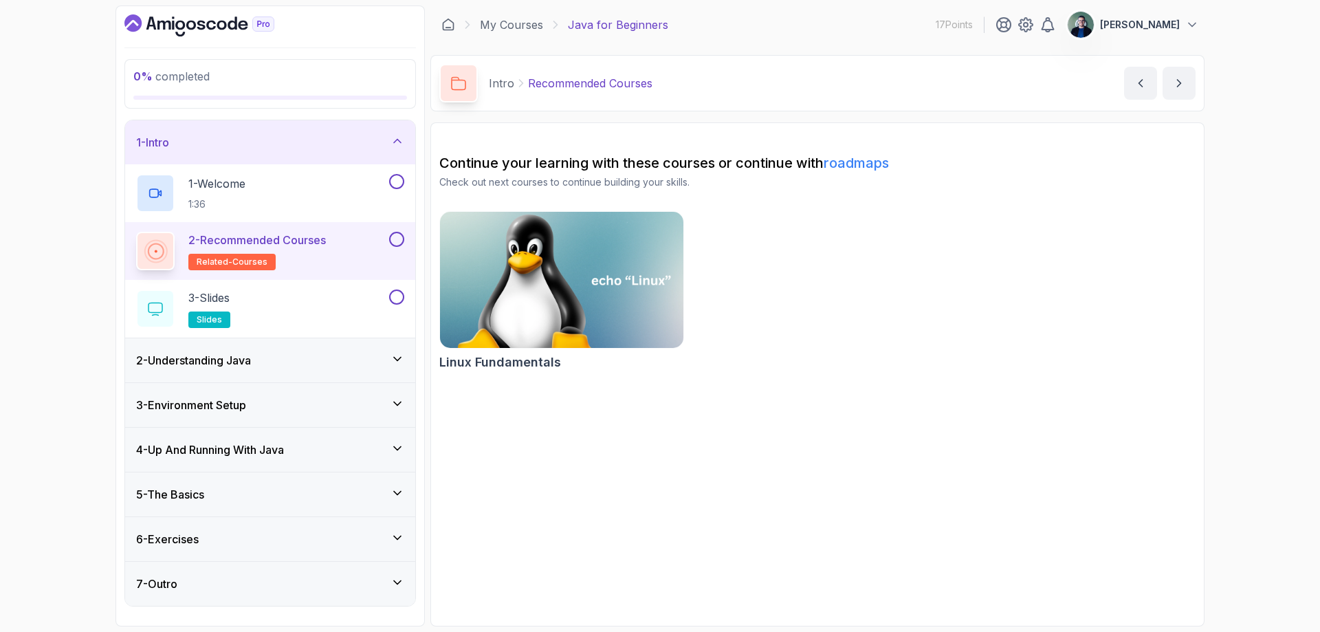
click at [581, 259] on img at bounding box center [562, 279] width 256 height 143
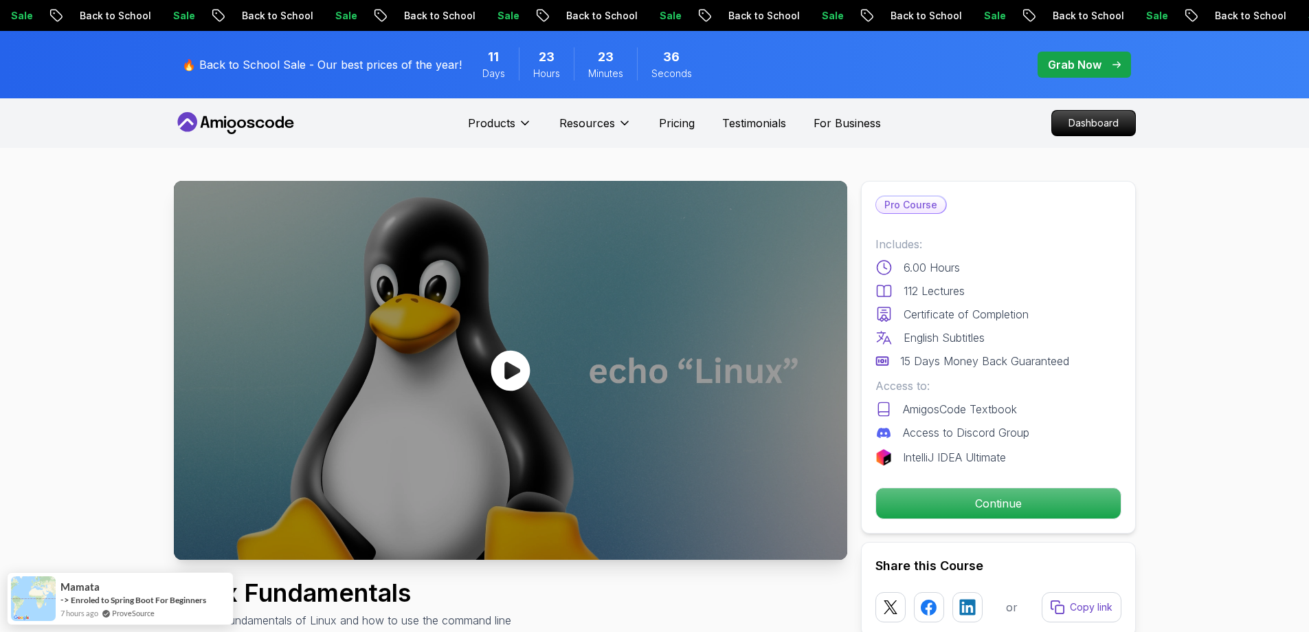
click at [601, 383] on div at bounding box center [511, 370] width 674 height 379
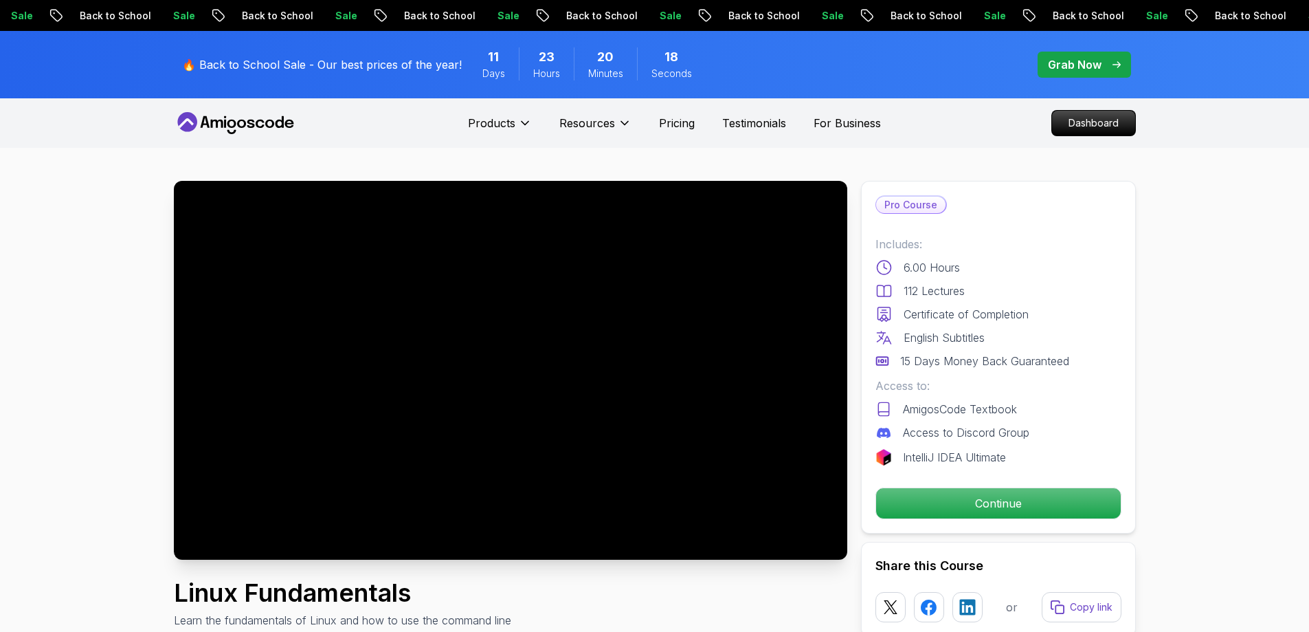
click at [362, 63] on p "🔥 Back to School Sale - Our best prices of the year!" at bounding box center [322, 64] width 280 height 16
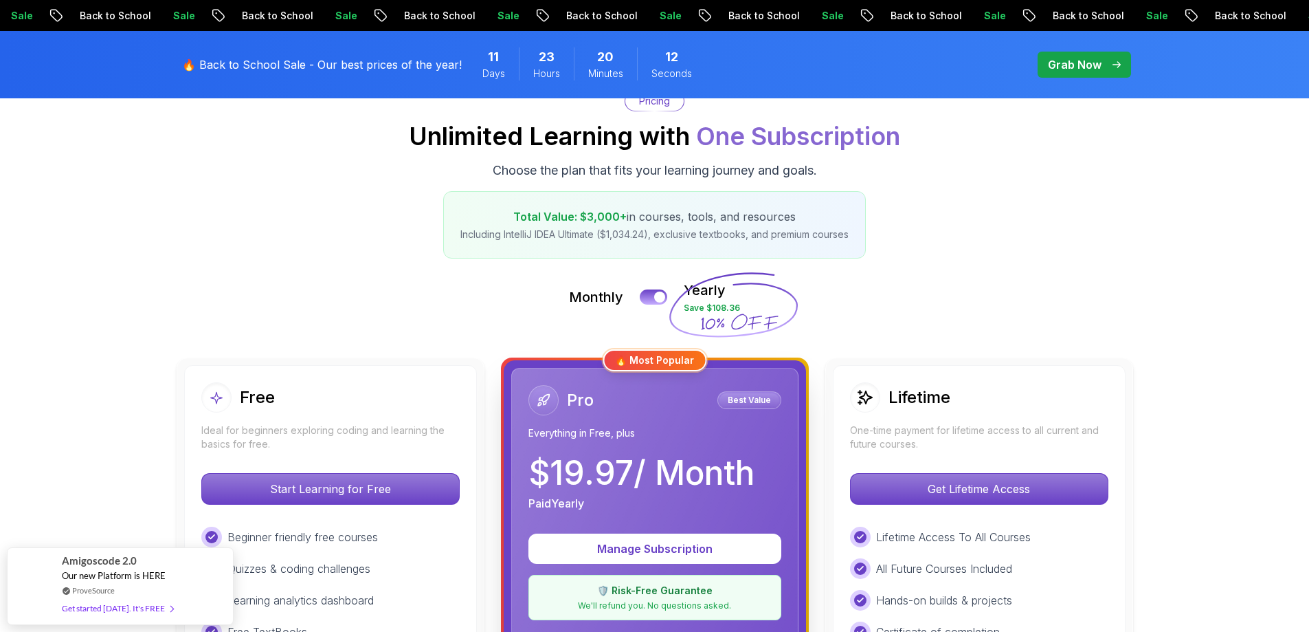
scroll to position [137, 0]
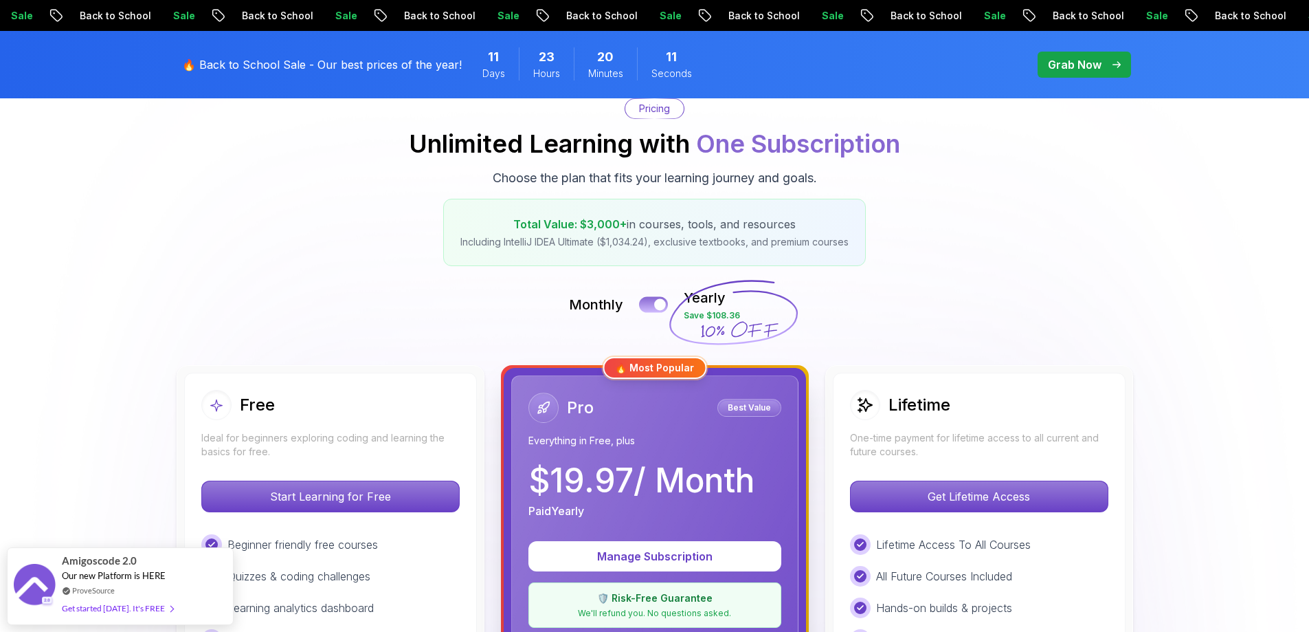
click at [661, 303] on div at bounding box center [660, 305] width 12 height 12
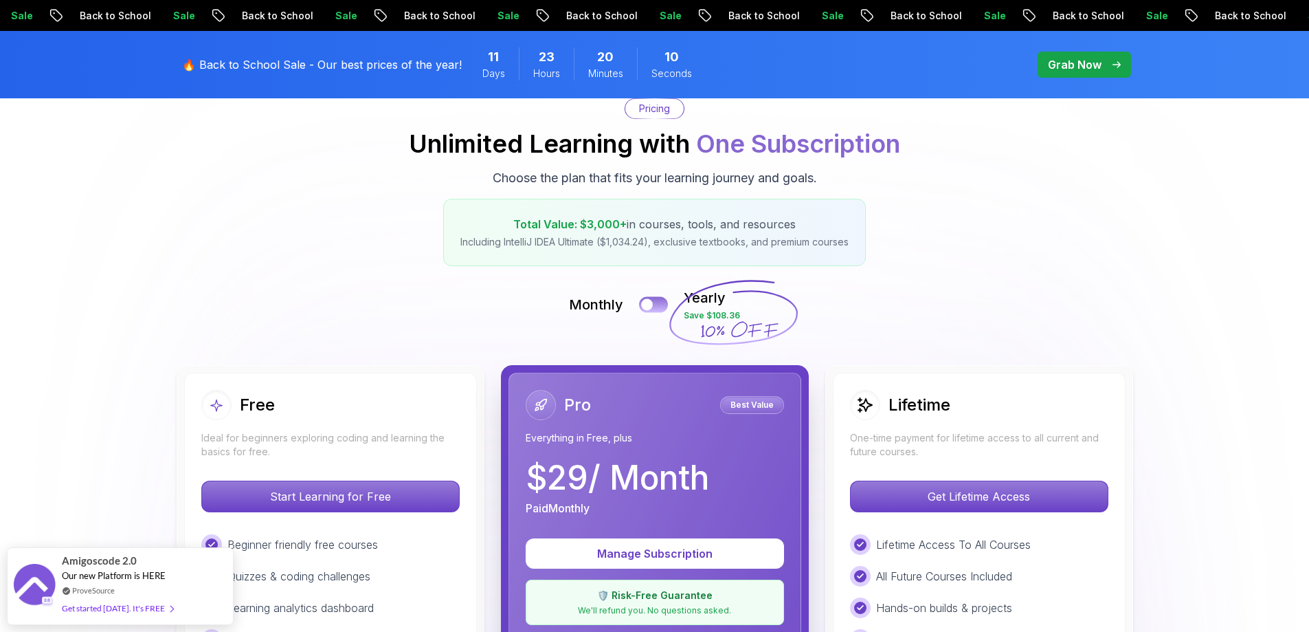
click at [661, 303] on button at bounding box center [653, 304] width 29 height 16
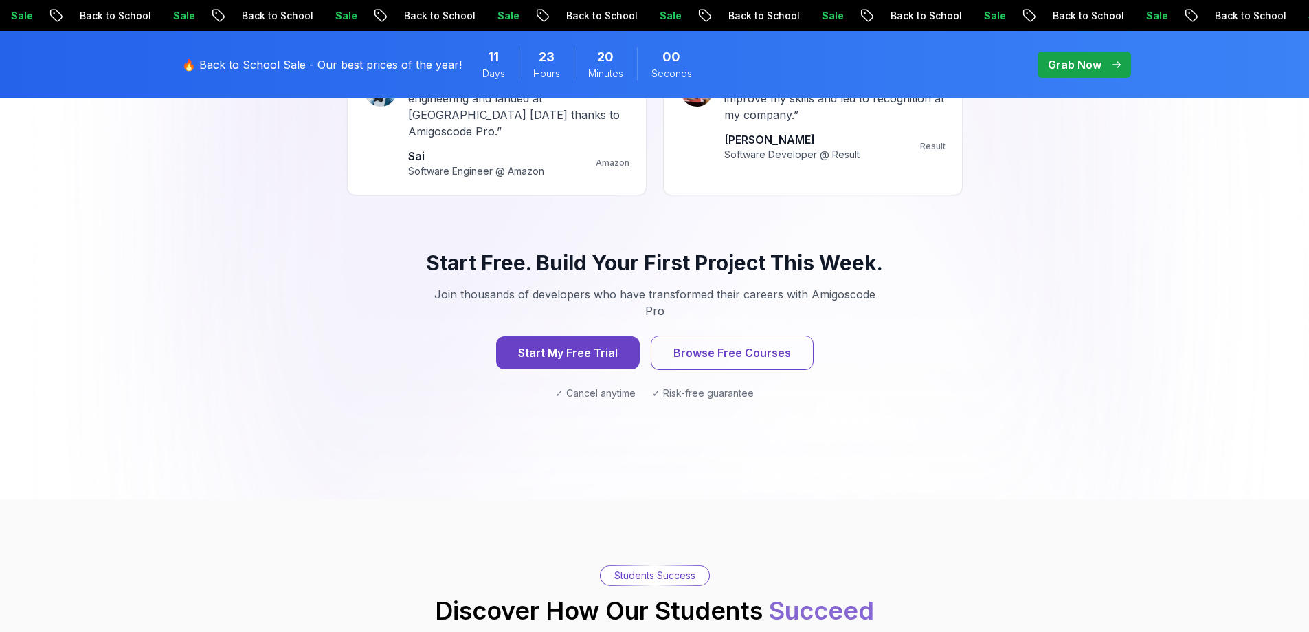
scroll to position [1375, 0]
click at [753, 335] on button "Browse Free Courses" at bounding box center [732, 352] width 163 height 34
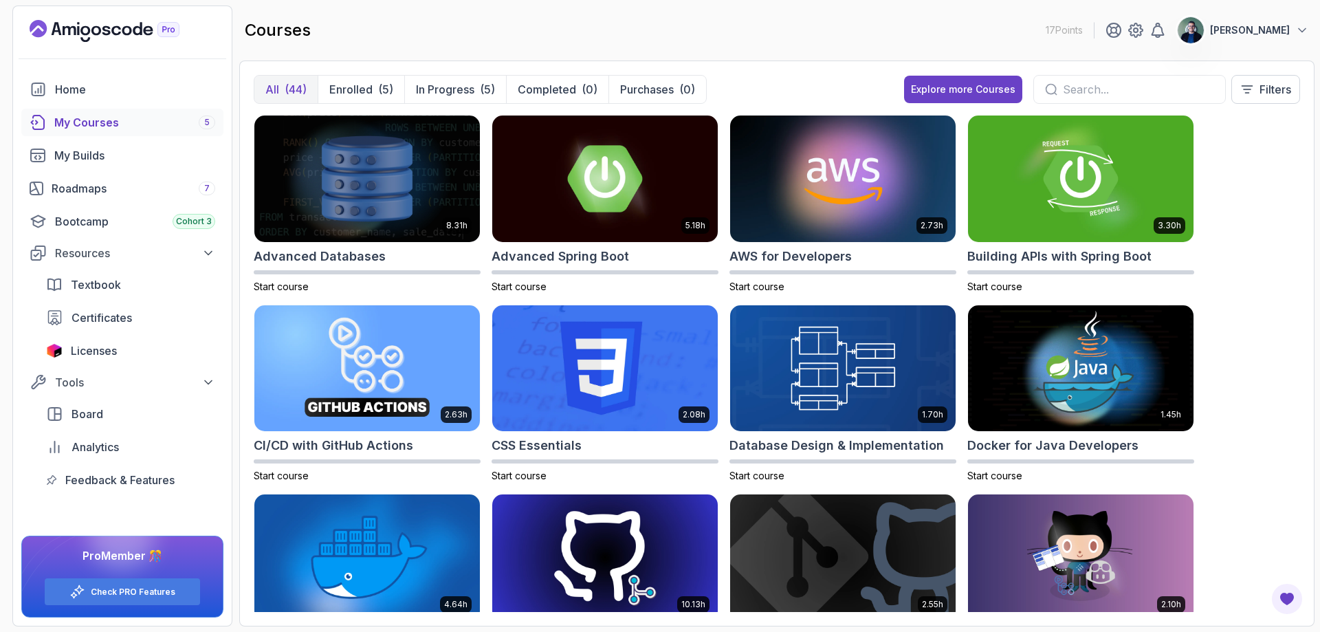
click at [1300, 87] on div "All (44) Enrolled (5) In Progress (5) Completed (0) Purchases (0) Explore more …" at bounding box center [776, 343] width 1075 height 566
click at [1298, 87] on button "Filters" at bounding box center [1265, 89] width 69 height 29
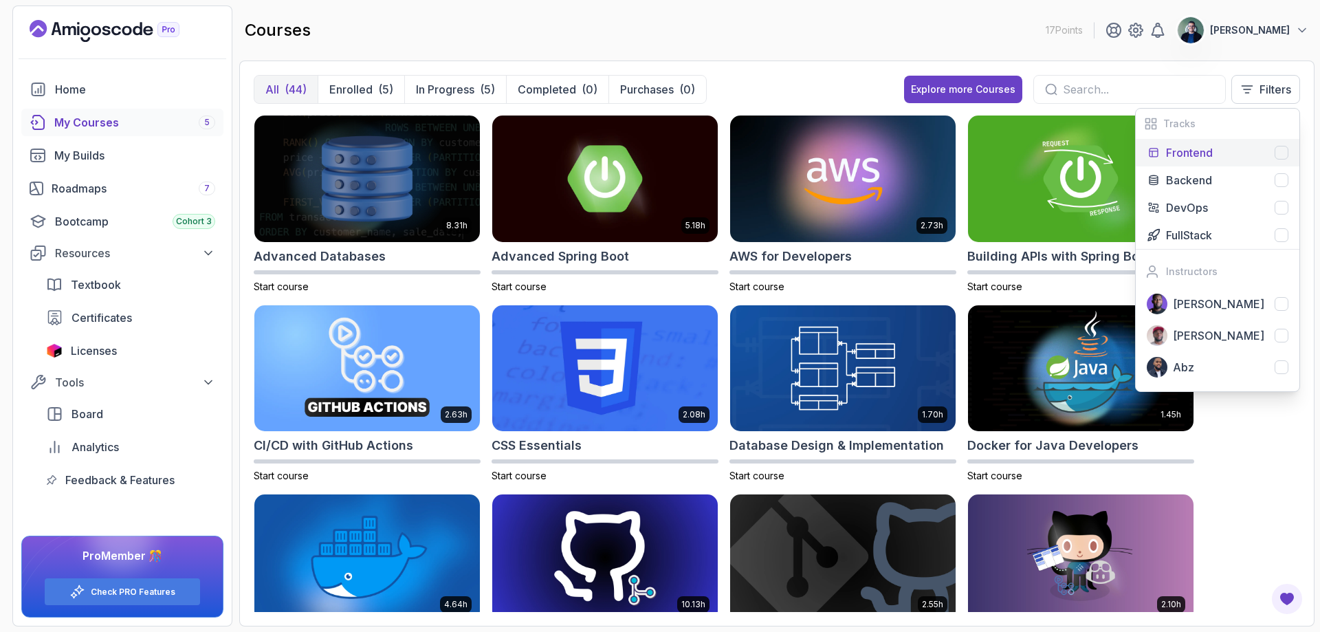
click at [1235, 155] on div "Frontend" at bounding box center [1227, 152] width 122 height 16
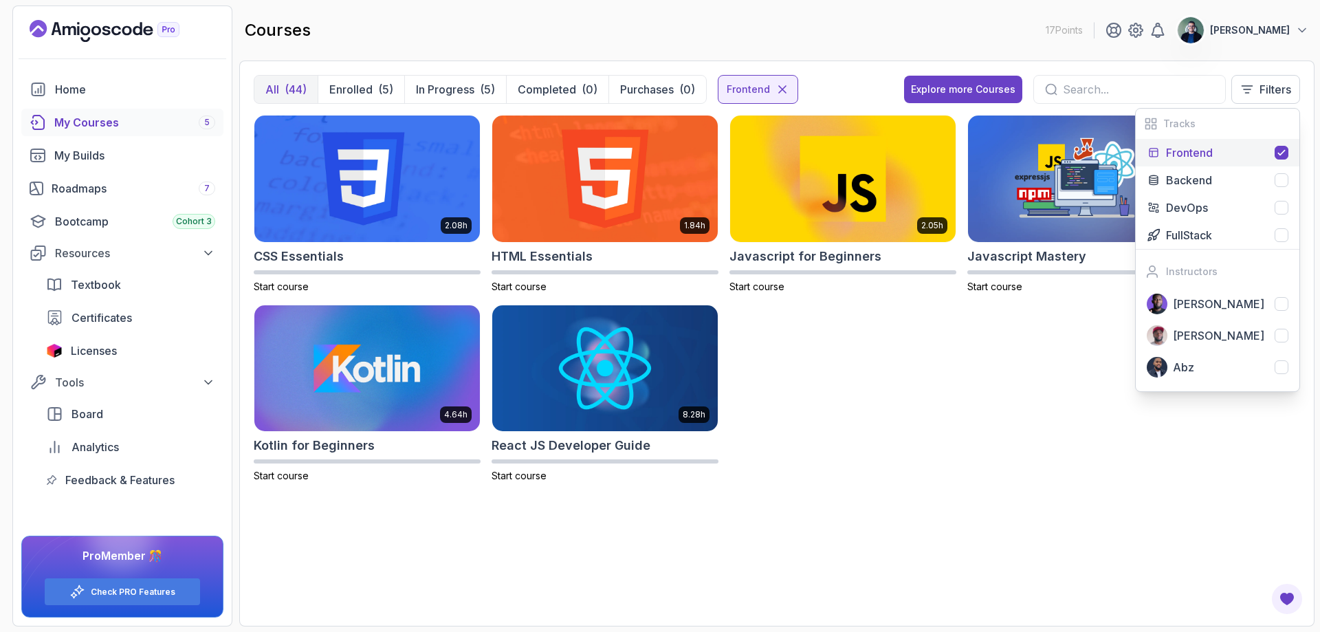
click at [1235, 155] on div "Frontend" at bounding box center [1227, 152] width 122 height 16
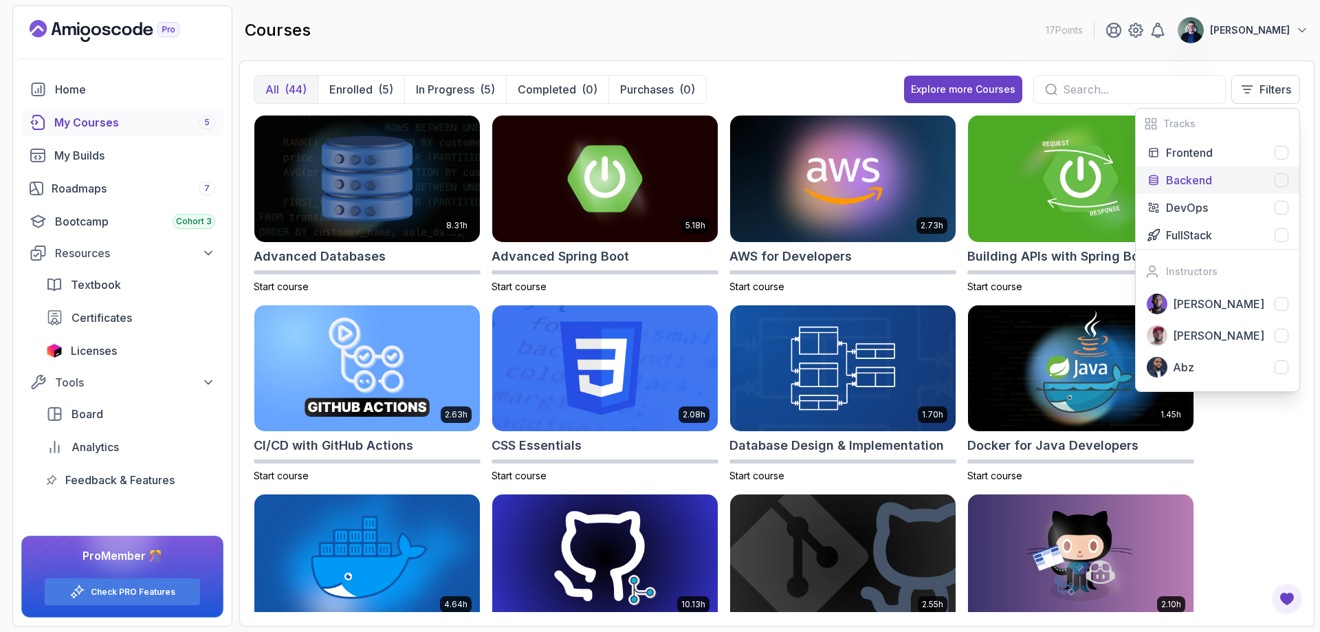
click at [1231, 177] on div "Backend" at bounding box center [1227, 180] width 122 height 16
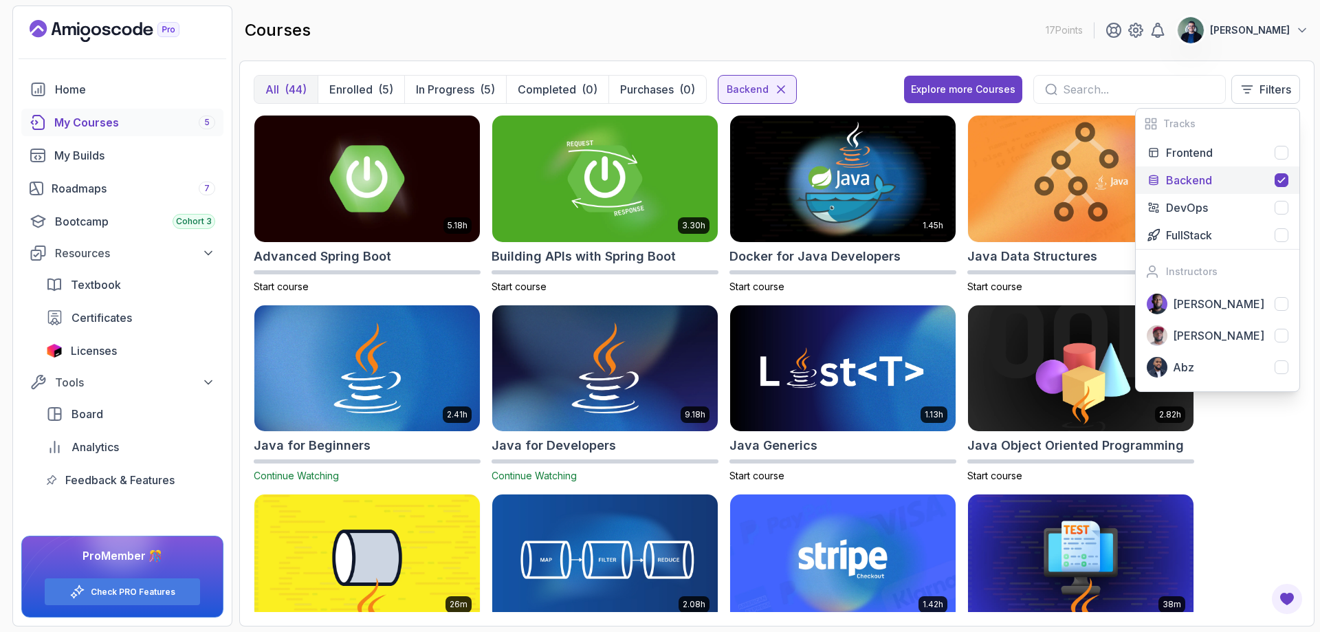
click at [1231, 177] on div "Backend" at bounding box center [1227, 180] width 122 height 16
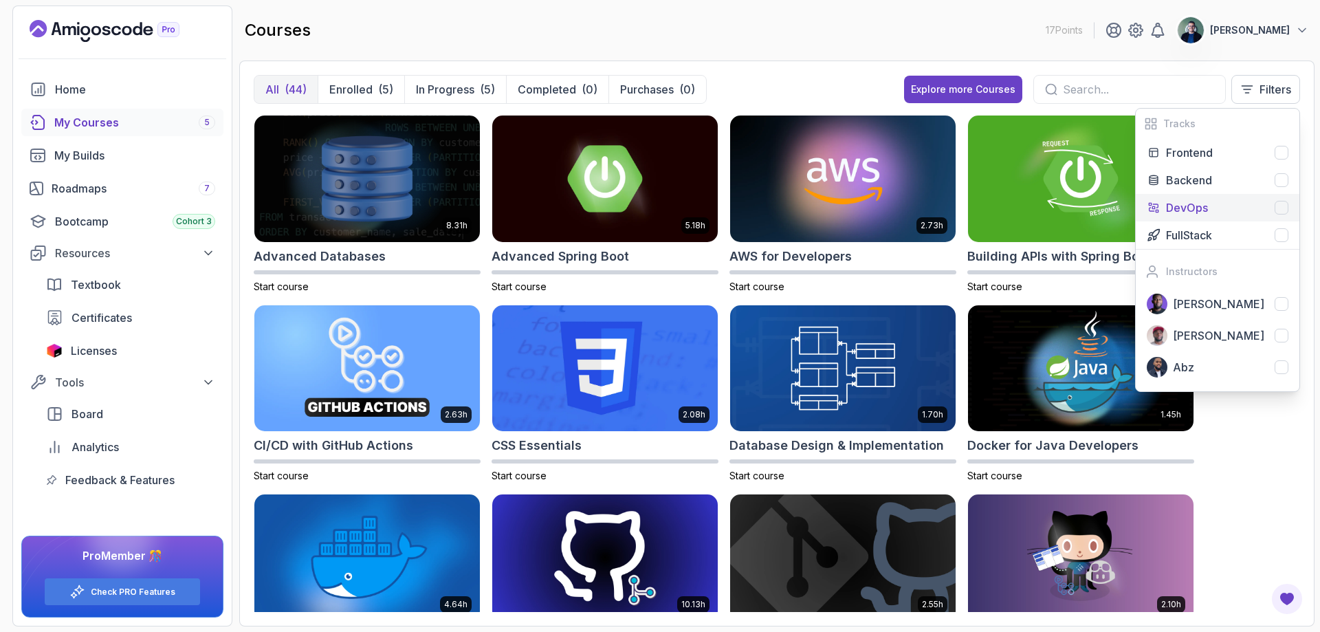
click at [1224, 204] on div "DevOps" at bounding box center [1227, 207] width 122 height 16
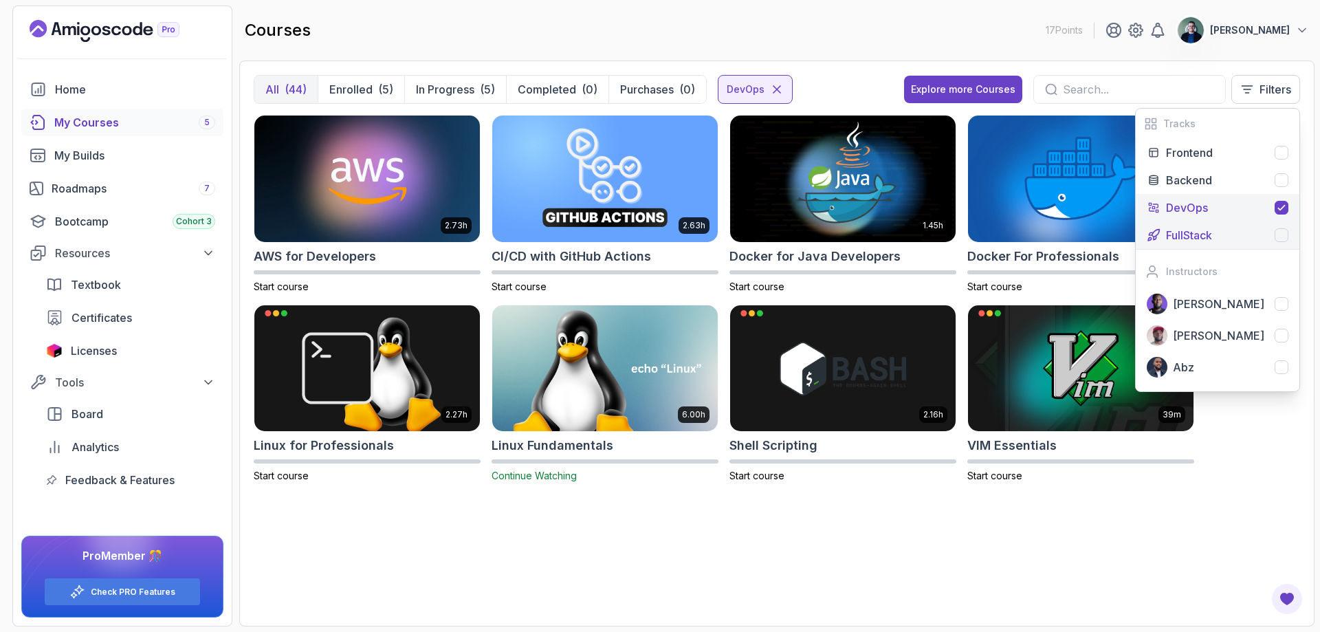
click at [1186, 241] on p "FullStack" at bounding box center [1189, 235] width 46 height 16
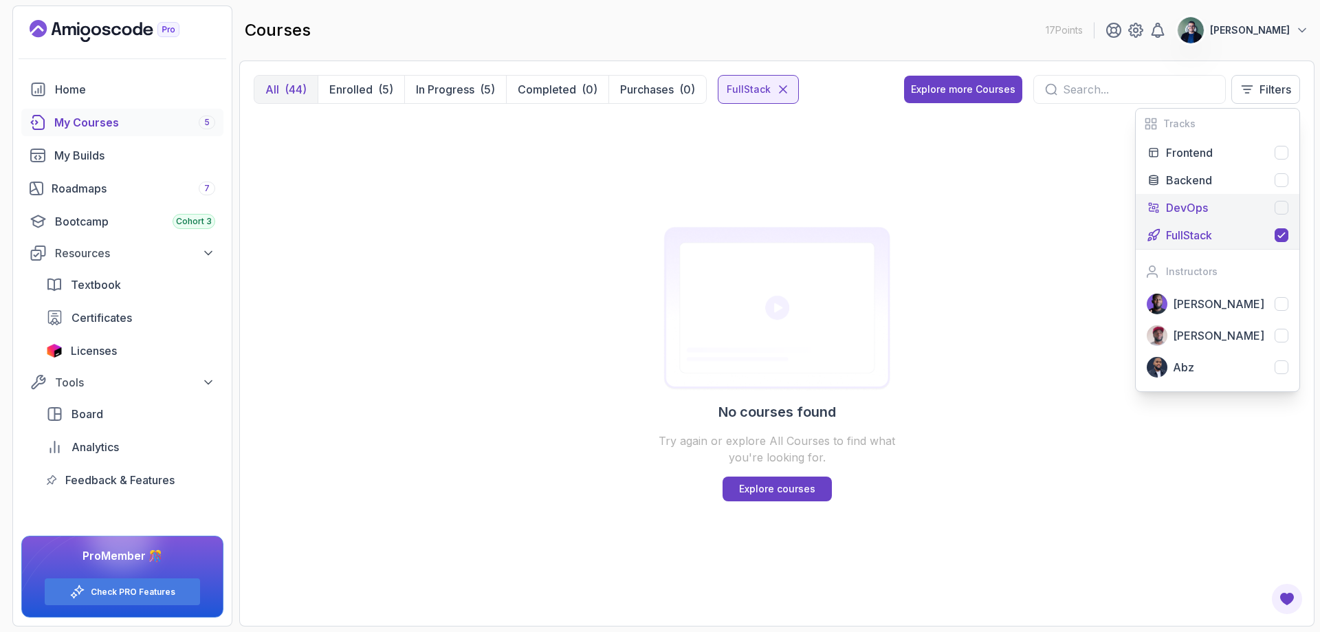
click at [1283, 212] on div at bounding box center [1281, 208] width 14 height 14
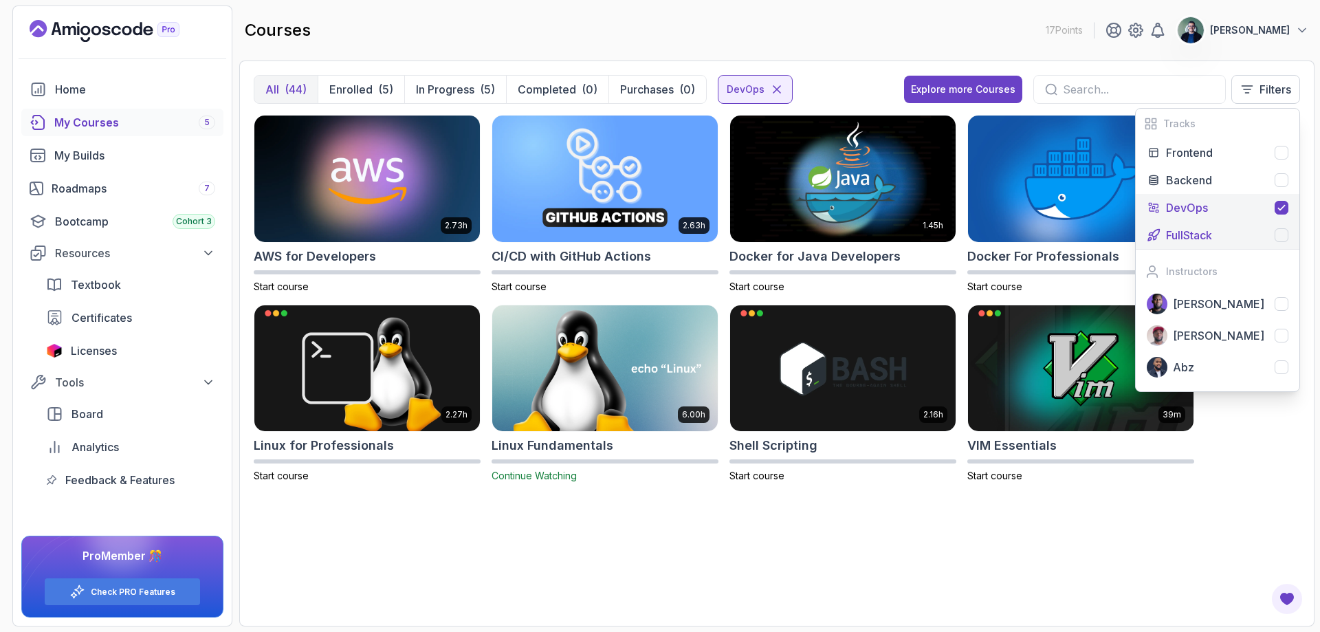
click at [1278, 235] on div at bounding box center [1281, 235] width 14 height 14
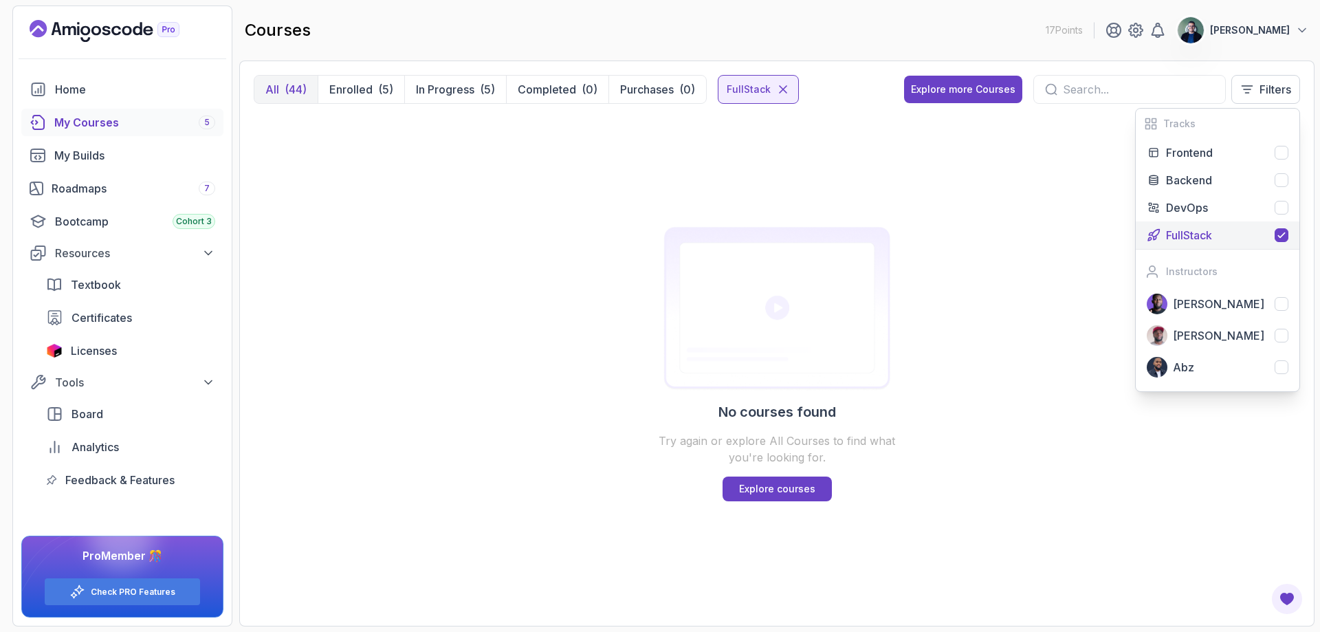
click at [1278, 238] on icon at bounding box center [1281, 235] width 11 height 11
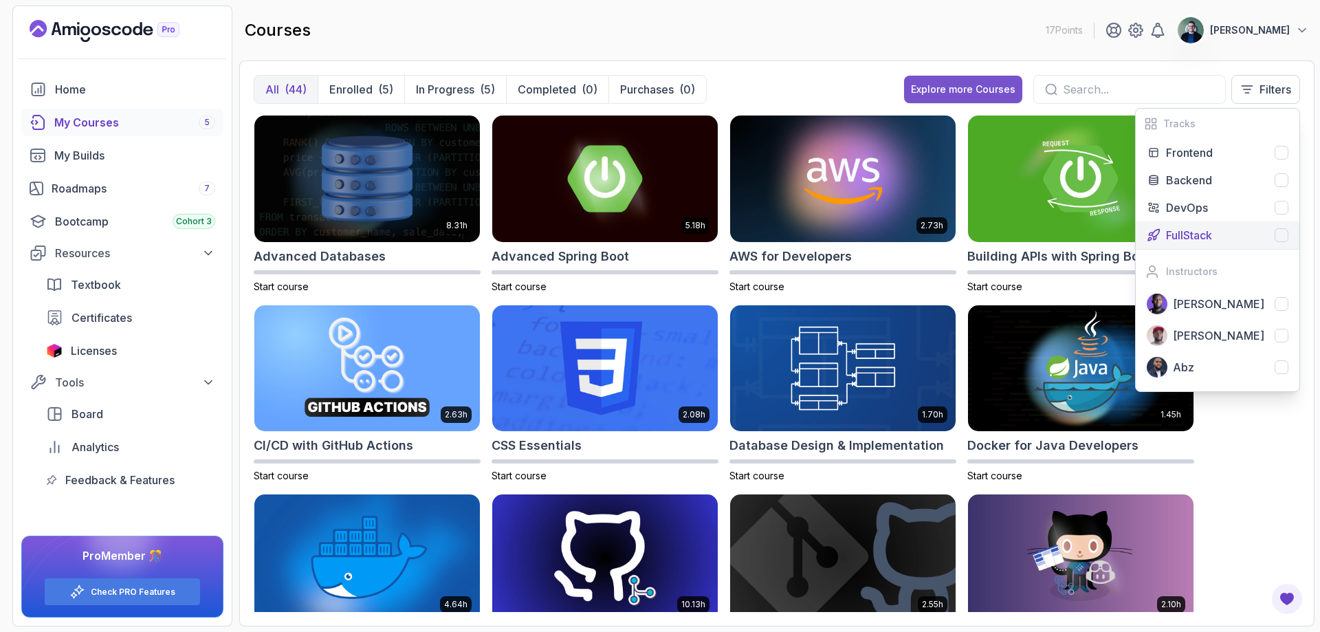
click at [942, 89] on div "Explore more Courses" at bounding box center [963, 89] width 104 height 14
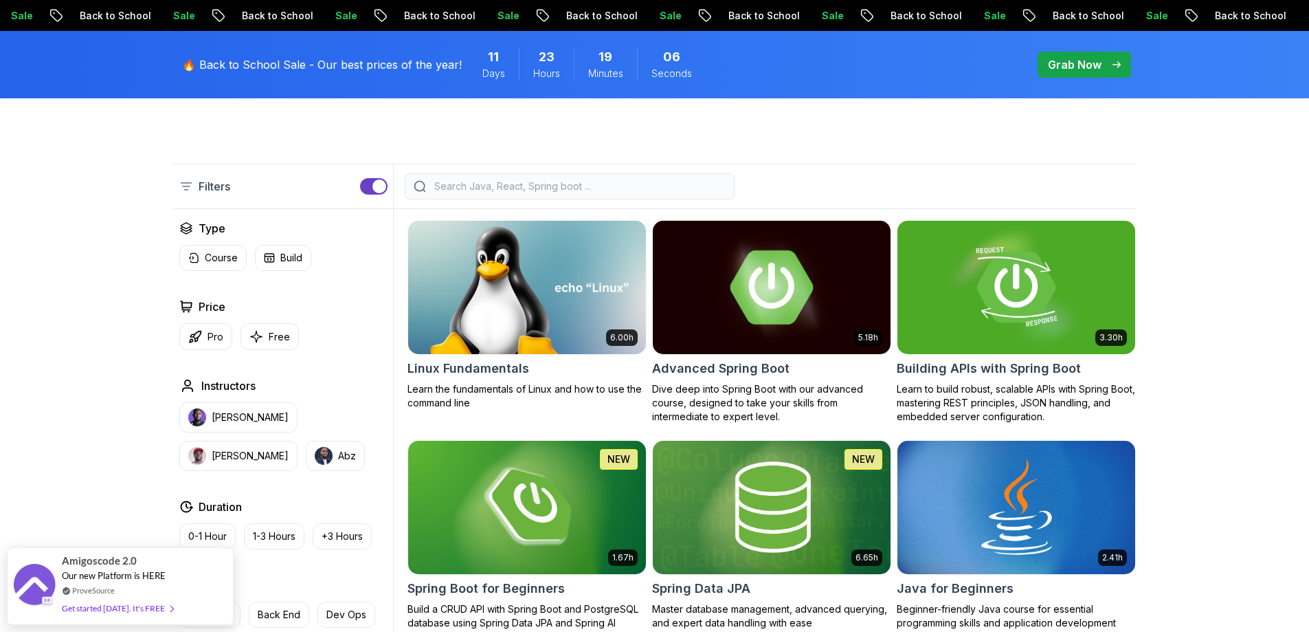
scroll to position [344, 0]
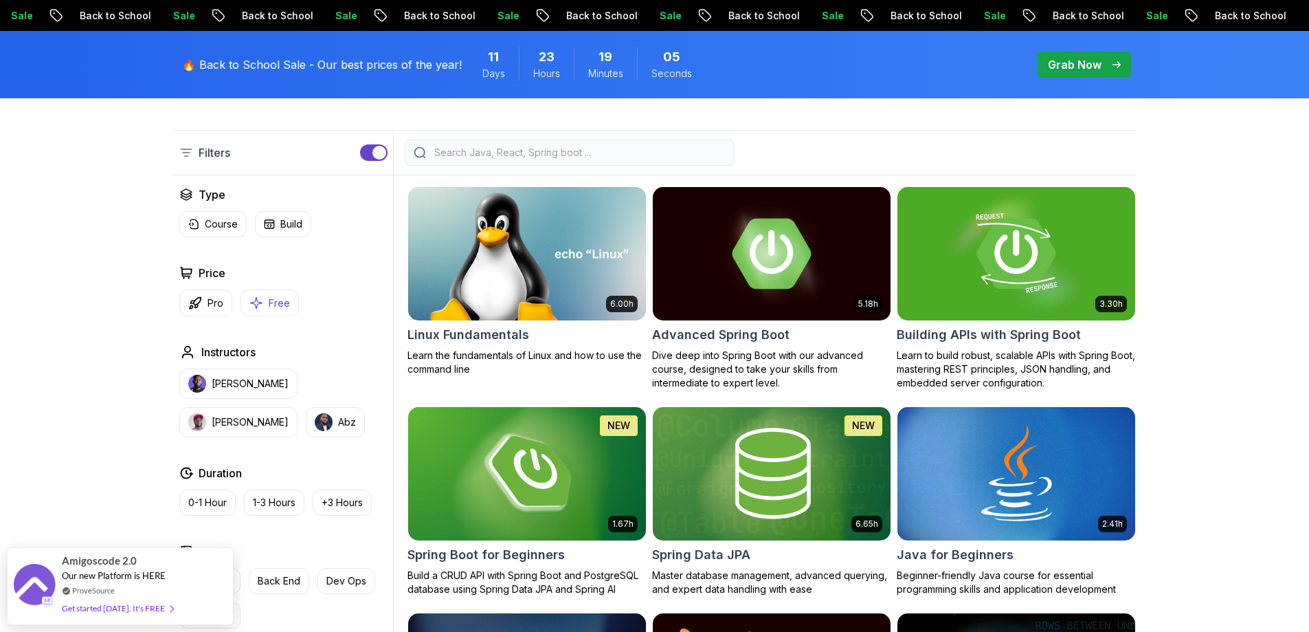
click at [265, 313] on button "Free" at bounding box center [270, 302] width 58 height 27
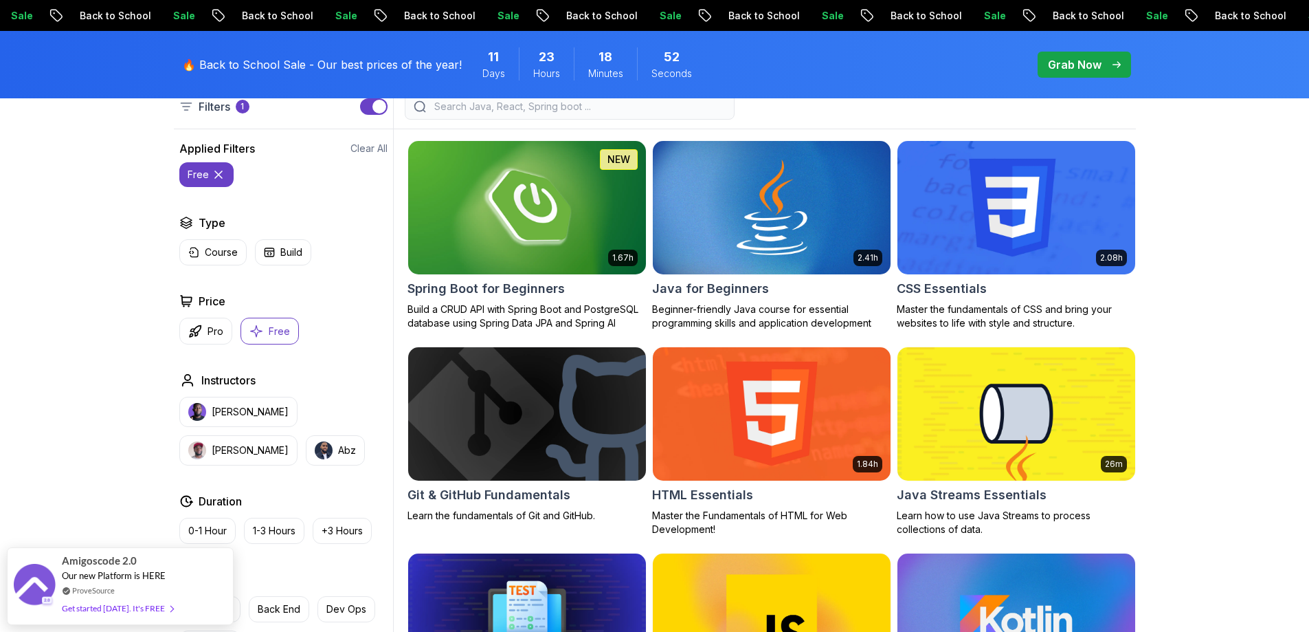
scroll to position [344, 0]
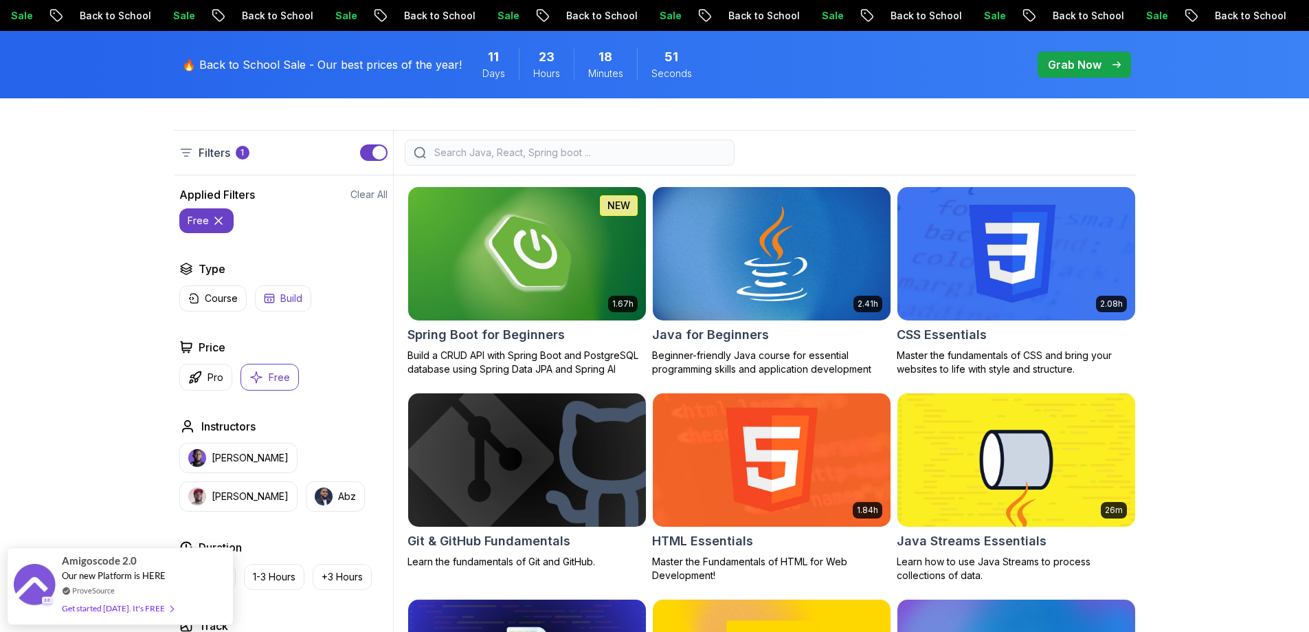
click at [298, 291] on button "Build" at bounding box center [283, 298] width 56 height 26
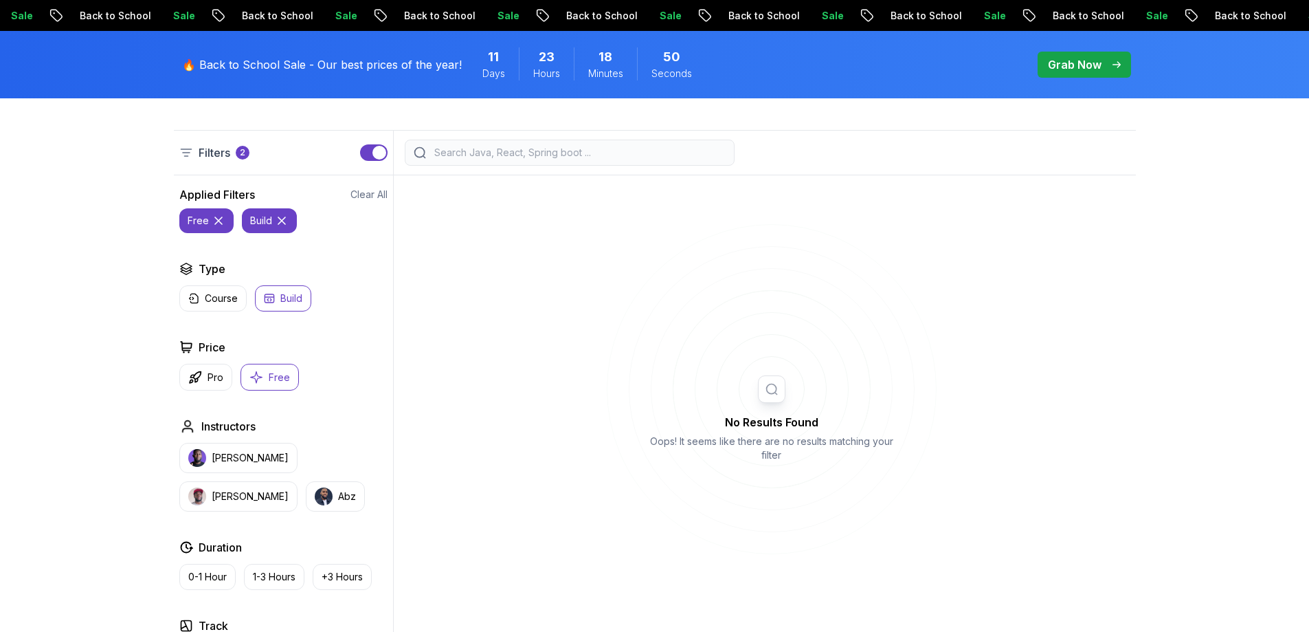
click at [298, 291] on button "Build" at bounding box center [283, 298] width 56 height 26
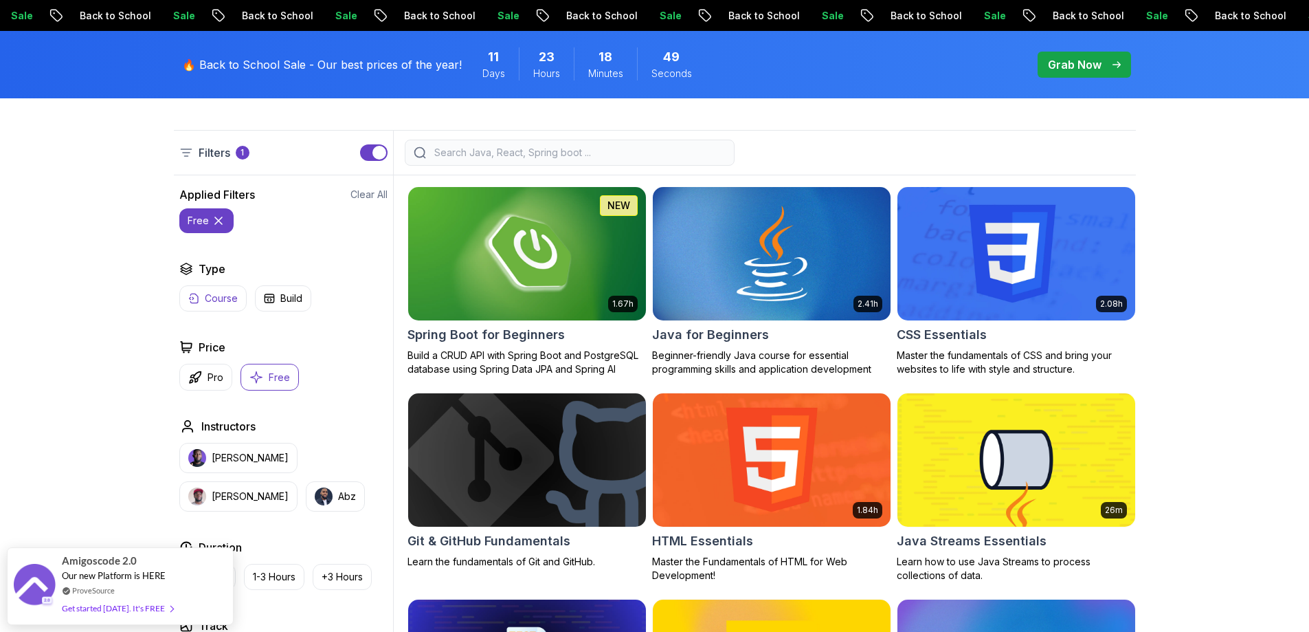
click at [210, 292] on p "Course" at bounding box center [221, 298] width 33 height 14
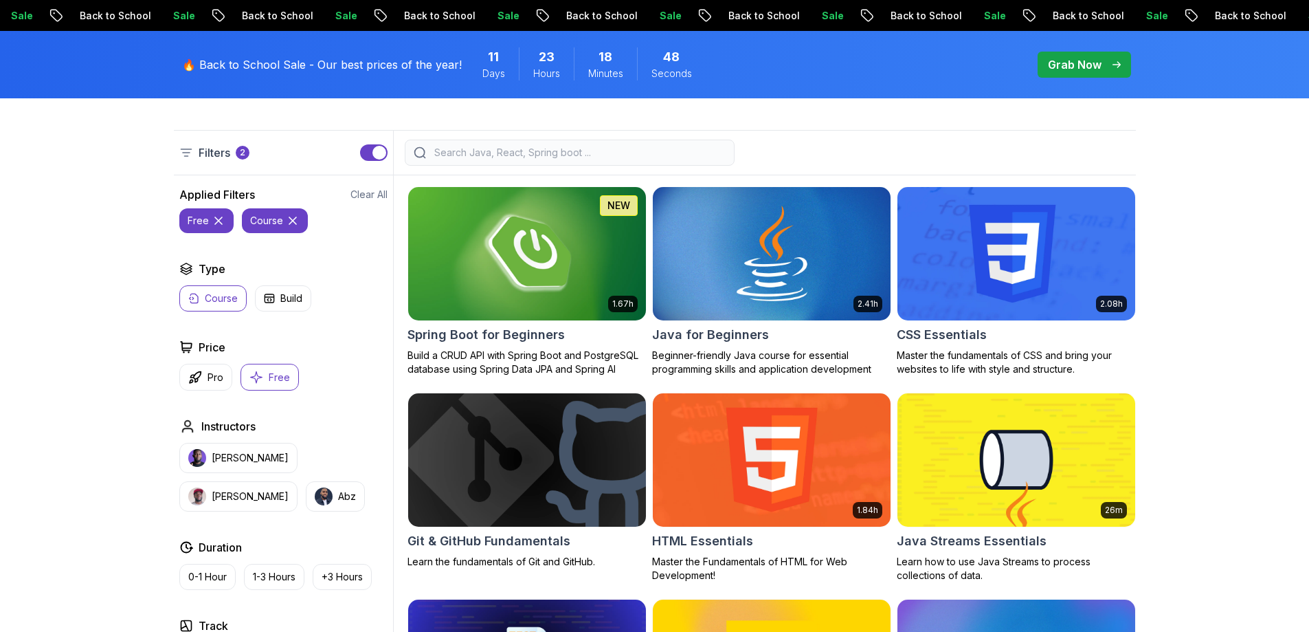
click at [210, 292] on p "Course" at bounding box center [221, 298] width 33 height 14
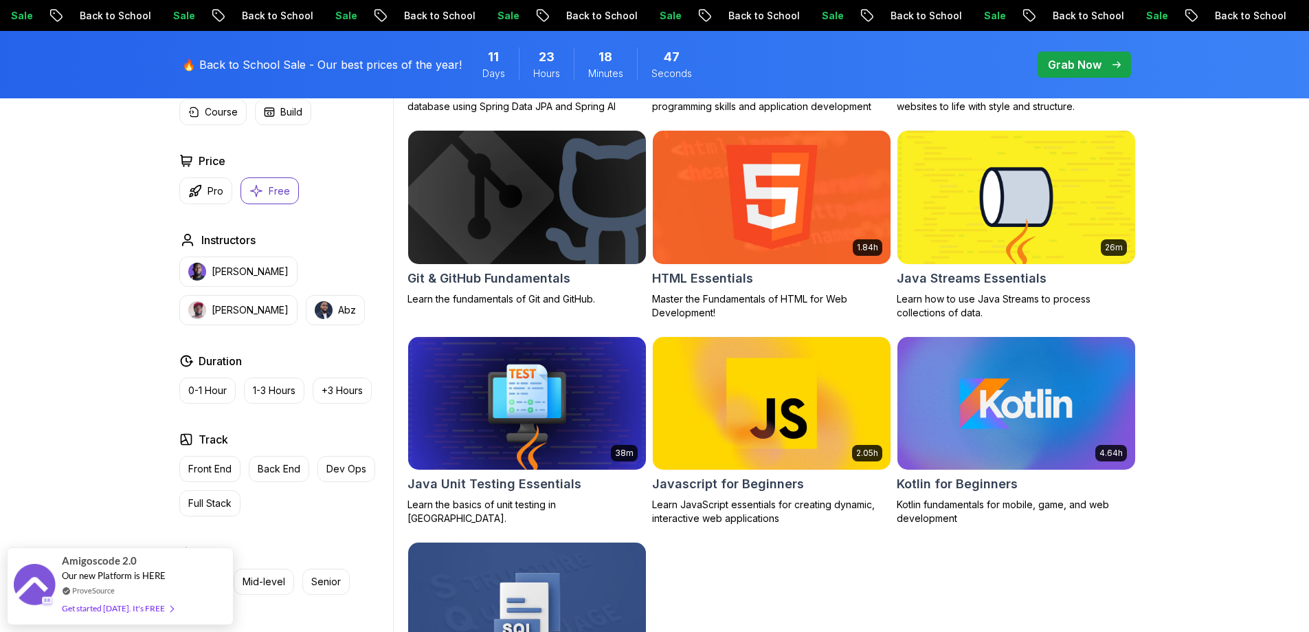
scroll to position [619, 0]
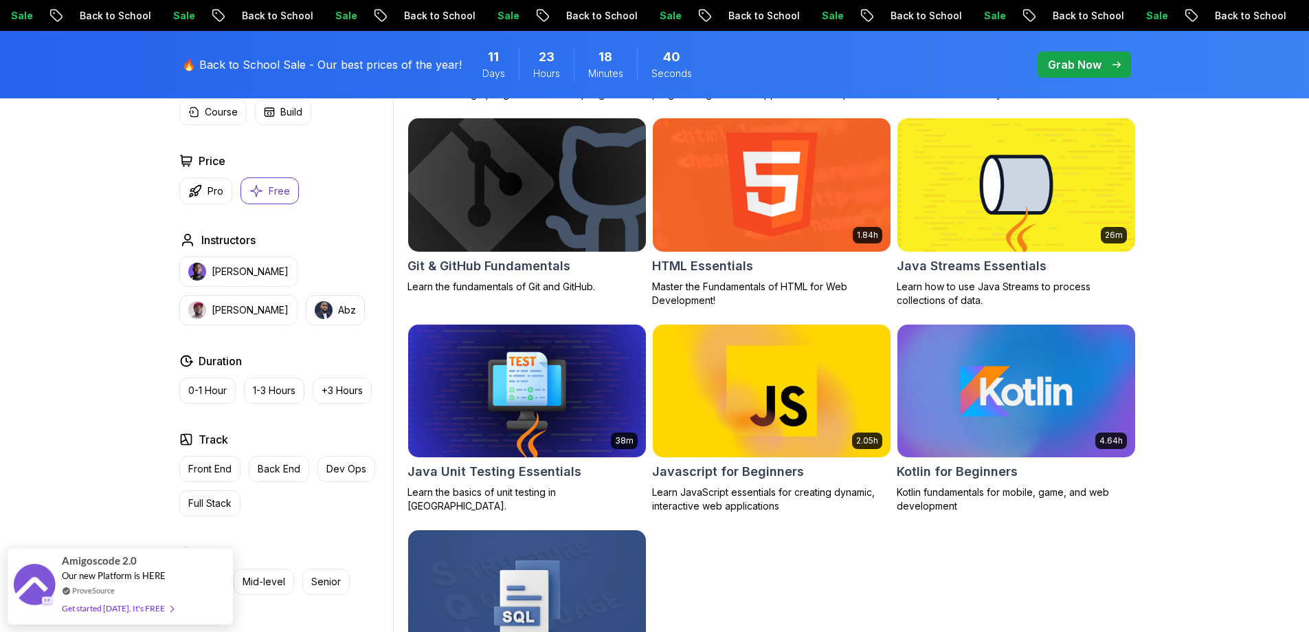
click at [858, 12] on p "Back to School" at bounding box center [904, 16] width 93 height 14
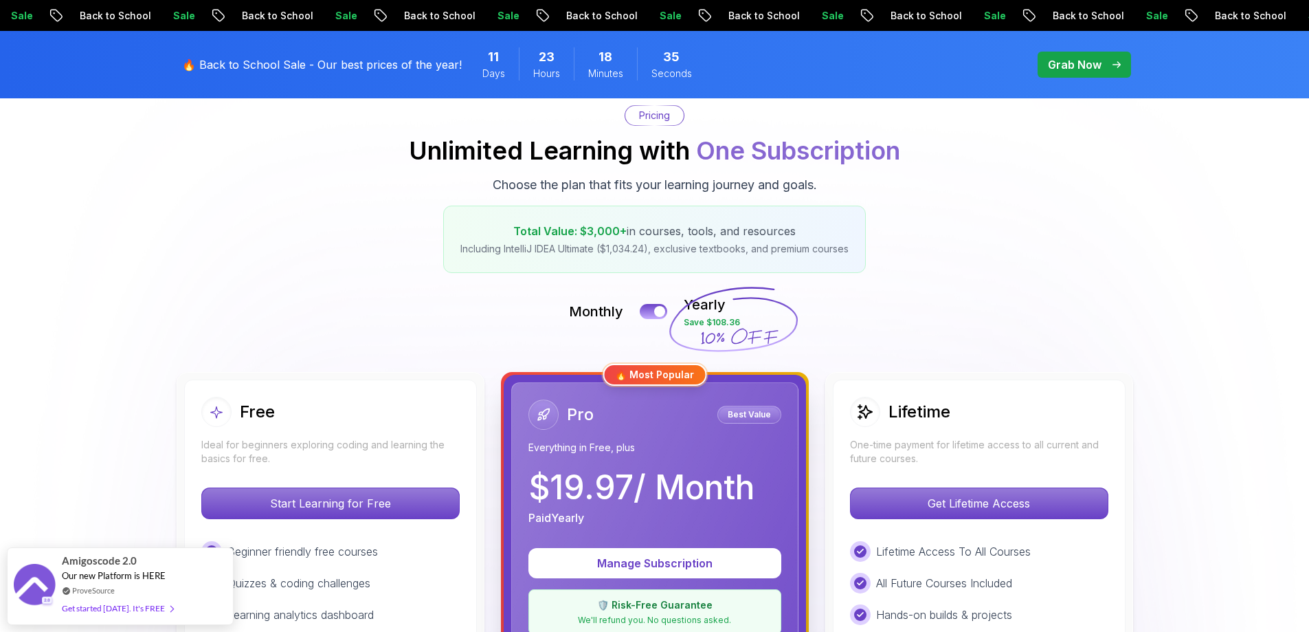
scroll to position [137, 0]
